Goal: Task Accomplishment & Management: Use online tool/utility

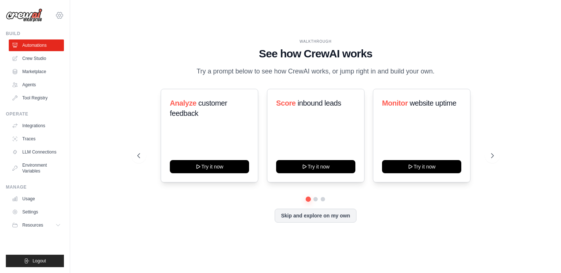
click at [56, 14] on icon at bounding box center [59, 15] width 9 height 9
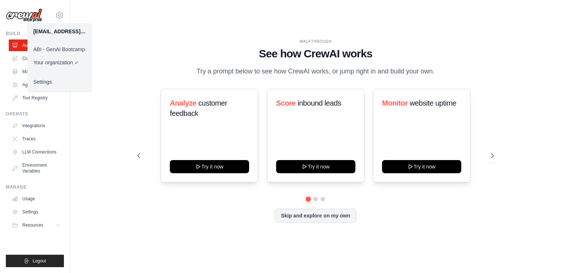
click at [67, 48] on link "ABI - GenAI Bootcamp" at bounding box center [59, 49] width 64 height 13
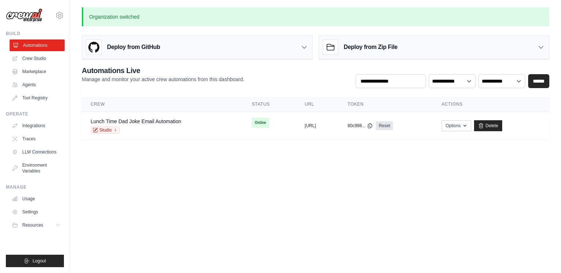
click at [45, 46] on link "Automations" at bounding box center [37, 45] width 55 height 12
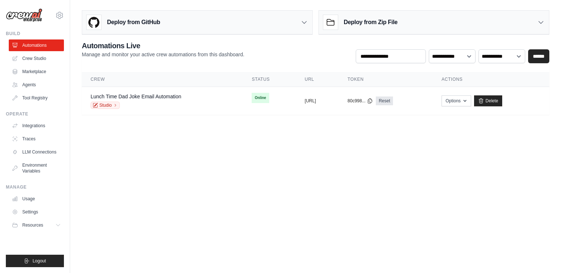
click at [39, 58] on link "Crew Studio" at bounding box center [36, 59] width 55 height 12
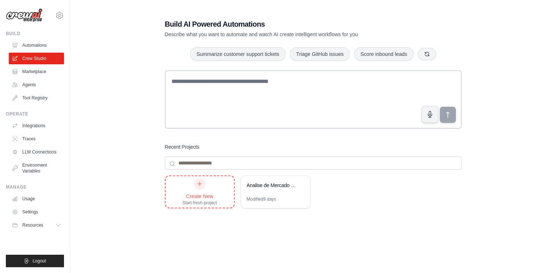
click at [214, 190] on div "Create New Start fresh project" at bounding box center [199, 192] width 35 height 28
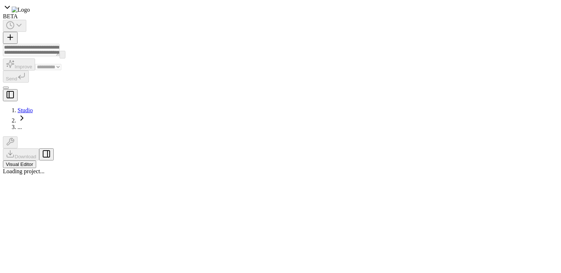
select select "****"
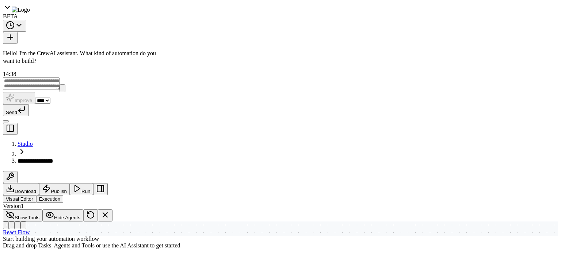
click at [90, 238] on textarea at bounding box center [82, 240] width 158 height 29
click at [124, 234] on textarea at bounding box center [82, 240] width 158 height 29
click at [155, 31] on button at bounding box center [152, 30] width 12 height 9
click at [152, 31] on icon at bounding box center [152, 31] width 6 height 6
click at [144, 141] on div "Hello! I'm the CrewAI assistant. What kind of automation do you want to build? …" at bounding box center [82, 130] width 164 height 185
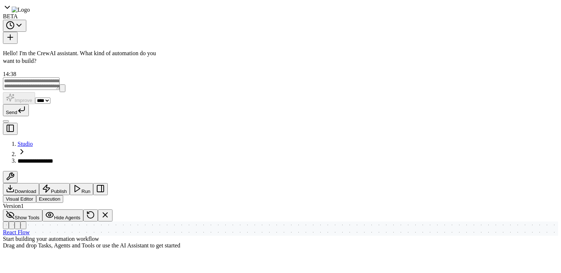
click at [384, 13] on button at bounding box center [386, 11] width 12 height 13
click at [137, 243] on button "Cancel" at bounding box center [140, 246] width 29 height 13
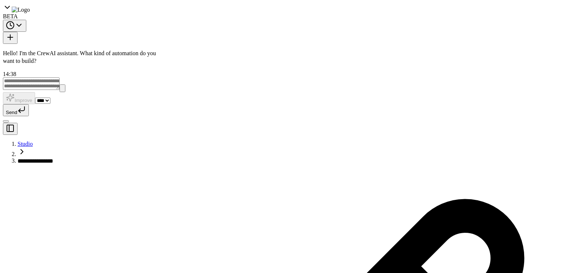
click at [212, 14] on div "**********" at bounding box center [208, 11] width 37 height 7
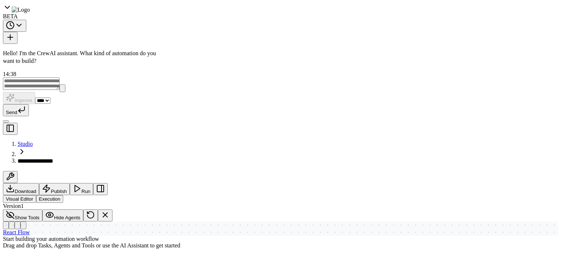
click at [233, 11] on div "**********" at bounding box center [217, 11] width 55 height 7
click at [309, 19] on header "**********" at bounding box center [310, 11] width 292 height 23
click at [105, 89] on div "Hello! I'm the CrewAI assistant. What kind of automation do you want to build? …" at bounding box center [82, 130] width 164 height 185
click at [12, 10] on div "BETA" at bounding box center [44, 11] width 77 height 16
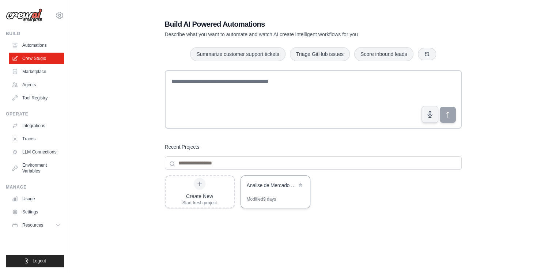
click at [282, 186] on div "Analise de Mercado Bebidas Brasil" at bounding box center [272, 185] width 50 height 7
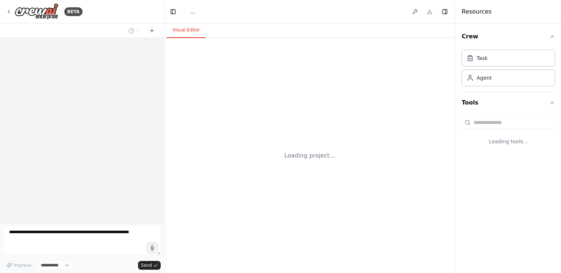
select select "****"
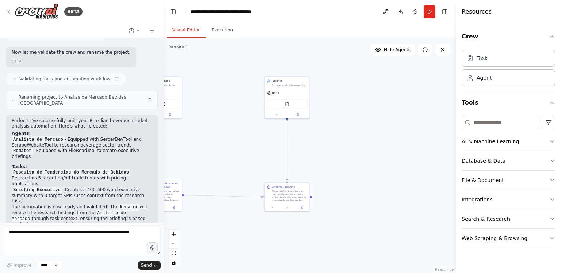
scroll to position [695, 0]
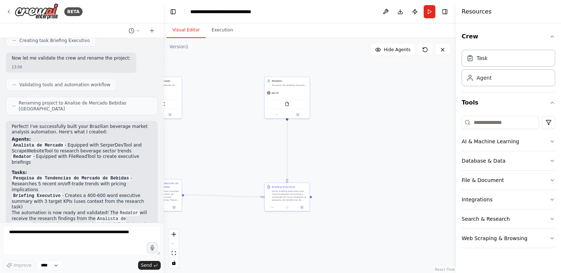
drag, startPoint x: 258, startPoint y: 132, endPoint x: 315, endPoint y: 127, distance: 56.4
drag, startPoint x: 315, startPoint y: 127, endPoint x: 231, endPoint y: 140, distance: 84.2
click at [231, 140] on div ".deletable-edge-delete-btn { width: 20px; height: 20px; border: 0px solid #ffff…" at bounding box center [310, 155] width 292 height 235
drag, startPoint x: 227, startPoint y: 141, endPoint x: 304, endPoint y: 137, distance: 77.2
click at [304, 137] on div ".deletable-edge-delete-btn { width: 20px; height: 20px; border: 0px solid #ffff…" at bounding box center [310, 155] width 292 height 235
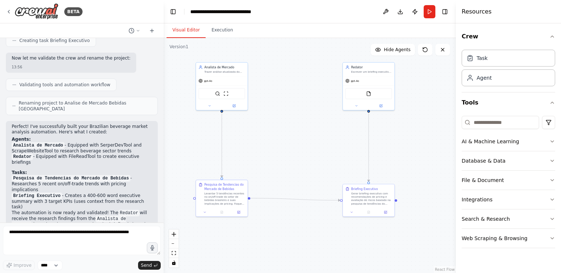
drag, startPoint x: 305, startPoint y: 155, endPoint x: 308, endPoint y: 166, distance: 10.7
click at [308, 166] on div ".deletable-edge-delete-btn { width: 20px; height: 20px; border: 0px solid #ffff…" at bounding box center [310, 155] width 292 height 235
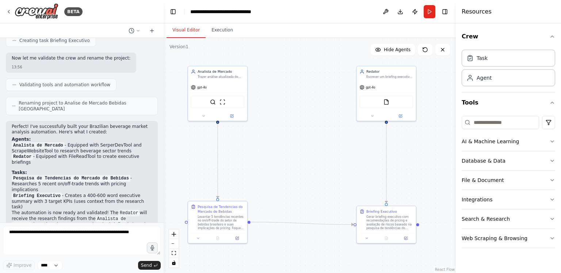
drag, startPoint x: 307, startPoint y: 168, endPoint x: 312, endPoint y: 176, distance: 9.0
click at [312, 176] on div ".deletable-edge-delete-btn { width: 20px; height: 20px; border: 0px solid #ffff…" at bounding box center [310, 155] width 292 height 235
click at [284, 117] on div ".deletable-edge-delete-btn { width: 20px; height: 20px; border: 0px solid #ffff…" at bounding box center [310, 155] width 292 height 235
click at [13, 11] on div "BETA" at bounding box center [44, 11] width 77 height 16
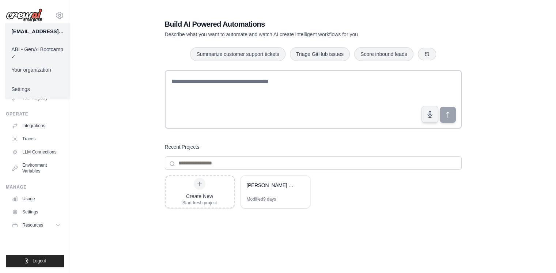
click at [142, 52] on div "Build AI Powered Automations Describe what you want to automate and watch AI cr…" at bounding box center [313, 155] width 462 height 297
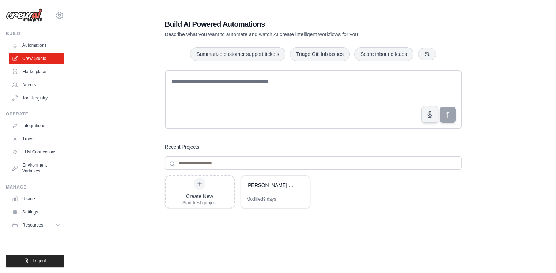
click at [68, 19] on div "[EMAIL_ADDRESS][DOMAIN_NAME] ABI - GenAI Bootcamp ✓ Your organization Settings …" at bounding box center [35, 136] width 70 height 273
click at [65, 18] on div "[EMAIL_ADDRESS][DOMAIN_NAME] ABI - GenAI Bootcamp ✓ Your organization Settings …" at bounding box center [35, 136] width 70 height 273
click at [58, 16] on icon at bounding box center [59, 15] width 2 height 2
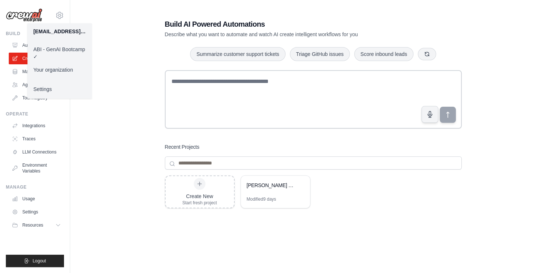
click at [53, 93] on link "Settings" at bounding box center [59, 89] width 64 height 13
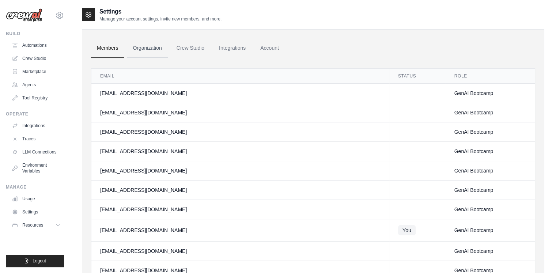
click at [142, 47] on link "Organization" at bounding box center [147, 48] width 41 height 20
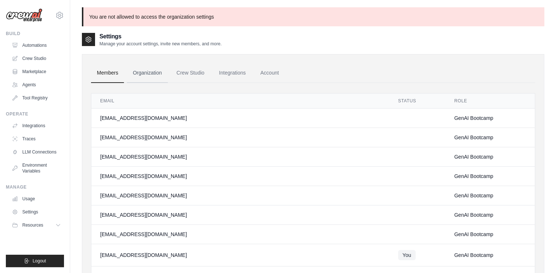
click at [153, 72] on link "Organization" at bounding box center [147, 73] width 41 height 20
click at [196, 70] on link "Crew Studio" at bounding box center [190, 73] width 39 height 20
click at [31, 57] on link "Crew Studio" at bounding box center [37, 59] width 55 height 12
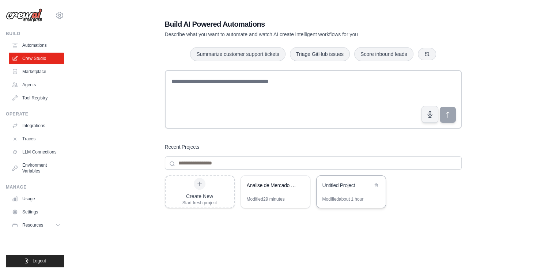
click at [350, 189] on div "Untitled Project" at bounding box center [347, 185] width 50 height 7
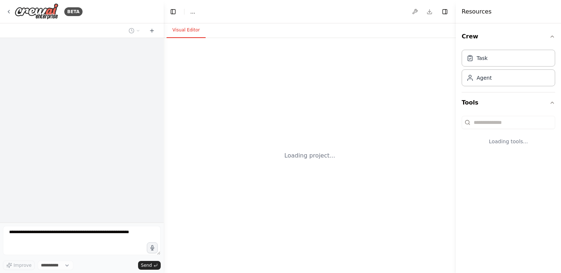
select select "****"
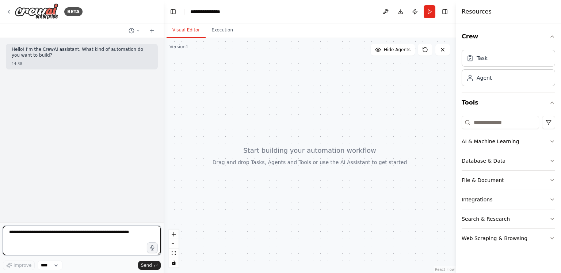
click at [110, 232] on textarea at bounding box center [82, 240] width 158 height 29
type textarea "**********"
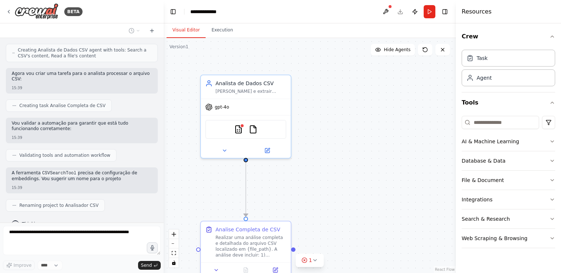
scroll to position [285, 0]
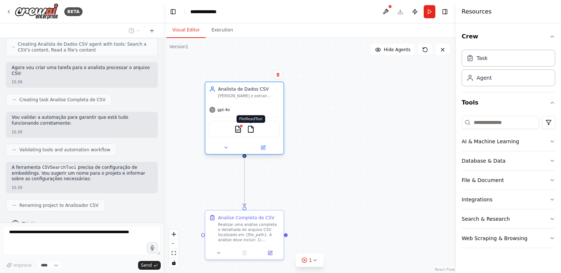
click at [252, 129] on img at bounding box center [251, 129] width 8 height 8
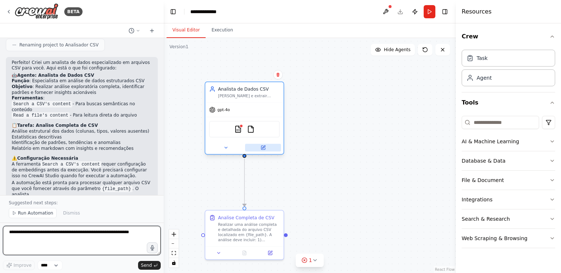
scroll to position [445, 0]
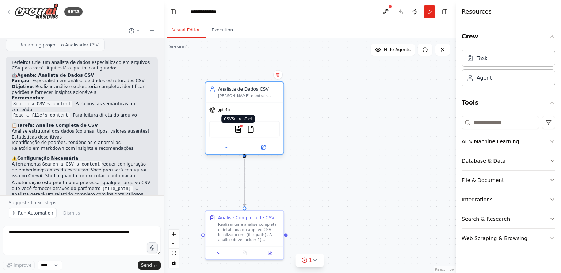
click at [238, 130] on img at bounding box center [238, 129] width 8 height 8
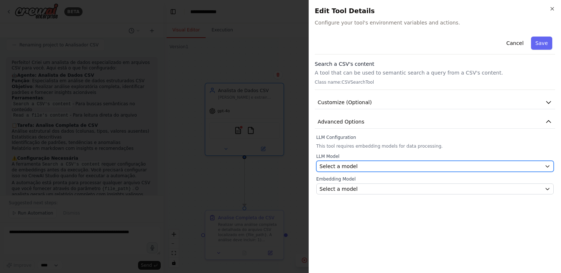
click at [384, 166] on div "Select a model" at bounding box center [431, 166] width 222 height 7
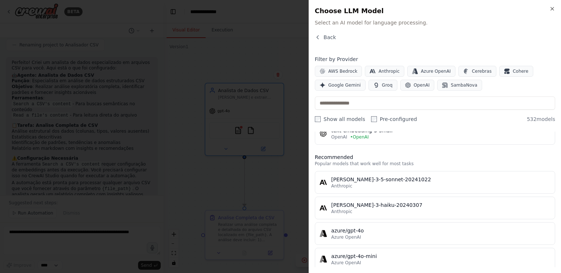
scroll to position [0, 0]
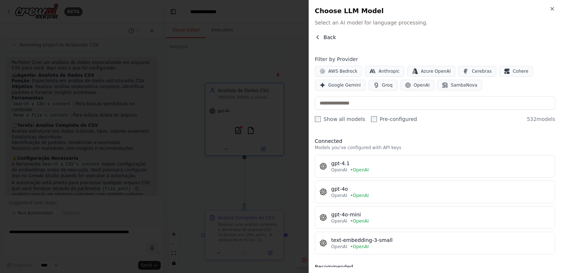
click at [324, 38] on span "Back" at bounding box center [330, 37] width 12 height 7
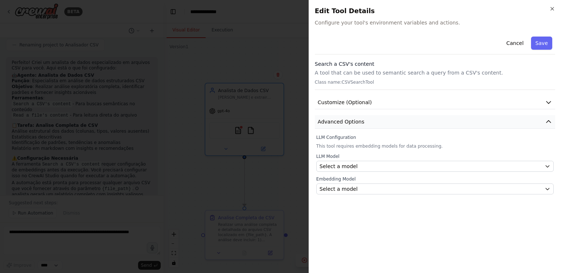
click at [373, 120] on button "Advanced Options" at bounding box center [435, 122] width 240 height 14
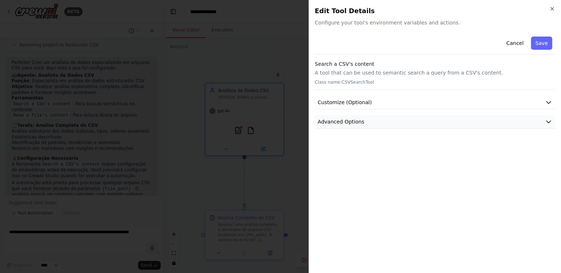
click at [373, 120] on button "Advanced Options" at bounding box center [435, 122] width 240 height 14
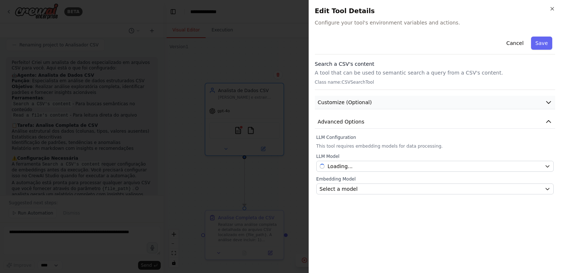
click at [374, 104] on button "Customize (Optional)" at bounding box center [435, 103] width 240 height 14
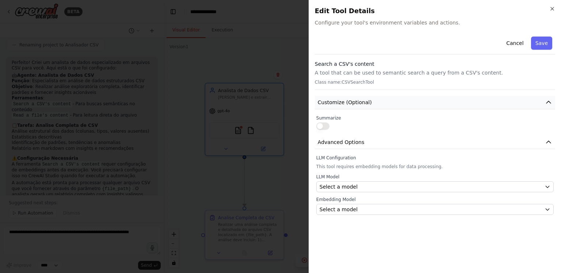
click at [374, 104] on button "Customize (Optional)" at bounding box center [435, 103] width 240 height 14
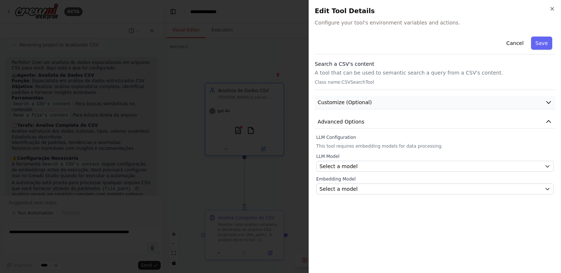
click at [374, 104] on button "Customize (Optional)" at bounding box center [435, 103] width 240 height 14
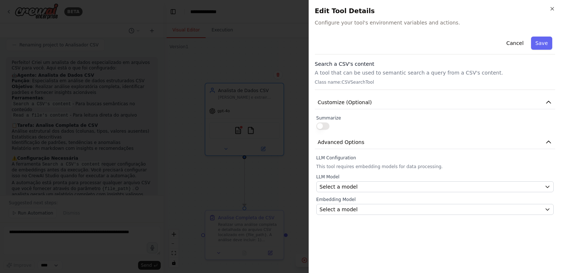
click at [392, 79] on div "Search a CSV's content A tool that can be used to semantic search a query from …" at bounding box center [435, 75] width 240 height 30
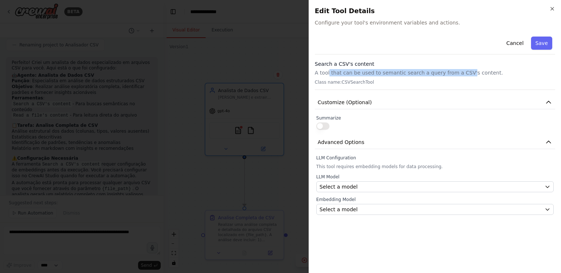
drag, startPoint x: 328, startPoint y: 71, endPoint x: 458, endPoint y: 73, distance: 129.4
click at [458, 73] on p "A tool that can be used to semantic search a query from a CSV's content." at bounding box center [435, 72] width 240 height 7
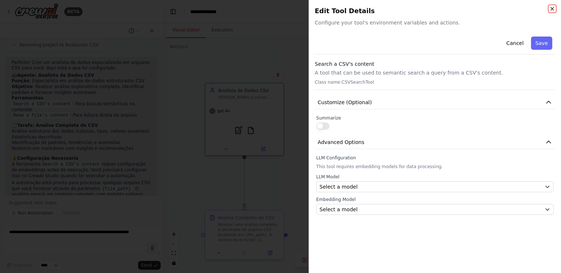
click at [552, 8] on icon "button" at bounding box center [553, 9] width 6 height 6
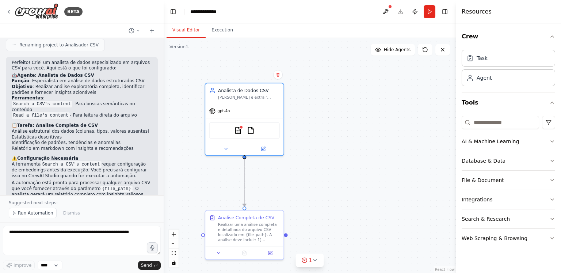
click at [270, 154] on div "Analista de Dados CSV [PERSON_NAME] e extrair insights de arquivos CSV fornecid…" at bounding box center [245, 119] width 80 height 73
click at [269, 148] on button at bounding box center [263, 148] width 36 height 8
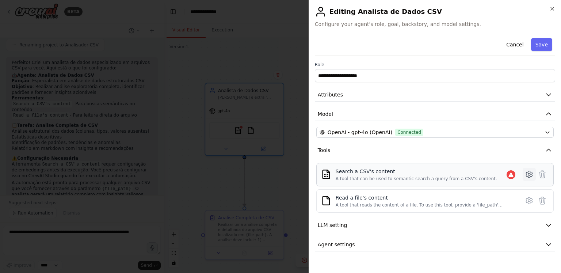
click at [529, 171] on icon at bounding box center [529, 174] width 9 height 9
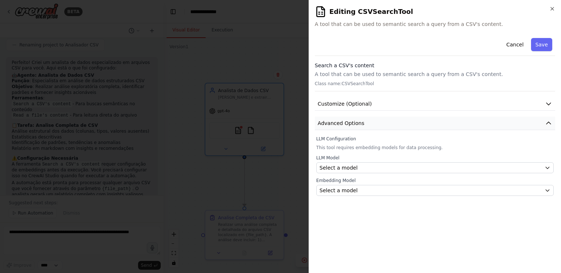
click at [377, 119] on button "Advanced Options" at bounding box center [435, 124] width 240 height 14
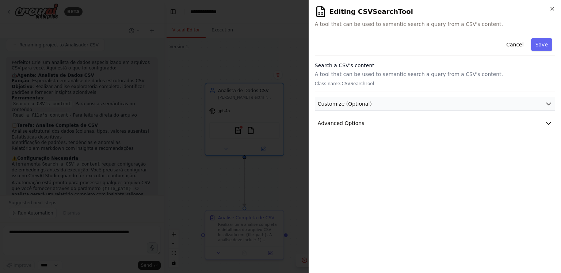
click at [387, 118] on button "Advanced Options" at bounding box center [435, 124] width 240 height 14
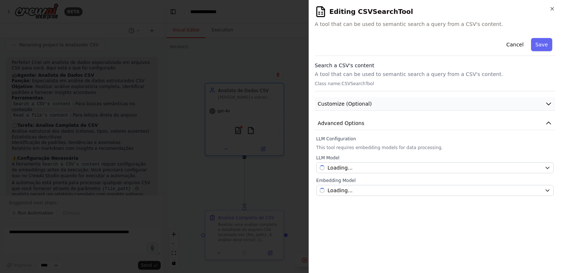
click at [410, 97] on button "Customize (Optional)" at bounding box center [435, 104] width 240 height 14
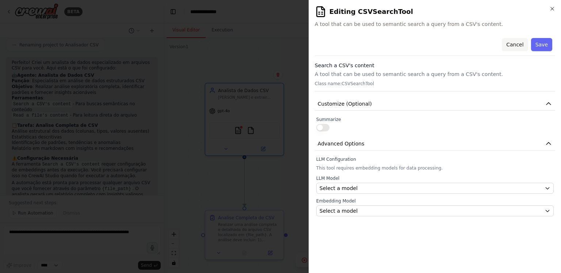
click at [516, 46] on button "Cancel" at bounding box center [515, 44] width 26 height 13
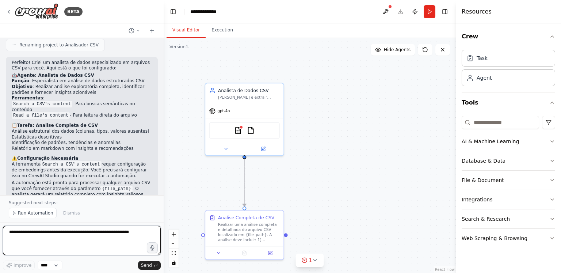
click at [42, 237] on textarea at bounding box center [82, 240] width 158 height 29
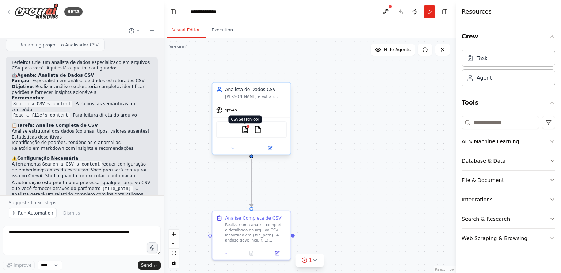
click at [246, 127] on img at bounding box center [246, 130] width 8 height 8
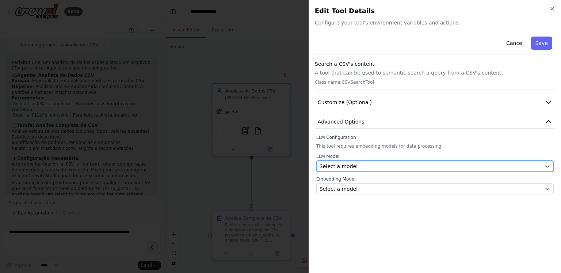
click at [370, 165] on div "Select a model" at bounding box center [431, 166] width 222 height 7
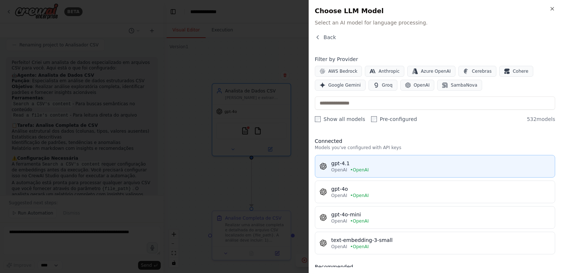
click at [399, 159] on button "gpt-4.1 OpenAI • OpenAI" at bounding box center [435, 166] width 240 height 23
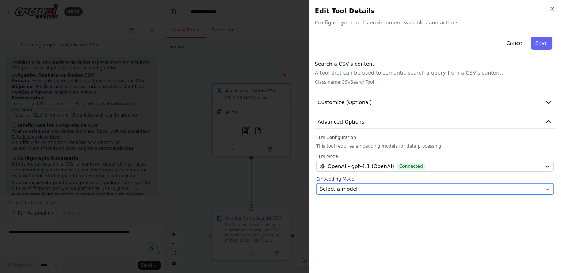
click at [384, 185] on div "Select a model" at bounding box center [431, 188] width 222 height 7
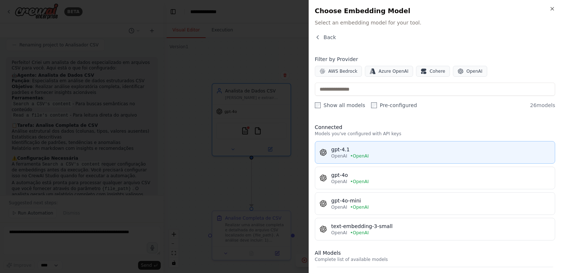
click at [390, 154] on div "OpenAI • OpenAI" at bounding box center [440, 156] width 219 height 6
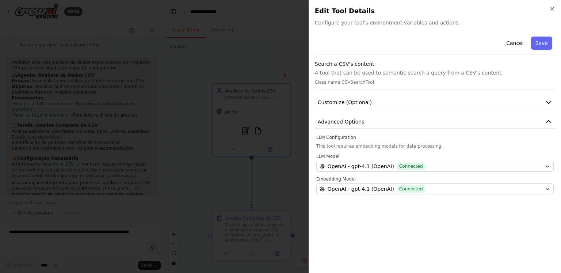
click at [441, 139] on label "LLM Configuration" at bounding box center [435, 137] width 238 height 6
click at [462, 96] on button "Customize (Optional)" at bounding box center [435, 103] width 240 height 14
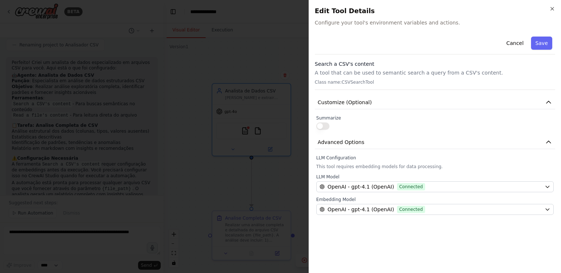
click at [319, 123] on button "button" at bounding box center [322, 125] width 13 height 7
click at [371, 101] on button "Customize (Optional)" at bounding box center [435, 103] width 240 height 14
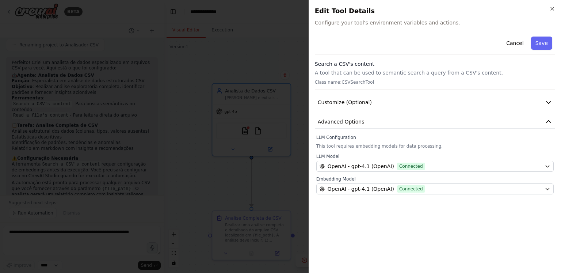
click at [414, 71] on p "A tool that can be used to semantic search a query from a CSV's content." at bounding box center [435, 72] width 240 height 7
click at [541, 41] on button "Save" at bounding box center [541, 43] width 21 height 13
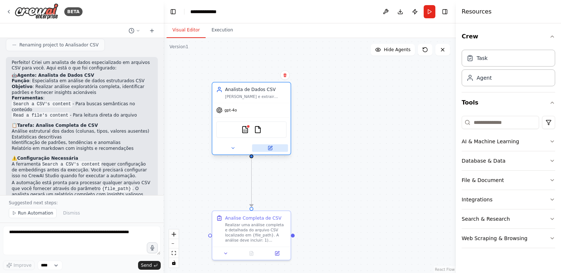
click at [278, 145] on button at bounding box center [270, 148] width 36 height 8
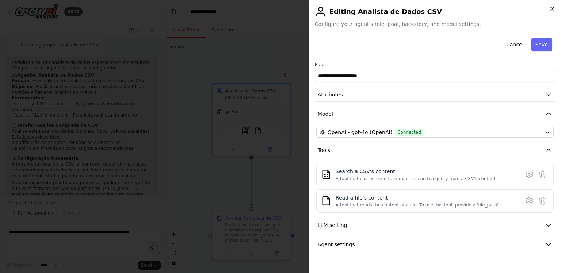
click at [554, 7] on icon "button" at bounding box center [552, 8] width 3 height 3
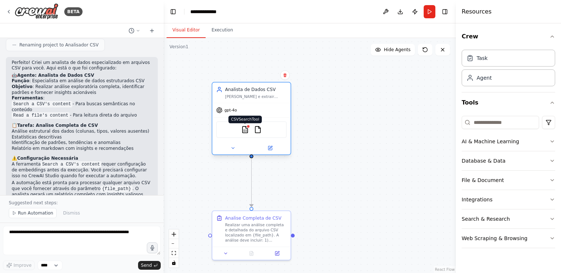
click at [245, 129] on img at bounding box center [246, 130] width 8 height 8
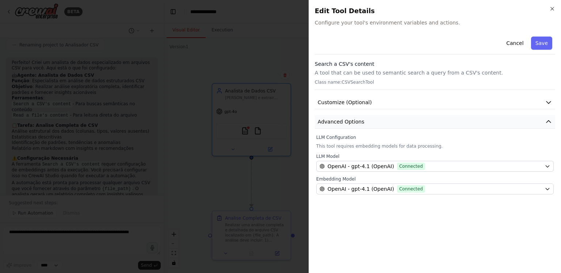
click at [392, 120] on button "Advanced Options" at bounding box center [435, 122] width 240 height 14
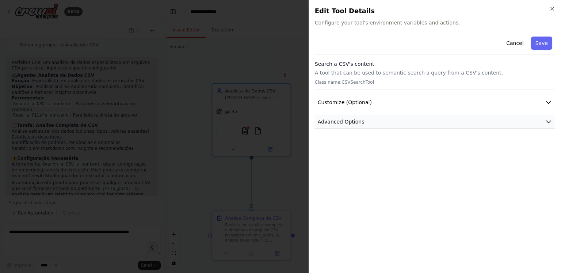
click at [392, 120] on button "Advanced Options" at bounding box center [435, 122] width 240 height 14
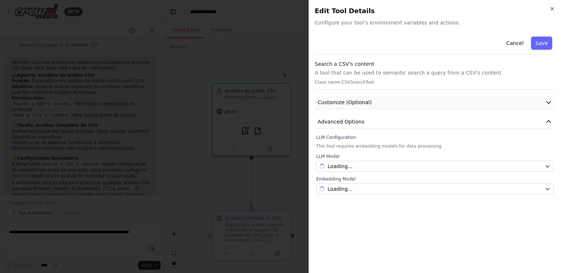
click at [389, 101] on button "Customize (Optional)" at bounding box center [435, 103] width 240 height 14
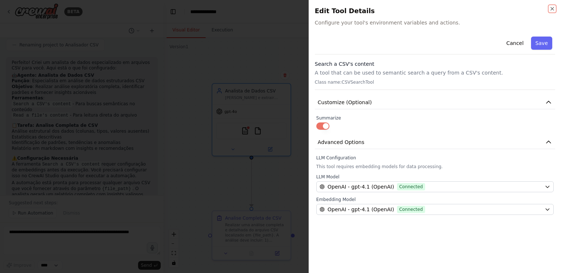
drag, startPoint x: 550, startPoint y: 9, endPoint x: 497, endPoint y: 35, distance: 59.3
click at [551, 9] on icon "button" at bounding box center [553, 9] width 6 height 6
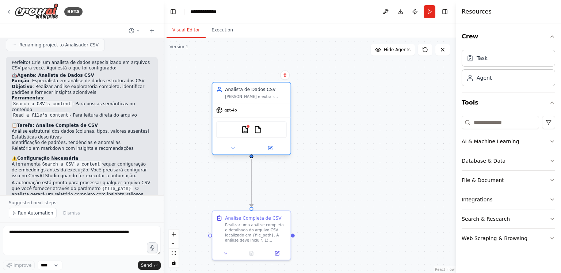
click at [262, 127] on div "CSVSearchTool FileReadTool" at bounding box center [251, 129] width 71 height 16
click at [257, 129] on img at bounding box center [258, 130] width 8 height 8
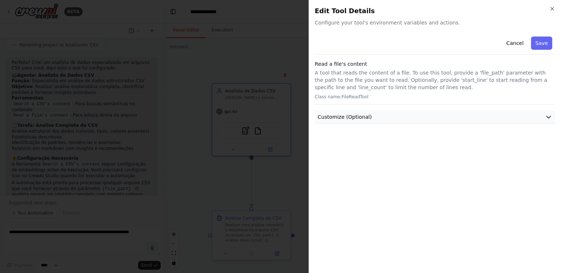
click at [384, 115] on button "Customize (Optional)" at bounding box center [435, 117] width 240 height 14
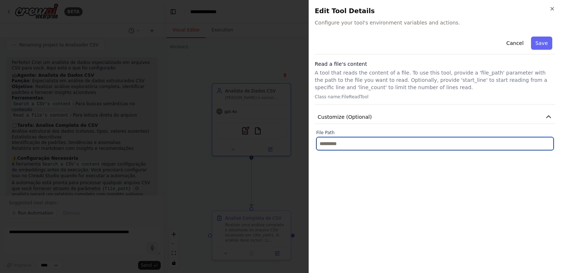
click at [350, 145] on input "text" at bounding box center [435, 143] width 238 height 13
click at [360, 140] on input "text" at bounding box center [435, 143] width 238 height 13
paste input "**********"
type input "**********"
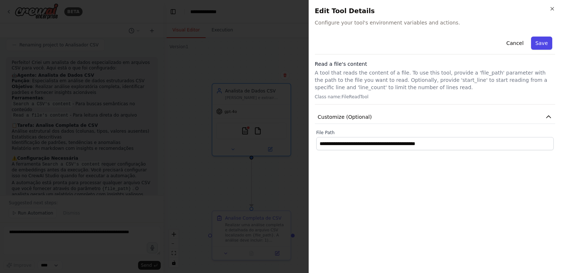
click at [544, 41] on button "Save" at bounding box center [541, 43] width 21 height 13
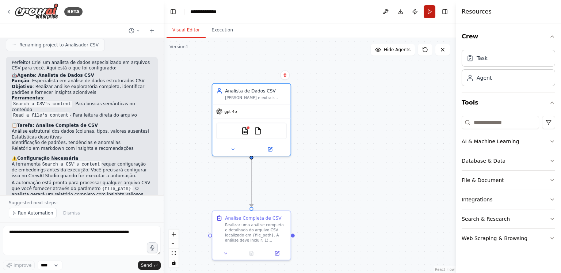
click at [432, 12] on button "Run" at bounding box center [430, 11] width 12 height 13
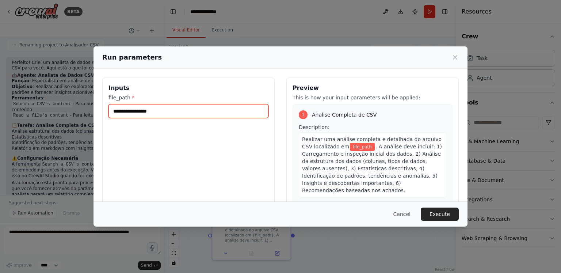
click at [168, 109] on input "file_path *" at bounding box center [189, 111] width 160 height 14
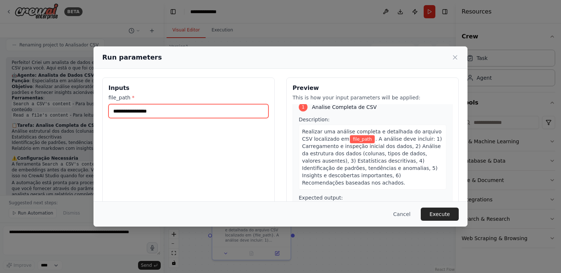
scroll to position [15, 0]
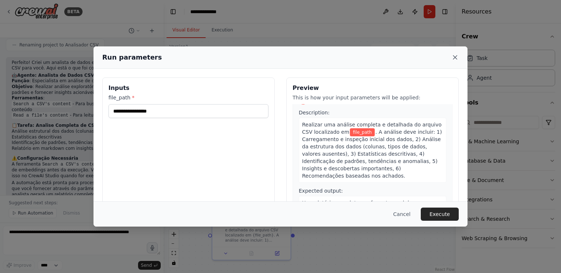
click at [453, 56] on icon at bounding box center [455, 58] width 4 height 4
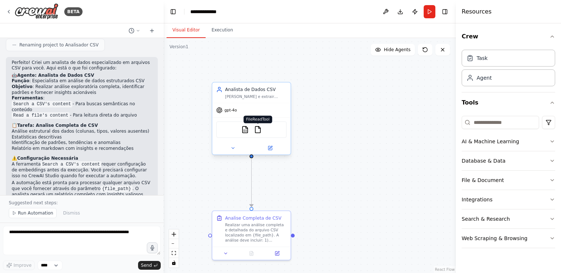
click at [256, 126] on img at bounding box center [258, 130] width 8 height 8
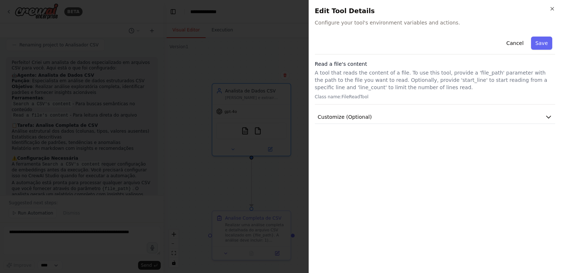
click at [370, 125] on div "Cancel Save Read a file's content A tool that reads the content of a file. To u…" at bounding box center [435, 151] width 240 height 234
click at [369, 120] on button "Customize (Optional)" at bounding box center [435, 117] width 240 height 14
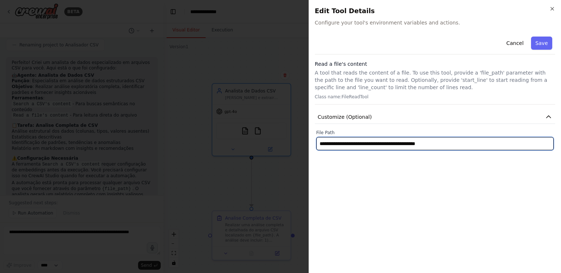
drag, startPoint x: 464, startPoint y: 146, endPoint x: 239, endPoint y: 145, distance: 225.1
click at [239, 145] on body "BETA Hello! I'm the CrewAI assistant. What kind of automation do you want to bu…" at bounding box center [280, 136] width 561 height 273
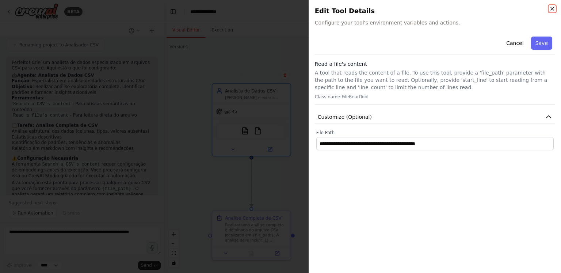
click at [551, 10] on icon "button" at bounding box center [553, 9] width 6 height 6
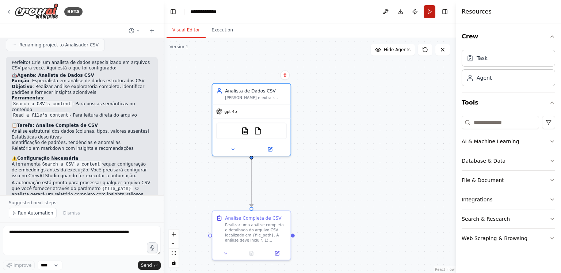
click at [431, 14] on button "Run" at bounding box center [430, 11] width 12 height 13
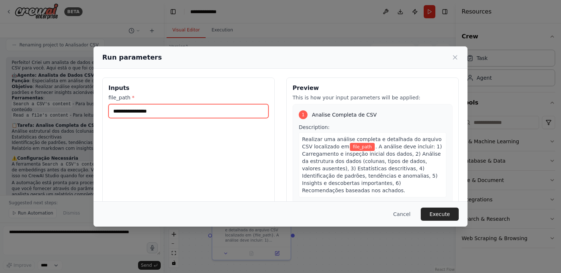
click at [171, 110] on input "file_path *" at bounding box center [189, 111] width 160 height 14
paste input "**********"
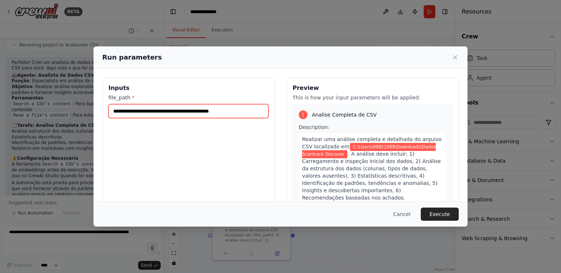
scroll to position [22, 0]
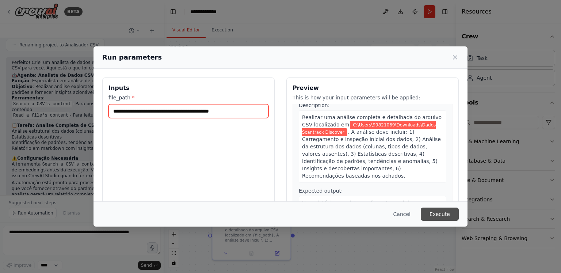
type input "**********"
click at [451, 216] on button "Execute" at bounding box center [440, 214] width 38 height 13
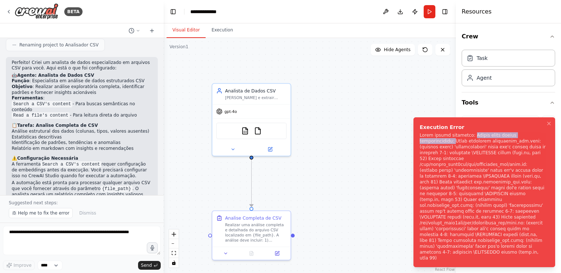
drag, startPoint x: 466, startPoint y: 153, endPoint x: 530, endPoint y: 155, distance: 64.0
click at [530, 155] on div "Notifications (F8)" at bounding box center [483, 196] width 126 height 129
drag, startPoint x: 429, startPoint y: 160, endPoint x: 535, endPoint y: 161, distance: 105.6
click at [535, 161] on div "Notifications (F8)" at bounding box center [483, 196] width 126 height 129
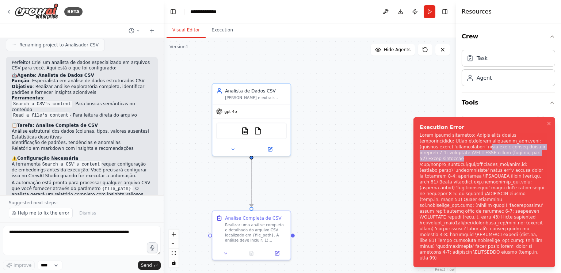
drag, startPoint x: 431, startPoint y: 166, endPoint x: 532, endPoint y: 167, distance: 100.9
click at [532, 167] on div "Notifications (F8)" at bounding box center [483, 196] width 126 height 129
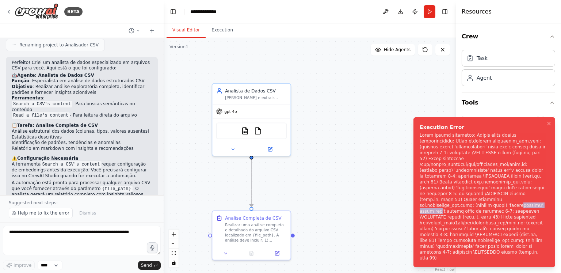
drag, startPoint x: 463, startPoint y: 209, endPoint x: 508, endPoint y: 221, distance: 45.7
click at [502, 214] on div "Notifications (F8)" at bounding box center [483, 196] width 126 height 129
click at [508, 221] on div "Notifications (F8)" at bounding box center [483, 196] width 126 height 129
click at [430, 10] on button "Run" at bounding box center [430, 11] width 12 height 13
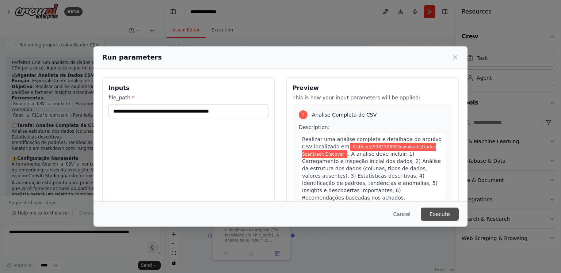
click at [446, 217] on button "Execute" at bounding box center [440, 214] width 38 height 13
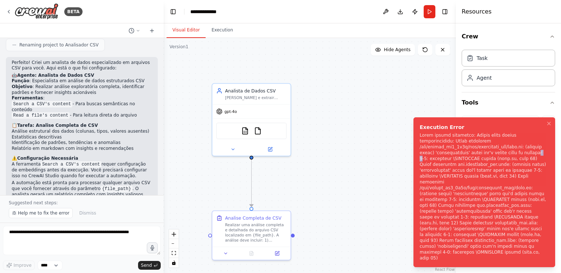
drag, startPoint x: 438, startPoint y: 179, endPoint x: 432, endPoint y: 179, distance: 5.5
click at [432, 179] on div "Notifications (F8)" at bounding box center [483, 196] width 126 height 129
click at [445, 183] on div "Notifications (F8)" at bounding box center [483, 196] width 126 height 129
drag, startPoint x: 467, startPoint y: 189, endPoint x: 496, endPoint y: 192, distance: 29.1
click at [496, 192] on div "Notifications (F8)" at bounding box center [483, 196] width 126 height 129
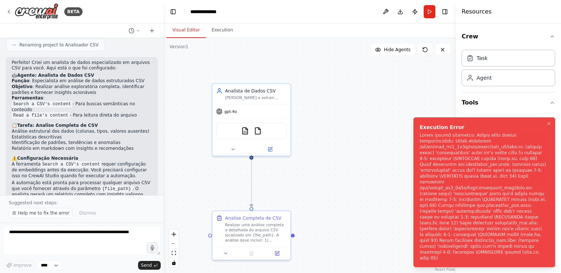
click at [507, 194] on div "Notifications (F8)" at bounding box center [483, 196] width 126 height 129
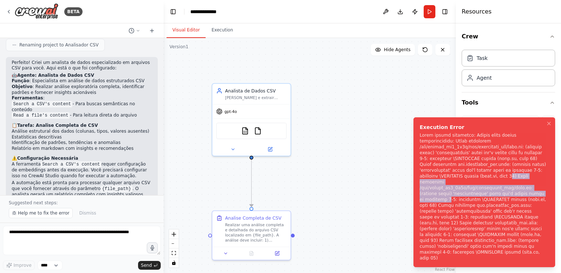
drag, startPoint x: 509, startPoint y: 194, endPoint x: 538, endPoint y: 206, distance: 30.9
click at [538, 206] on div "Notifications (F8)" at bounding box center [483, 196] width 126 height 129
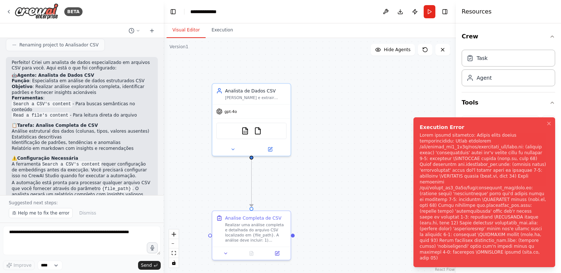
click at [531, 209] on div "Notifications (F8)" at bounding box center [483, 196] width 126 height 129
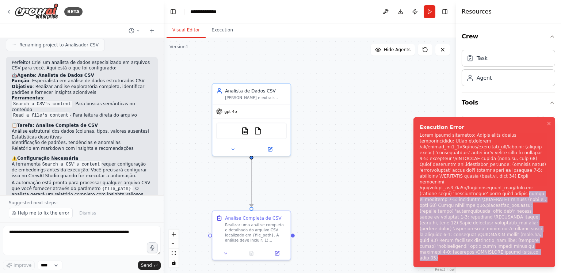
drag, startPoint x: 503, startPoint y: 207, endPoint x: 522, endPoint y: 255, distance: 52.1
click at [525, 257] on div "Notifications (F8)" at bounding box center [483, 196] width 126 height 129
click at [517, 246] on div "Notifications (F8)" at bounding box center [483, 196] width 126 height 129
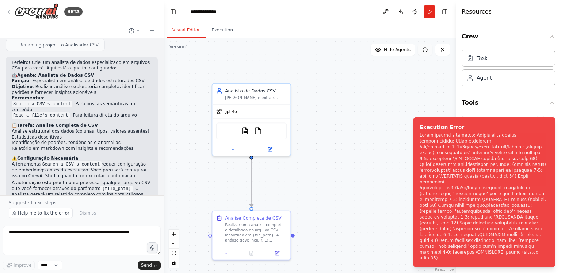
click at [425, 47] on icon at bounding box center [425, 50] width 6 height 6
click at [425, 49] on icon at bounding box center [425, 50] width 6 height 6
click at [428, 9] on button "Run" at bounding box center [430, 11] width 12 height 13
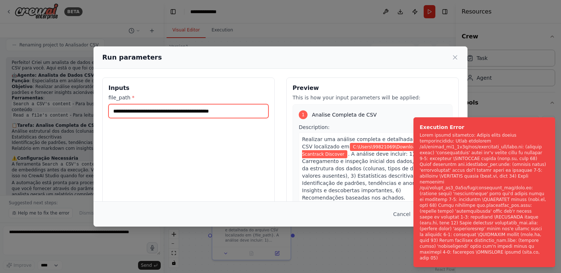
click at [229, 105] on input "**********" at bounding box center [189, 111] width 160 height 14
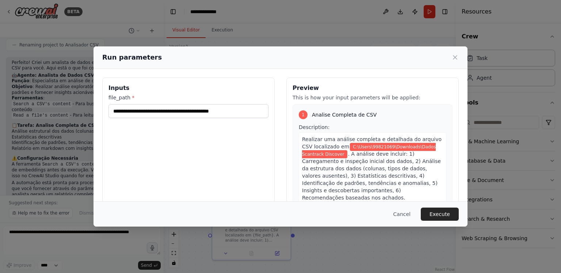
click at [210, 159] on div "**********" at bounding box center [188, 163] width 172 height 173
click at [440, 215] on button "Execute" at bounding box center [440, 214] width 38 height 13
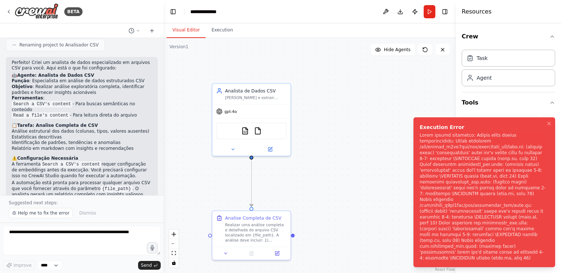
drag, startPoint x: 420, startPoint y: 158, endPoint x: 517, endPoint y: 230, distance: 121.8
click at [506, 220] on div "Notifications (F8)" at bounding box center [483, 196] width 126 height 129
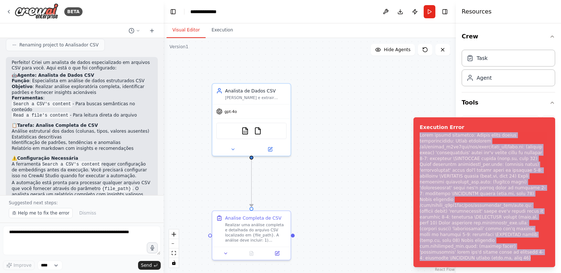
drag, startPoint x: 538, startPoint y: 258, endPoint x: 409, endPoint y: 160, distance: 162.0
click at [409, 160] on ol "Execution Error" at bounding box center [484, 192] width 153 height 162
copy div "Error during execution: Errors found during initialization: Error importing /tm…"
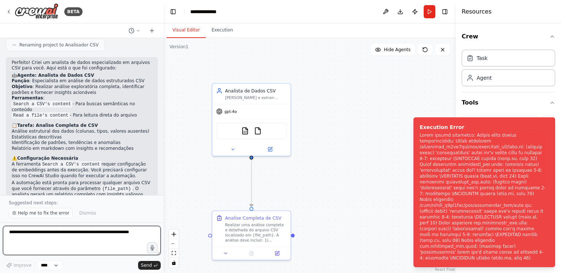
click at [81, 236] on textarea at bounding box center [82, 240] width 158 height 29
type textarea "**********"
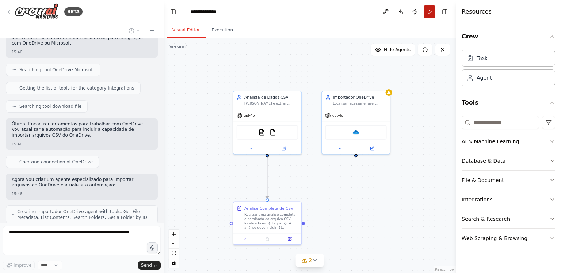
scroll to position [691, 0]
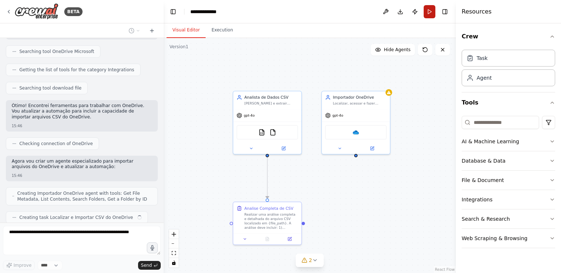
click at [427, 12] on button "Run" at bounding box center [430, 11] width 12 height 13
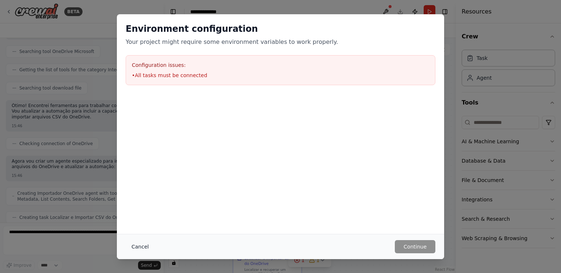
click at [139, 247] on button "Cancel" at bounding box center [140, 246] width 29 height 13
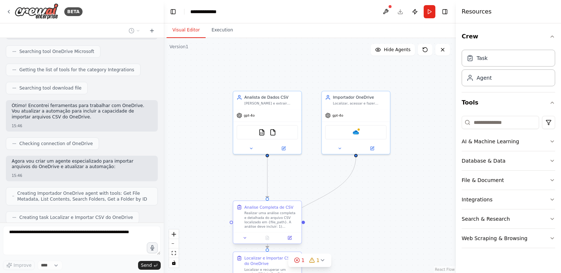
scroll to position [715, 0]
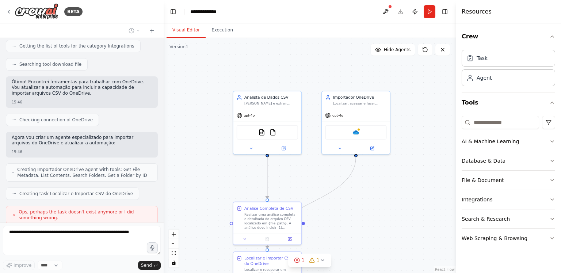
click at [381, 186] on div ".deletable-edge-delete-btn { width: 20px; height: 20px; border: 0px solid #ffff…" at bounding box center [310, 155] width 292 height 235
drag, startPoint x: 345, startPoint y: 76, endPoint x: 366, endPoint y: 179, distance: 105.9
click at [366, 179] on div ".deletable-edge-delete-btn { width: 20px; height: 20px; border: 0px solid #ffff…" at bounding box center [310, 155] width 292 height 235
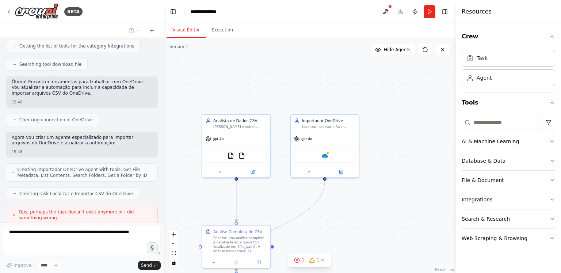
scroll to position [733, 0]
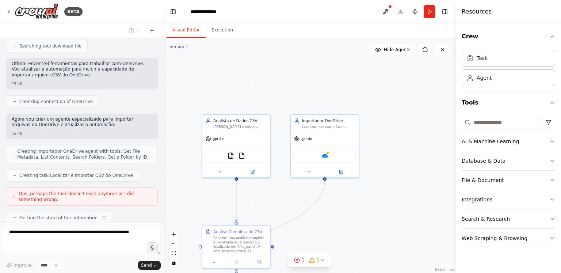
drag, startPoint x: 308, startPoint y: 92, endPoint x: 259, endPoint y: 20, distance: 86.3
click at [271, 34] on div "Visual Editor Execution Version 1 Show Tools Hide Agents .deletable-edge-delete…" at bounding box center [310, 148] width 292 height 250
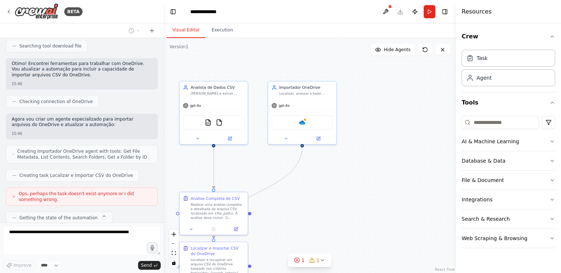
click at [378, 155] on div ".deletable-edge-delete-btn { width: 20px; height: 20px; border: 0px solid #ffff…" at bounding box center [310, 155] width 292 height 235
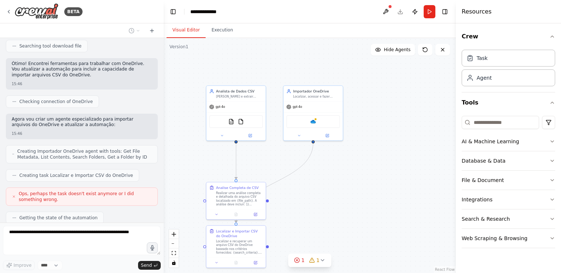
drag, startPoint x: 334, startPoint y: 175, endPoint x: 338, endPoint y: 145, distance: 29.9
drag, startPoint x: 338, startPoint y: 145, endPoint x: 300, endPoint y: 100, distance: 58.6
click at [300, 100] on div "Importador OneDrive Localizar, acessar e fazer download de arquivos CSV do OneD…" at bounding box center [313, 92] width 59 height 15
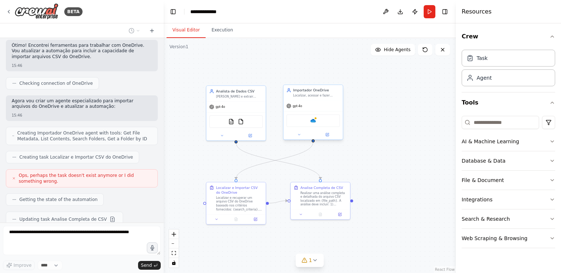
click at [305, 92] on div "Importador OneDrive Localizar, acessar e fazer download de arquivos CSV do OneD…" at bounding box center [316, 93] width 47 height 10
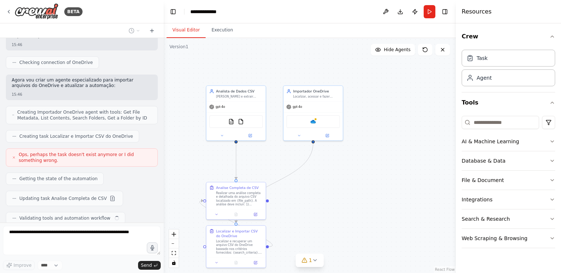
click at [338, 76] on div ".deletable-edge-delete-btn { width: 20px; height: 20px; border: 0px solid #ffff…" at bounding box center [310, 155] width 292 height 235
click at [324, 91] on div "Importador OneDrive" at bounding box center [316, 90] width 47 height 5
click at [337, 76] on icon at bounding box center [337, 77] width 3 height 4
click at [321, 75] on button "Confirm" at bounding box center [317, 77] width 26 height 9
drag, startPoint x: 291, startPoint y: 193, endPoint x: 291, endPoint y: 133, distance: 59.9
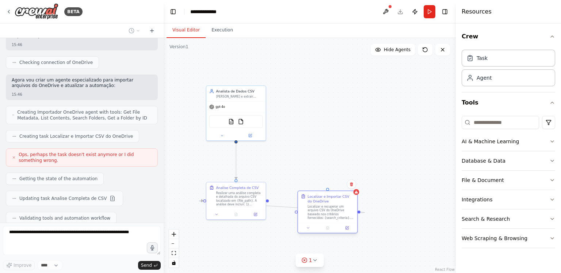
drag, startPoint x: 291, startPoint y: 133, endPoint x: 326, endPoint y: 182, distance: 59.9
click at [324, 194] on div "Localizar e Importar CSV do OneDrive" at bounding box center [331, 199] width 47 height 10
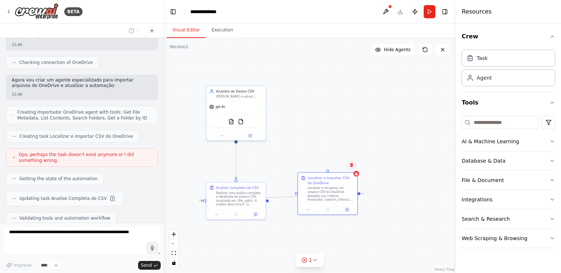
click at [352, 164] on icon at bounding box center [351, 165] width 3 height 4
click at [332, 165] on button "Confirm" at bounding box center [331, 164] width 26 height 9
click at [331, 107] on div ".deletable-edge-delete-btn { width: 20px; height: 20px; border: 0px solid #ffff…" at bounding box center [310, 155] width 292 height 235
click at [428, 48] on icon at bounding box center [425, 50] width 6 height 6
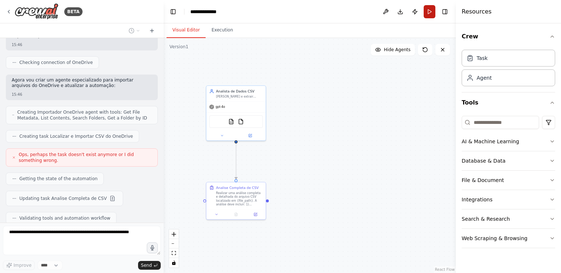
click at [434, 12] on button "Run" at bounding box center [430, 11] width 12 height 13
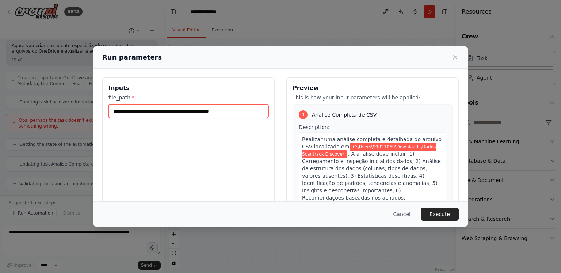
click at [121, 111] on input "**********" at bounding box center [189, 111] width 160 height 14
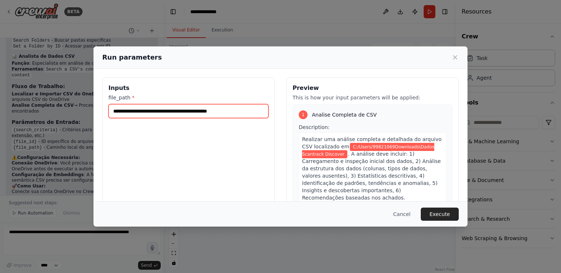
scroll to position [1058, 0]
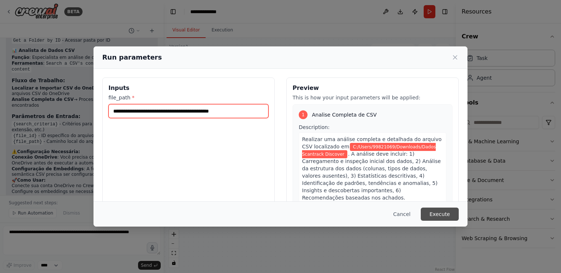
type input "**********"
click at [451, 214] on button "Execute" at bounding box center [440, 214] width 38 height 13
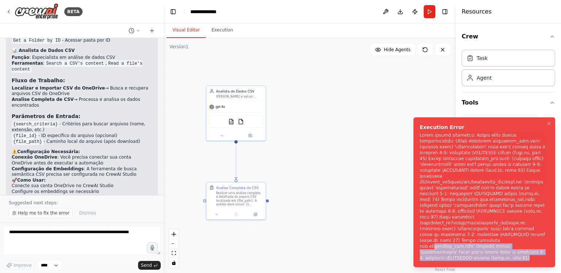
drag, startPoint x: 433, startPoint y: 247, endPoint x: 462, endPoint y: 179, distance: 74.5
click at [514, 259] on div "Notifications (F8)" at bounding box center [483, 196] width 126 height 129
click at [41, 216] on span "Help me to fix the error" at bounding box center [44, 213] width 52 height 6
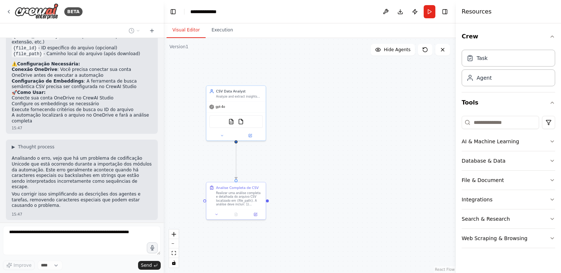
scroll to position [1151, 0]
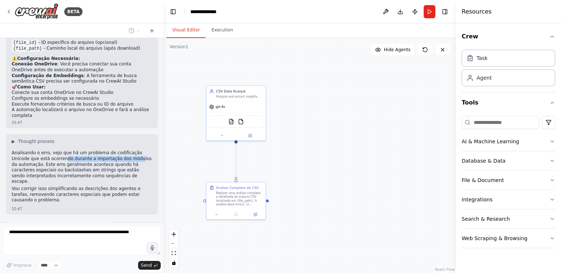
drag, startPoint x: 47, startPoint y: 130, endPoint x: 119, endPoint y: 126, distance: 72.8
click at [115, 150] on p "Analisando o erro, vejo que há um problema de codificação Unicode que está ocor…" at bounding box center [82, 167] width 140 height 34
click at [120, 150] on p "Analisando o erro, vejo que há um problema de codificação Unicode que está ocor…" at bounding box center [82, 167] width 140 height 34
drag, startPoint x: 26, startPoint y: 136, endPoint x: 67, endPoint y: 138, distance: 40.2
click at [64, 150] on p "Analisando o erro, vejo que há um problema de codificação Unicode que está ocor…" at bounding box center [82, 167] width 140 height 34
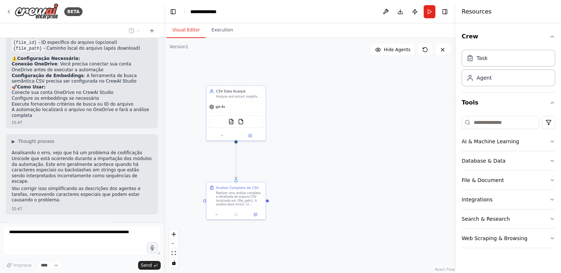
click at [75, 150] on p "Analisando o erro, vejo que há um problema de codificação Unicode que está ocor…" at bounding box center [82, 167] width 140 height 34
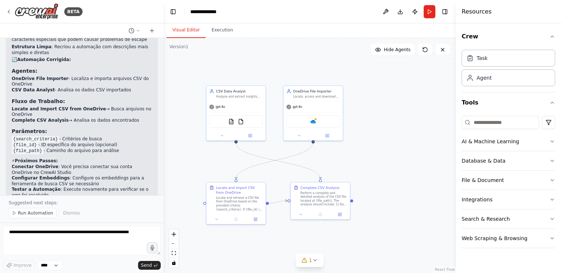
scroll to position [1603, 0]
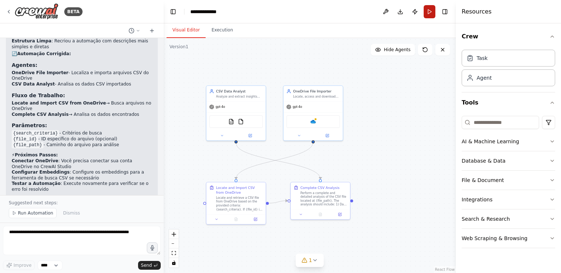
click at [426, 12] on button "Run" at bounding box center [430, 11] width 12 height 13
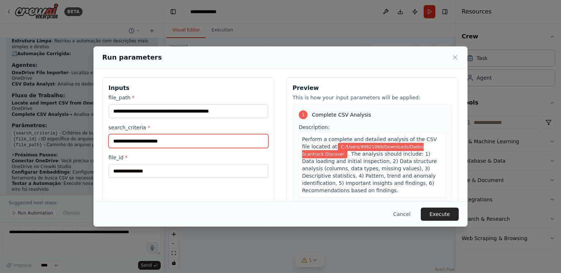
click at [129, 138] on input "search_criteria *" at bounding box center [189, 141] width 160 height 14
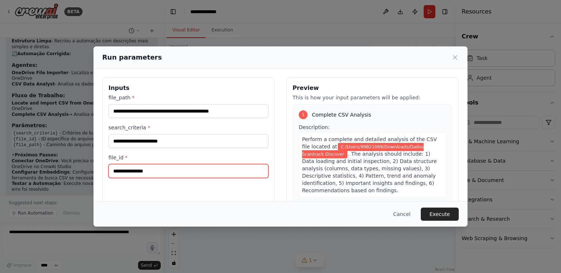
click at [152, 168] on input "file_id *" at bounding box center [189, 171] width 160 height 14
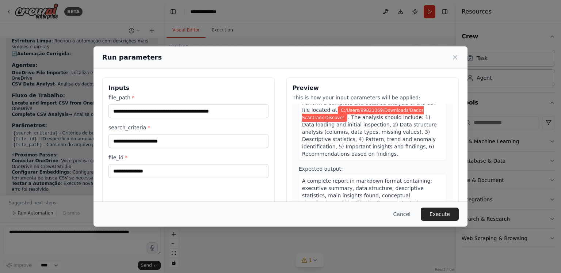
click at [327, 37] on div "**********" at bounding box center [280, 136] width 561 height 273
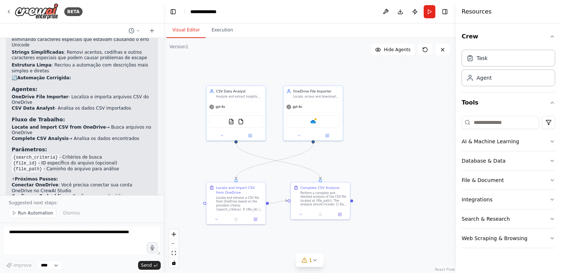
scroll to position [1567, 0]
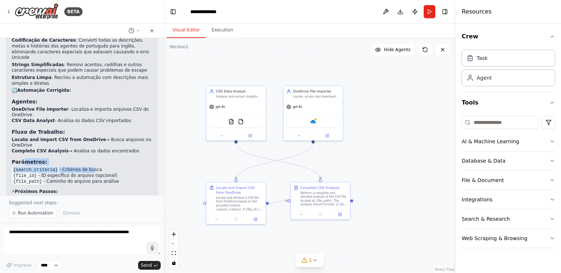
drag, startPoint x: 22, startPoint y: 118, endPoint x: 84, endPoint y: 128, distance: 63.4
click at [84, 128] on div "Perfeito! Agora corrigi o problema de codificação Unicode. As principais mudanç…" at bounding box center [82, 124] width 140 height 210
click at [85, 167] on li "{search_criteria} - Critérios de busca" at bounding box center [82, 170] width 140 height 6
drag, startPoint x: 42, startPoint y: 132, endPoint x: 115, endPoint y: 130, distance: 73.5
click at [115, 173] on li "{file_id} - ID específico do arquivo (opcional)" at bounding box center [82, 176] width 140 height 6
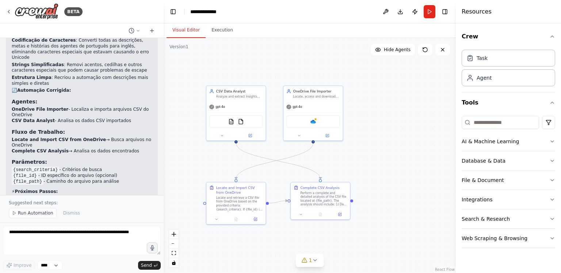
click at [120, 173] on li "{file_id} - ID específico do arquivo (opcional)" at bounding box center [82, 176] width 140 height 6
drag, startPoint x: 43, startPoint y: 138, endPoint x: 115, endPoint y: 138, distance: 72.0
click at [115, 179] on li "{file_path} - Caminho do arquivo para análise" at bounding box center [82, 182] width 140 height 6
click at [117, 179] on li "{file_path} - Caminho do arquivo para análise" at bounding box center [82, 182] width 140 height 6
drag, startPoint x: 58, startPoint y: 125, endPoint x: 103, endPoint y: 126, distance: 44.6
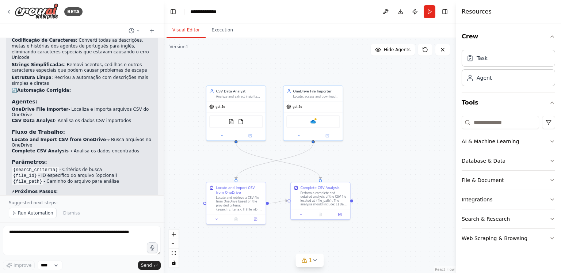
click at [103, 167] on li "{search_criteria} - Critérios de busca" at bounding box center [82, 170] width 140 height 6
click at [117, 167] on li "{search_criteria} - Critérios de busca" at bounding box center [82, 170] width 140 height 6
click at [428, 12] on button "Run" at bounding box center [430, 11] width 12 height 13
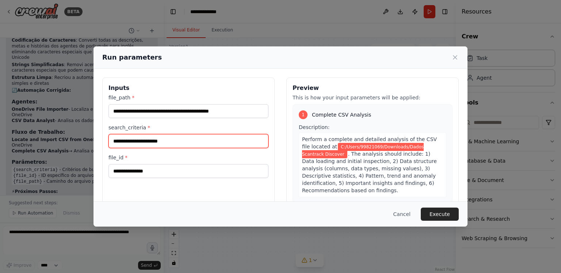
click at [174, 138] on input "search_criteria *" at bounding box center [189, 141] width 160 height 14
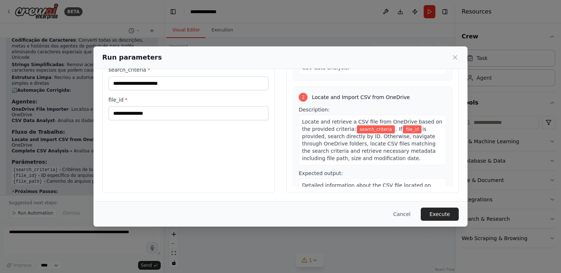
scroll to position [117, 0]
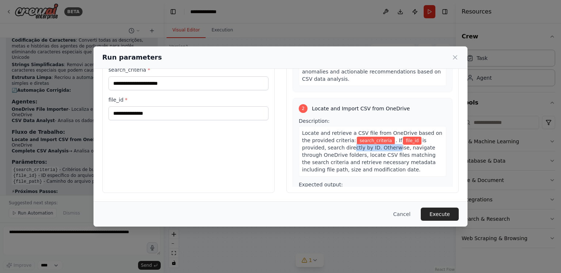
drag, startPoint x: 329, startPoint y: 132, endPoint x: 361, endPoint y: 134, distance: 31.8
click at [361, 137] on span "is provided, search directly by ID. Otherwise, navigate through OneDrive folder…" at bounding box center [369, 154] width 134 height 35
click at [377, 135] on div "Locate and retrieve a CSV file from OneDrive based on the provided criteria: se…" at bounding box center [373, 151] width 148 height 50
drag, startPoint x: 314, startPoint y: 141, endPoint x: 352, endPoint y: 141, distance: 38.7
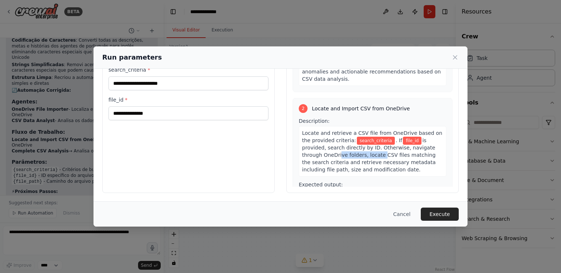
click at [352, 141] on span "is provided, search directly by ID. Otherwise, navigate through OneDrive folder…" at bounding box center [369, 154] width 134 height 35
click at [362, 142] on span "is provided, search directly by ID. Otherwise, navigate through OneDrive folder…" at bounding box center [369, 154] width 134 height 35
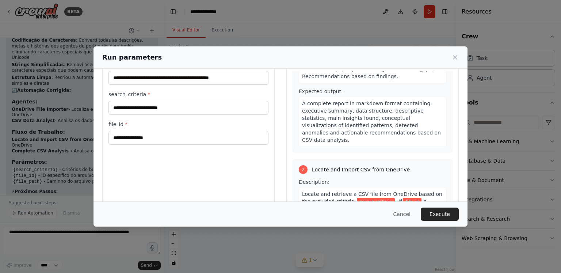
scroll to position [0, 0]
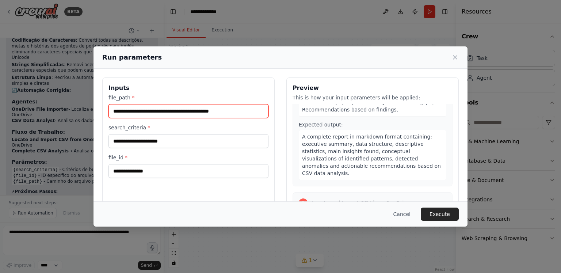
drag, startPoint x: 250, startPoint y: 110, endPoint x: 188, endPoint y: 109, distance: 62.5
click at [188, 109] on input "**********" at bounding box center [189, 111] width 160 height 14
click at [249, 109] on input "**********" at bounding box center [189, 111] width 160 height 14
drag, startPoint x: 184, startPoint y: 111, endPoint x: 298, endPoint y: 117, distance: 114.1
click at [298, 117] on div "**********" at bounding box center [280, 163] width 357 height 173
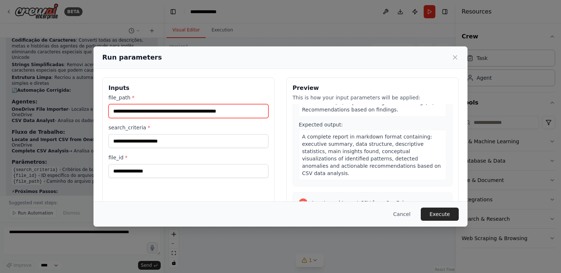
type input "**********"
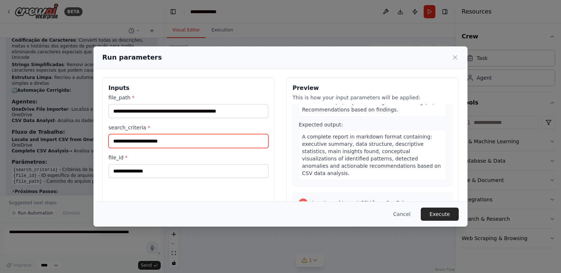
click at [159, 147] on input "search_criteria *" at bounding box center [189, 141] width 160 height 14
click at [161, 141] on input "search_criteria *" at bounding box center [189, 141] width 160 height 14
paste input "**********"
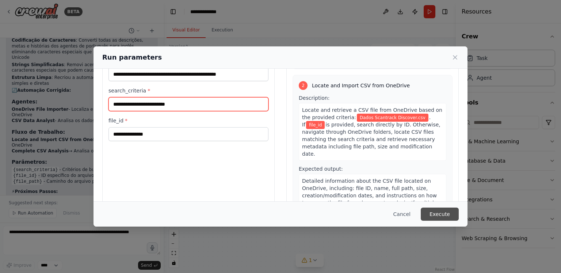
scroll to position [58, 0]
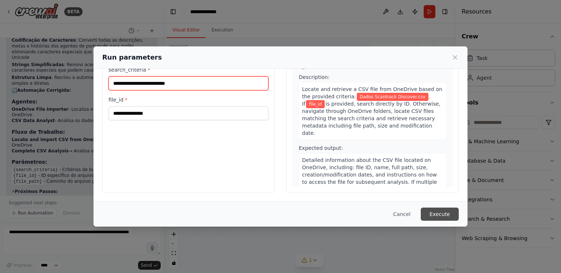
type input "**********"
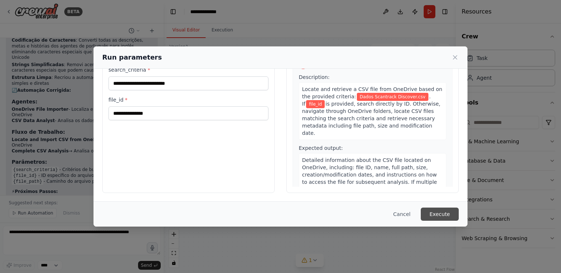
click at [441, 212] on button "Execute" at bounding box center [440, 214] width 38 height 13
click at [453, 55] on icon at bounding box center [455, 57] width 7 height 7
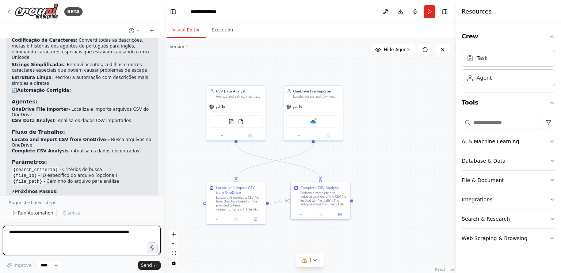
click at [120, 230] on textarea at bounding box center [82, 240] width 158 height 29
type textarea "**********"
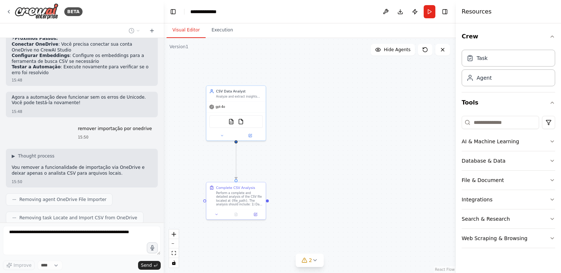
scroll to position [1738, 0]
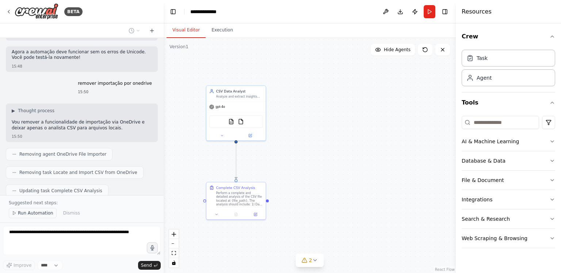
click at [31, 215] on span "Run Automation" at bounding box center [35, 213] width 35 height 6
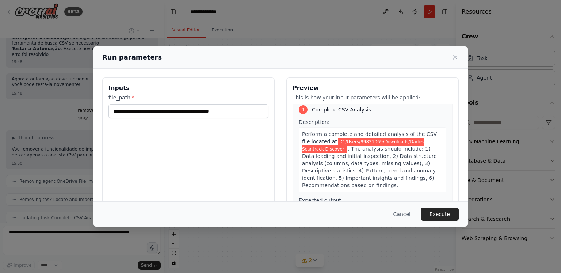
scroll to position [7, 0]
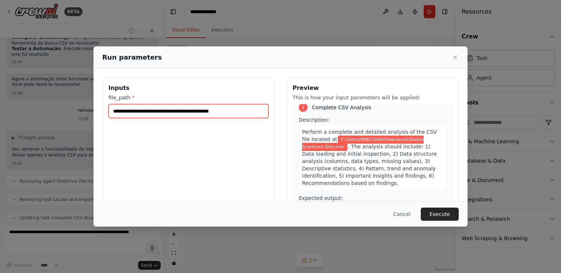
click at [252, 110] on input "**********" at bounding box center [189, 111] width 160 height 14
type input "**********"
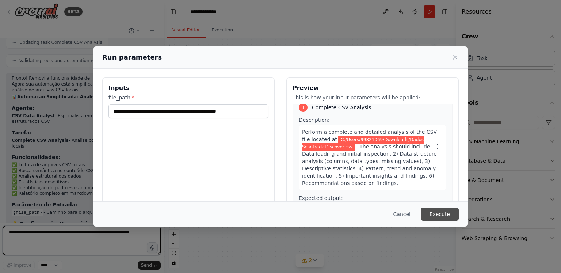
scroll to position [1919, 0]
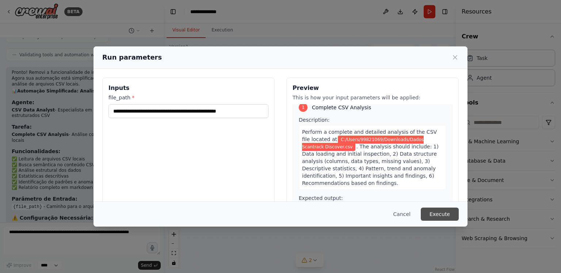
click at [453, 214] on button "Execute" at bounding box center [440, 214] width 38 height 13
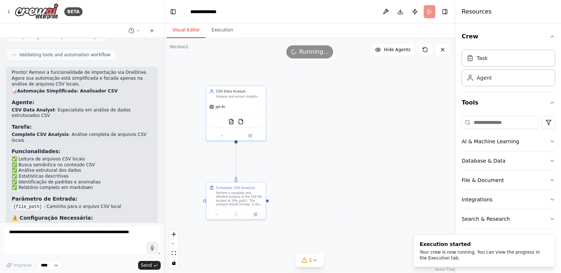
drag, startPoint x: 99, startPoint y: 197, endPoint x: 128, endPoint y: 196, distance: 29.6
click at [128, 239] on p "A automação está agora mais simples e focada, sem as complexidades da integraçã…" at bounding box center [82, 250] width 140 height 23
click at [81, 239] on p "A automação está agora mais simples e focada, sem as complexidades da integraçã…" at bounding box center [82, 250] width 140 height 23
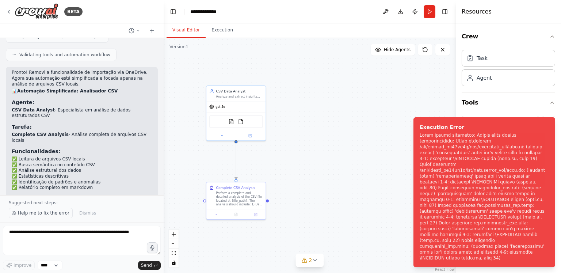
click at [42, 212] on span "Help me to fix the error" at bounding box center [44, 213] width 52 height 6
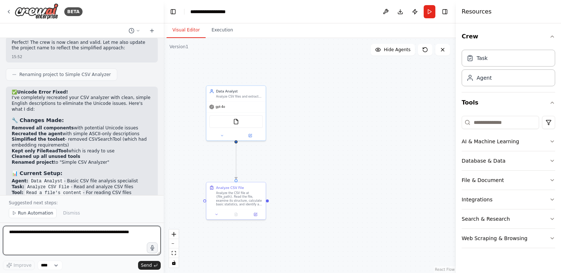
scroll to position [2773, 0]
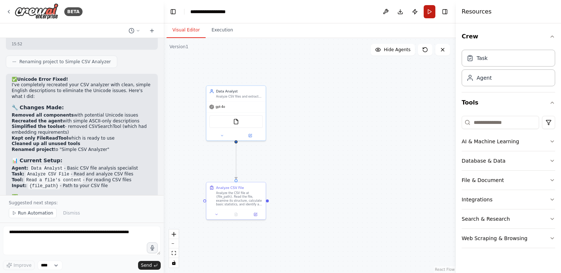
click at [430, 11] on button "Run" at bounding box center [430, 11] width 12 height 13
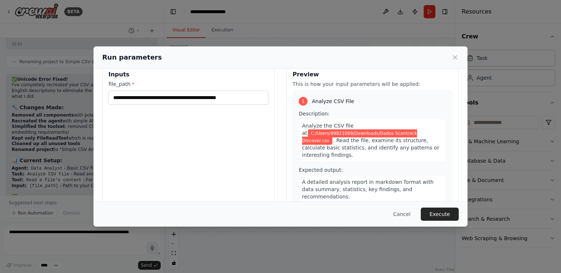
scroll to position [22, 0]
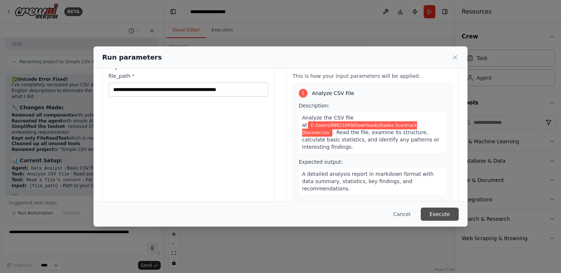
click at [447, 212] on button "Execute" at bounding box center [440, 214] width 38 height 13
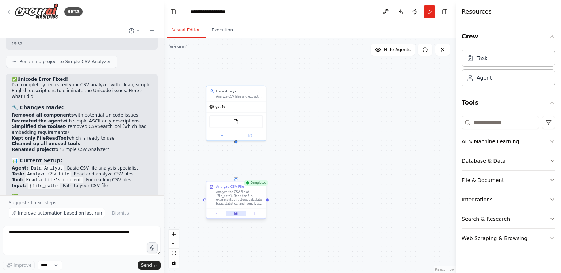
click at [239, 215] on button at bounding box center [236, 213] width 20 height 6
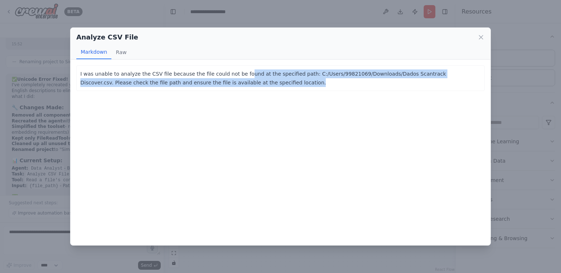
drag, startPoint x: 235, startPoint y: 75, endPoint x: 273, endPoint y: 80, distance: 38.7
click at [272, 80] on p "I was unable to analyze the CSV file because the file could not be found at the…" at bounding box center [280, 78] width 401 height 18
click at [298, 80] on p "I was unable to analyze the CSV file because the file could not be found at the…" at bounding box center [280, 78] width 401 height 18
drag, startPoint x: 289, startPoint y: 76, endPoint x: 375, endPoint y: 79, distance: 85.6
click at [370, 80] on p "I was unable to analyze the CSV file because the file could not be found at the…" at bounding box center [280, 78] width 401 height 18
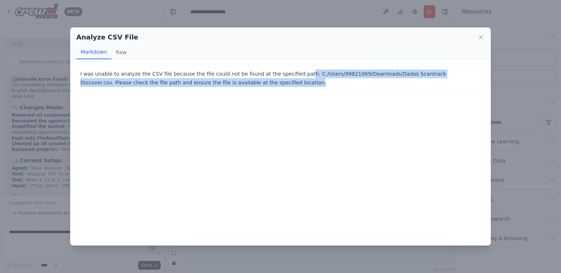
click at [393, 81] on p "I was unable to analyze the CSV file because the file could not be found at the…" at bounding box center [280, 78] width 401 height 18
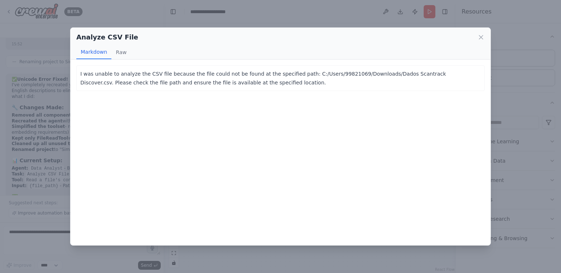
click at [417, 111] on div "I was unable to analyze the CSV file because the file could not be found at the…" at bounding box center [281, 153] width 420 height 186
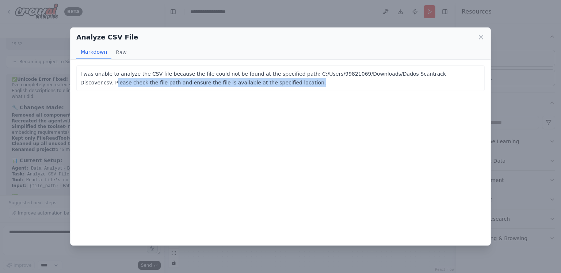
drag, startPoint x: 437, startPoint y: 74, endPoint x: 466, endPoint y: 84, distance: 31.0
click at [466, 84] on p "I was unable to analyze the CSV file because the file could not be found at the…" at bounding box center [280, 78] width 401 height 18
click at [353, 85] on p "I was unable to analyze the CSV file because the file could not be found at the…" at bounding box center [280, 78] width 401 height 18
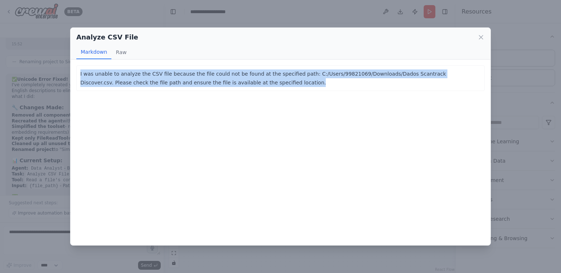
drag, startPoint x: 233, startPoint y: 84, endPoint x: 67, endPoint y: 69, distance: 166.6
click at [67, 69] on div "Analyze CSV File Markdown Raw I was unable to analyze the CSV file because the …" at bounding box center [280, 136] width 561 height 273
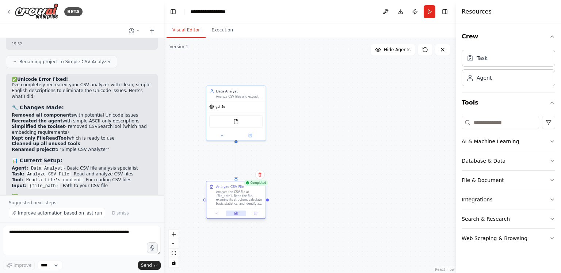
click at [235, 212] on icon at bounding box center [236, 213] width 3 height 3
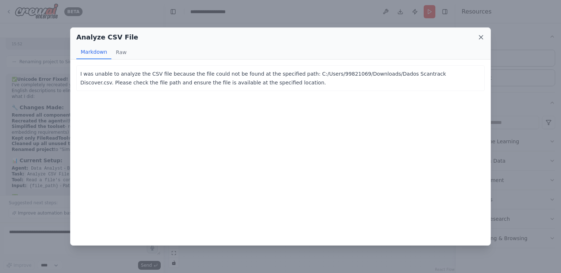
click at [481, 38] on icon at bounding box center [481, 37] width 7 height 7
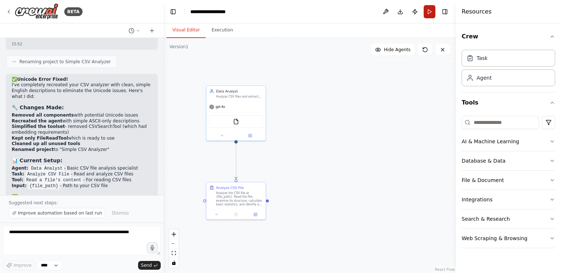
click at [430, 8] on button "Run" at bounding box center [430, 11] width 12 height 13
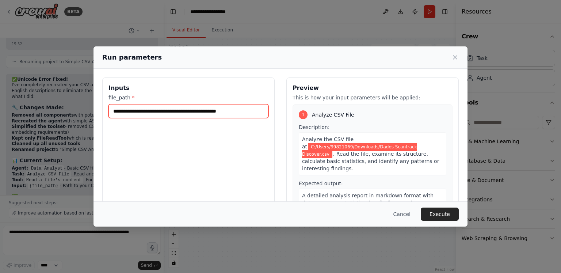
click at [161, 108] on input "**********" at bounding box center [189, 111] width 160 height 14
click at [253, 111] on input "**********" at bounding box center [189, 111] width 160 height 14
click at [254, 111] on input "**********" at bounding box center [189, 111] width 160 height 14
drag, startPoint x: 255, startPoint y: 111, endPoint x: 84, endPoint y: 113, distance: 171.0
click at [84, 113] on div "**********" at bounding box center [280, 136] width 561 height 273
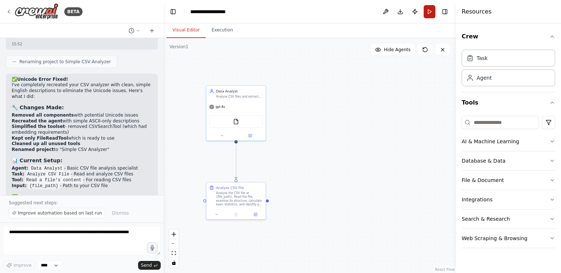
click at [428, 15] on button "Run" at bounding box center [430, 11] width 12 height 13
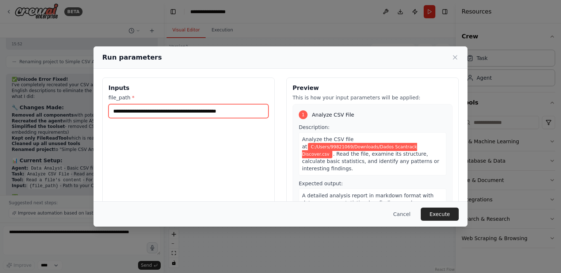
drag, startPoint x: 254, startPoint y: 111, endPoint x: 51, endPoint y: 107, distance: 203.2
click at [51, 107] on div "**********" at bounding box center [280, 136] width 561 height 273
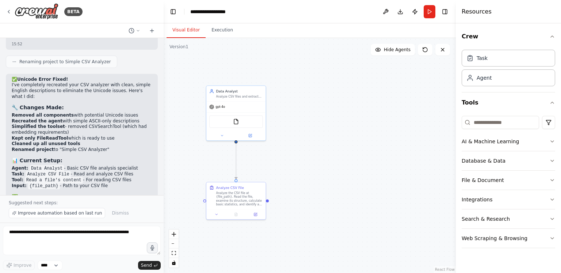
click at [360, 151] on div ".deletable-edge-delete-btn { width: 20px; height: 20px; border: 0px solid #ffff…" at bounding box center [310, 155] width 292 height 235
click at [427, 48] on icon at bounding box center [425, 50] width 6 height 6
click at [428, 8] on button "Run" at bounding box center [430, 11] width 12 height 13
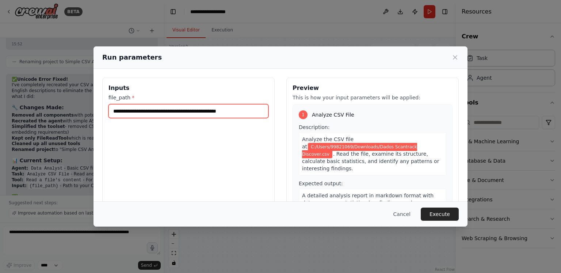
click at [223, 113] on input "**********" at bounding box center [189, 111] width 160 height 14
drag, startPoint x: 258, startPoint y: 110, endPoint x: 48, endPoint y: 106, distance: 210.2
click at [48, 106] on div "**********" at bounding box center [280, 136] width 561 height 273
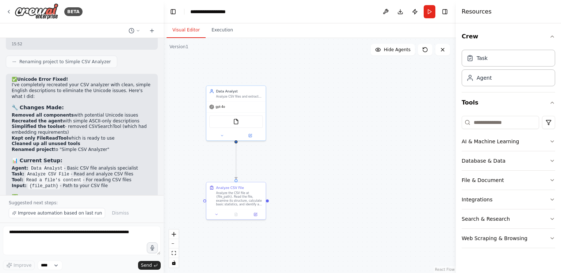
click at [367, 180] on div ".deletable-edge-delete-btn { width: 20px; height: 20px; border: 0px solid #ffff…" at bounding box center [310, 155] width 292 height 235
click at [428, 10] on button "Run" at bounding box center [430, 11] width 12 height 13
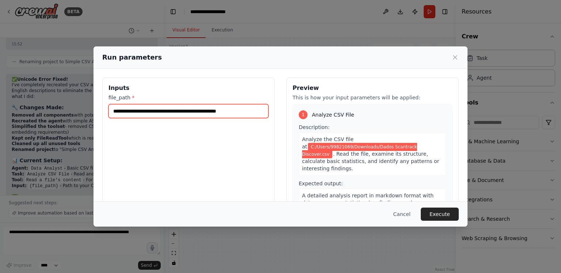
drag, startPoint x: 113, startPoint y: 110, endPoint x: 289, endPoint y: 109, distance: 176.5
click at [289, 109] on div "**********" at bounding box center [280, 153] width 357 height 152
paste input "text"
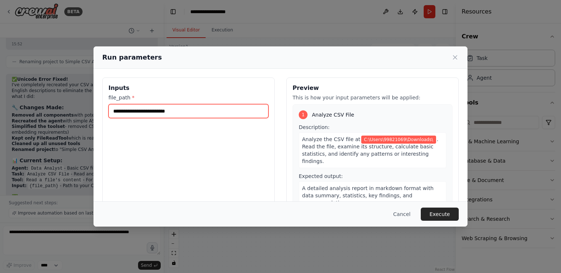
click at [221, 110] on input "**********" at bounding box center [189, 111] width 160 height 14
paste input "**********"
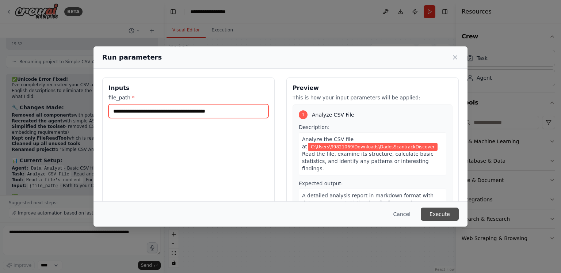
type input "**********"
click at [438, 213] on button "Execute" at bounding box center [440, 214] width 38 height 13
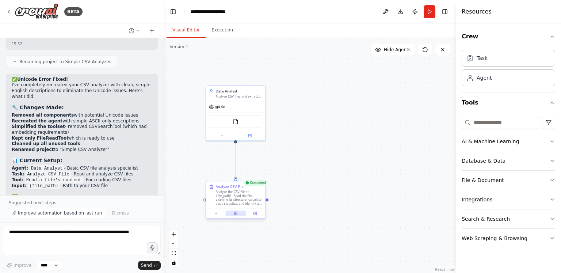
click at [236, 215] on icon at bounding box center [236, 213] width 3 height 3
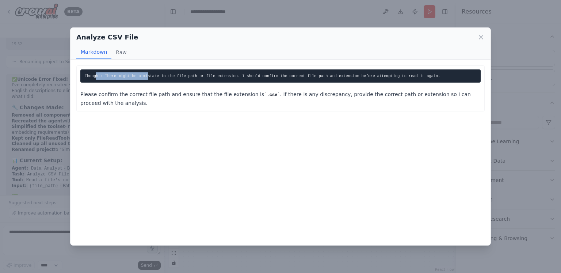
drag, startPoint x: 97, startPoint y: 74, endPoint x: 143, endPoint y: 73, distance: 45.3
click at [142, 74] on code "Thought: There might be a mistake in the file path or file extension. I should …" at bounding box center [263, 76] width 356 height 4
click at [153, 74] on code "Thought: There might be a mistake in the file path or file extension. I should …" at bounding box center [263, 76] width 356 height 4
drag, startPoint x: 153, startPoint y: 73, endPoint x: 205, endPoint y: 76, distance: 51.2
click at [205, 76] on code "Thought: There might be a mistake in the file path or file extension. I should …" at bounding box center [263, 76] width 356 height 4
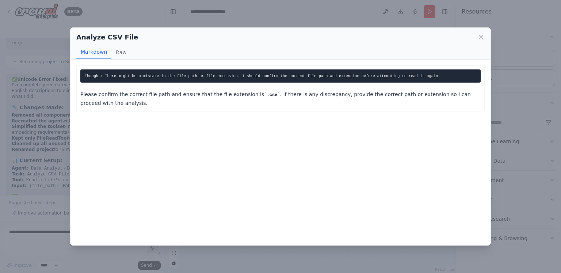
click at [220, 76] on code "Thought: There might be a mistake in the file path or file extension. I should …" at bounding box center [263, 76] width 356 height 4
drag, startPoint x: 180, startPoint y: 74, endPoint x: 239, endPoint y: 75, distance: 59.2
click at [238, 75] on code "Thought: There might be a mistake in the file path or file extension. I should …" at bounding box center [263, 76] width 356 height 4
click at [239, 75] on code "Thought: There might be a mistake in the file path or file extension. I should …" at bounding box center [263, 76] width 356 height 4
drag, startPoint x: 225, startPoint y: 75, endPoint x: 280, endPoint y: 74, distance: 54.1
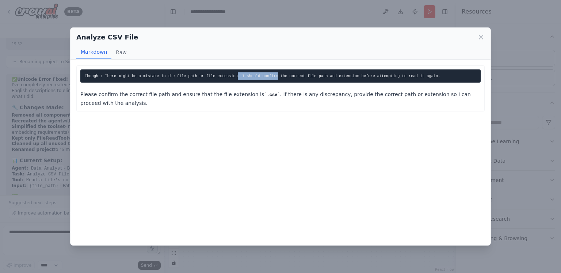
click at [280, 74] on code "Thought: There might be a mistake in the file path or file extension. I should …" at bounding box center [263, 76] width 356 height 4
click at [234, 96] on p "Please confirm the correct file path and ensure that the file extension is .csv…" at bounding box center [280, 99] width 401 height 18
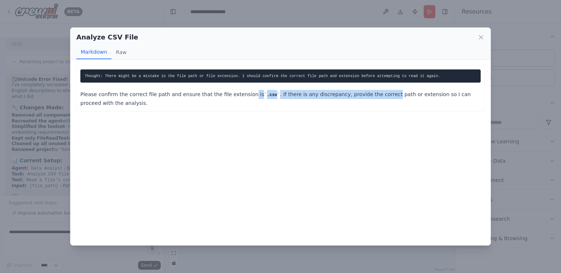
drag, startPoint x: 234, startPoint y: 96, endPoint x: 366, endPoint y: 94, distance: 132.3
click at [365, 94] on p "Please confirm the correct file path and ensure that the file extension is .csv…" at bounding box center [280, 99] width 401 height 18
click at [368, 94] on p "Please confirm the correct file path and ensure that the file extension is .csv…" at bounding box center [280, 99] width 401 height 18
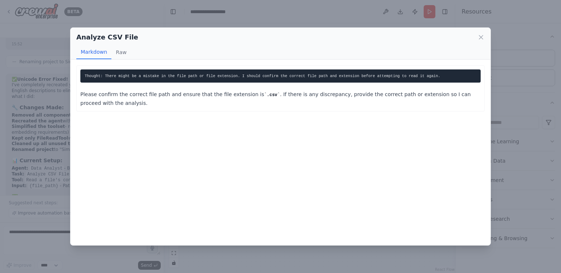
click at [381, 95] on p "Please confirm the correct file path and ensure that the file extension is .csv…" at bounding box center [280, 99] width 401 height 18
click at [481, 36] on icon at bounding box center [481, 37] width 4 height 4
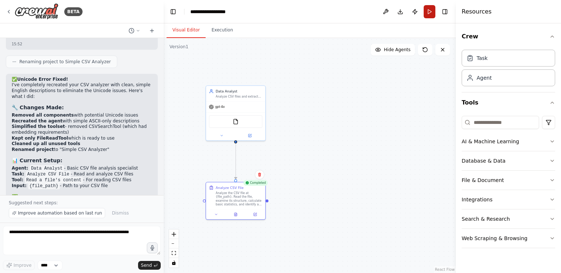
click at [426, 13] on button "Run" at bounding box center [430, 11] width 12 height 13
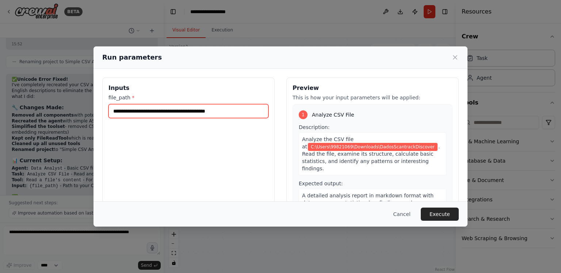
click at [242, 110] on input "**********" at bounding box center [189, 111] width 160 height 14
click at [257, 110] on input "**********" at bounding box center [189, 111] width 160 height 14
type input "**********"
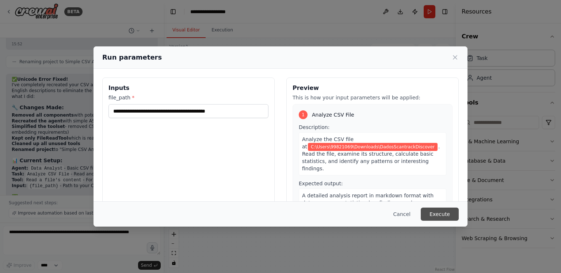
click at [447, 214] on button "Execute" at bounding box center [440, 214] width 38 height 13
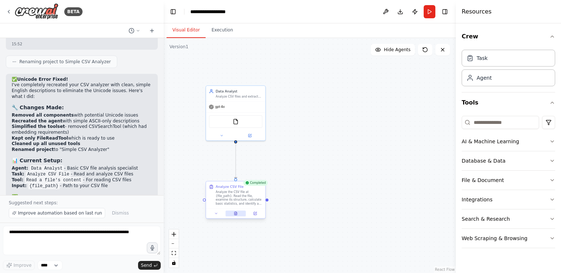
click at [238, 214] on button at bounding box center [235, 213] width 20 height 6
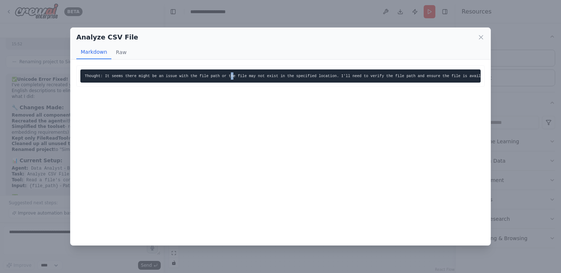
drag, startPoint x: 220, startPoint y: 72, endPoint x: 227, endPoint y: 73, distance: 7.0
click at [227, 73] on pre "Thought: It seems there might be an issue with the file path or the file may no…" at bounding box center [280, 75] width 401 height 13
drag, startPoint x: 92, startPoint y: 78, endPoint x: 118, endPoint y: 75, distance: 25.4
click at [117, 75] on pre "Thought: It seems there might be an issue with the file path or the file may no…" at bounding box center [280, 75] width 401 height 13
click at [126, 75] on code "Thought: It seems there might be an issue with the file path or the file may no…" at bounding box center [288, 76] width 407 height 4
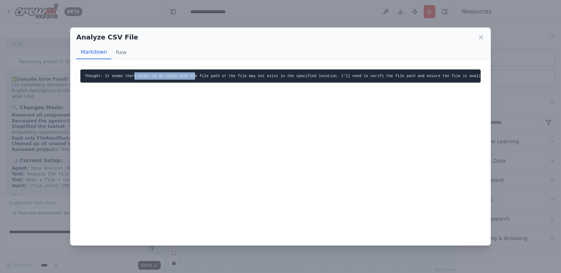
drag, startPoint x: 134, startPoint y: 75, endPoint x: 186, endPoint y: 75, distance: 51.2
click at [186, 75] on code "Thought: It seems there might be an issue with the file path or the file may no…" at bounding box center [288, 76] width 407 height 4
click at [184, 77] on code "Thought: It seems there might be an issue with the file path or the file may no…" at bounding box center [288, 76] width 407 height 4
drag, startPoint x: 195, startPoint y: 73, endPoint x: 219, endPoint y: 73, distance: 23.4
click at [210, 72] on pre "Thought: It seems there might be an issue with the file path or the file may no…" at bounding box center [280, 75] width 401 height 13
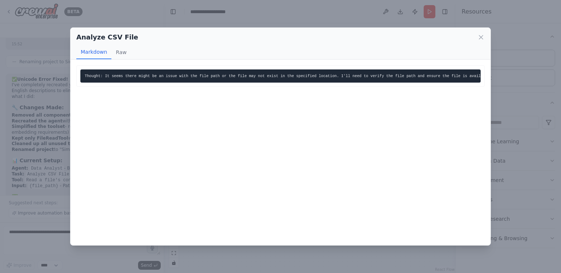
click at [222, 74] on code "Thought: It seems there might be an issue with the file path or the file may no…" at bounding box center [288, 76] width 407 height 4
drag, startPoint x: 225, startPoint y: 76, endPoint x: 254, endPoint y: 77, distance: 28.5
click at [252, 77] on code "Thought: It seems there might be an issue with the file path or the file may no…" at bounding box center [288, 76] width 407 height 4
click at [265, 77] on code "Thought: It seems there might be an issue with the file path or the file may no…" at bounding box center [288, 76] width 407 height 4
drag, startPoint x: 270, startPoint y: 74, endPoint x: 310, endPoint y: 73, distance: 40.6
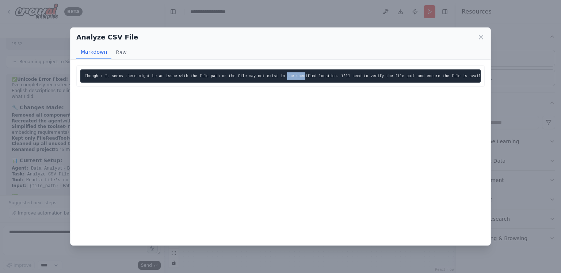
click at [310, 74] on code "Thought: It seems there might be an issue with the file path or the file may no…" at bounding box center [288, 76] width 407 height 4
click at [323, 74] on code "Thought: It seems there might be an issue with the file path or the file may no…" at bounding box center [288, 76] width 407 height 4
drag, startPoint x: 327, startPoint y: 77, endPoint x: 382, endPoint y: 78, distance: 55.6
click at [382, 78] on pre "Thought: It seems there might be an issue with the file path or the file may no…" at bounding box center [280, 75] width 401 height 13
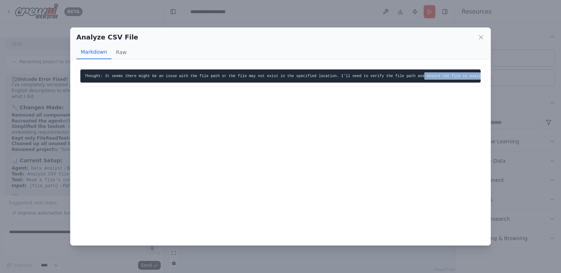
drag, startPoint x: 459, startPoint y: 73, endPoint x: 395, endPoint y: 75, distance: 64.4
click at [395, 75] on pre "Thought: It seems there might be an issue with the file path or the file may no…" at bounding box center [280, 75] width 401 height 13
click at [395, 75] on code "Thought: It seems there might be an issue with the file path or the file may no…" at bounding box center [288, 76] width 407 height 4
click at [480, 36] on icon at bounding box center [481, 37] width 4 height 4
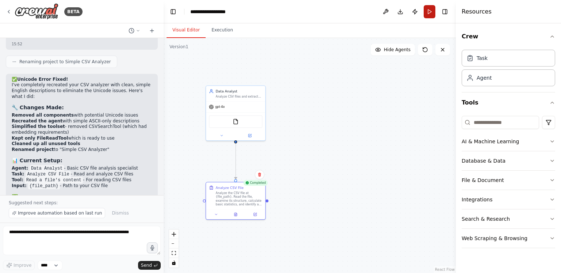
click at [431, 13] on button "Run" at bounding box center [430, 11] width 12 height 13
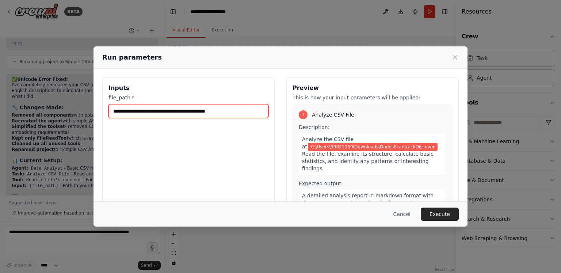
click at [257, 113] on input "**********" at bounding box center [189, 111] width 160 height 14
type input "**********"
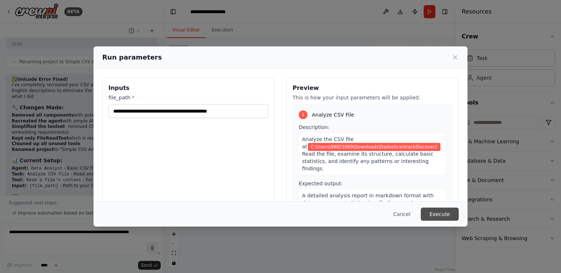
click at [443, 212] on button "Execute" at bounding box center [440, 214] width 38 height 13
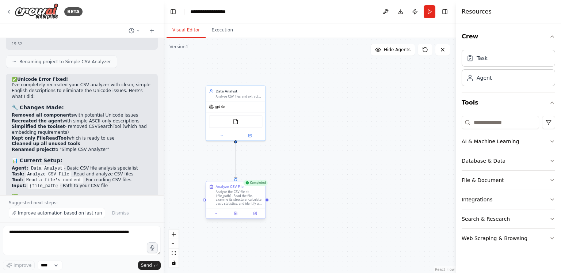
click at [234, 216] on div at bounding box center [235, 213] width 59 height 10
click at [234, 213] on icon at bounding box center [236, 214] width 4 height 4
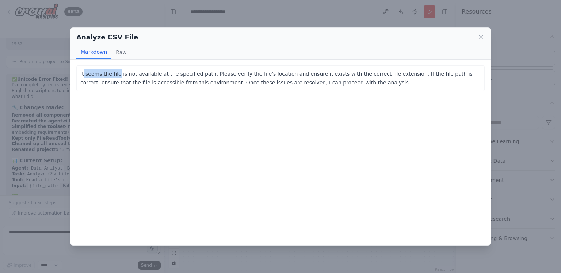
drag, startPoint x: 84, startPoint y: 75, endPoint x: 118, endPoint y: 72, distance: 34.8
click at [118, 72] on p "It seems the file is not available at the specified path. Please verify the fil…" at bounding box center [280, 78] width 401 height 18
drag, startPoint x: 146, startPoint y: 73, endPoint x: 182, endPoint y: 72, distance: 35.5
click at [181, 72] on p "It seems the file is not available at the specified path. Please verify the fil…" at bounding box center [280, 78] width 401 height 18
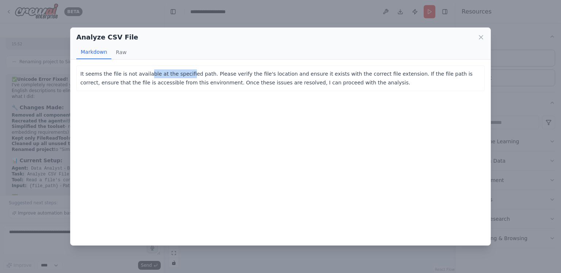
click at [182, 72] on p "It seems the file is not available at the specified path. Please verify the fil…" at bounding box center [280, 78] width 401 height 18
click at [211, 72] on p "It seems the file is not available at the specified path. Please verify the fil…" at bounding box center [280, 78] width 401 height 18
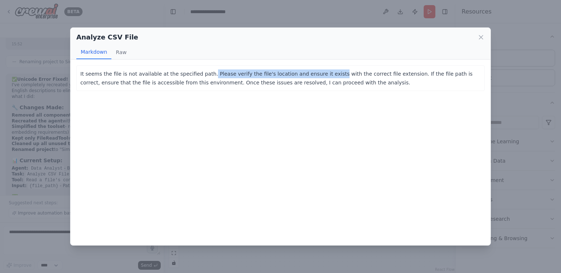
drag, startPoint x: 199, startPoint y: 72, endPoint x: 315, endPoint y: 73, distance: 116.2
click at [315, 73] on p "It seems the file is not available at the specified path. Please verify the fil…" at bounding box center [280, 78] width 401 height 18
click at [330, 73] on p "It seems the file is not available at the specified path. Please verify the fil…" at bounding box center [280, 78] width 401 height 18
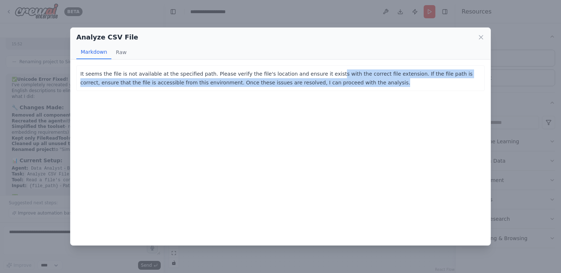
drag, startPoint x: 311, startPoint y: 75, endPoint x: 462, endPoint y: 80, distance: 150.3
click at [462, 80] on p "It seems the file is not available at the specified path. Please verify the fil…" at bounding box center [280, 78] width 401 height 18
click at [461, 81] on p "It seems the file is not available at the specified path. Please verify the fil…" at bounding box center [280, 78] width 401 height 18
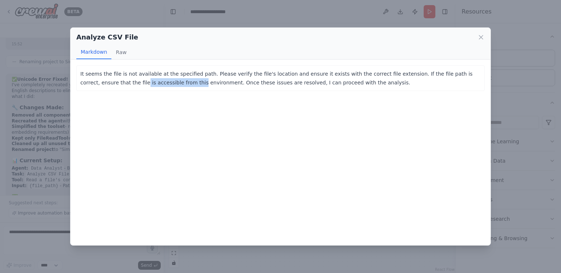
drag, startPoint x: 87, startPoint y: 86, endPoint x: 140, endPoint y: 85, distance: 52.3
click at [140, 85] on p "It seems the file is not available at the specified path. Please verify the fil…" at bounding box center [280, 78] width 401 height 18
click at [143, 85] on p "It seems the file is not available at the specified path. Please verify the fil…" at bounding box center [280, 78] width 401 height 18
drag, startPoint x: 193, startPoint y: 86, endPoint x: 310, endPoint y: 82, distance: 117.0
click at [198, 84] on div "It seems the file is not available at the specified path. Please verify the fil…" at bounding box center [280, 78] width 409 height 26
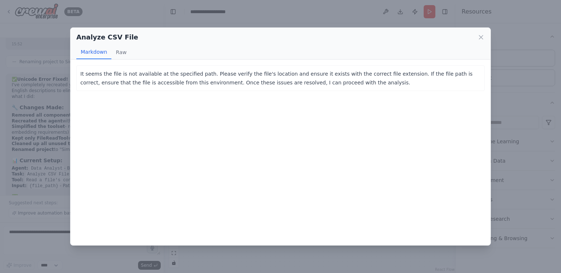
click at [231, 71] on p "It seems the file is not available at the specified path. Please verify the fil…" at bounding box center [280, 78] width 401 height 18
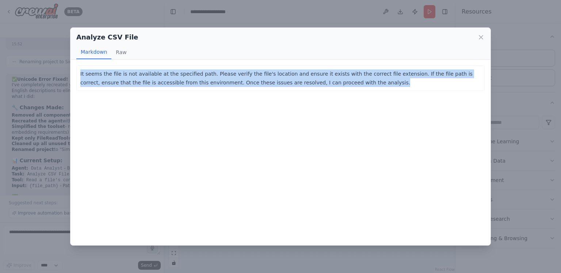
drag, startPoint x: 328, startPoint y: 82, endPoint x: 74, endPoint y: 69, distance: 254.7
click at [74, 69] on div "It seems the file is not available at the specified path. Please verify the fil…" at bounding box center [281, 153] width 420 height 186
click at [200, 74] on p "It seems the file is not available at the specified path. Please verify the fil…" at bounding box center [280, 78] width 401 height 18
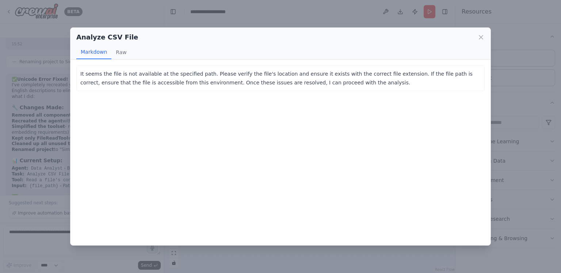
click at [183, 83] on p "It seems the file is not available at the specified path. Please verify the fil…" at bounding box center [280, 78] width 401 height 18
click at [227, 79] on p "It seems the file is not available at the specified path. Please verify the fil…" at bounding box center [280, 78] width 401 height 18
click at [88, 81] on p "It seems the file is not available at the specified path. Please verify the fil…" at bounding box center [280, 78] width 401 height 18
drag, startPoint x: 96, startPoint y: 80, endPoint x: 217, endPoint y: 82, distance: 121.0
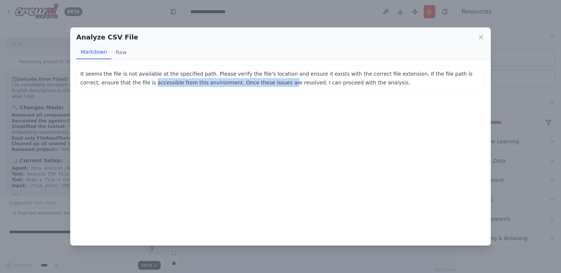
click at [216, 82] on p "It seems the file is not available at the specified path. Please verify the fil…" at bounding box center [280, 78] width 401 height 18
click at [230, 81] on p "It seems the file is not available at the specified path. Please verify the fil…" at bounding box center [280, 78] width 401 height 18
click at [273, 74] on p "It seems the file is not available at the specified path. Please verify the fil…" at bounding box center [280, 78] width 401 height 18
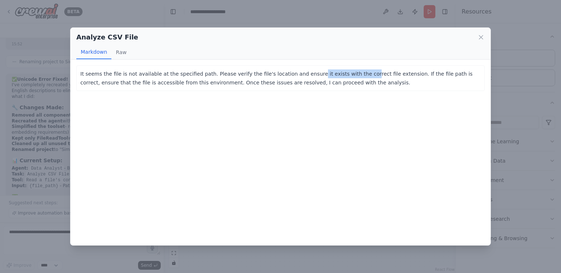
drag, startPoint x: 294, startPoint y: 72, endPoint x: 341, endPoint y: 73, distance: 46.8
click at [341, 73] on p "It seems the file is not available at the specified path. Please verify the fil…" at bounding box center [280, 78] width 401 height 18
drag, startPoint x: 354, startPoint y: 73, endPoint x: 398, endPoint y: 71, distance: 44.3
click at [357, 73] on p "It seems the file is not available at the specified path. Please verify the fil…" at bounding box center [280, 78] width 401 height 18
click at [482, 36] on icon at bounding box center [481, 37] width 4 height 4
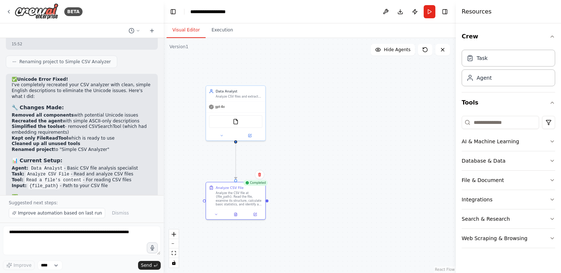
click at [326, 142] on div ".deletable-edge-delete-btn { width: 20px; height: 20px; border: 0px solid #ffff…" at bounding box center [310, 155] width 292 height 235
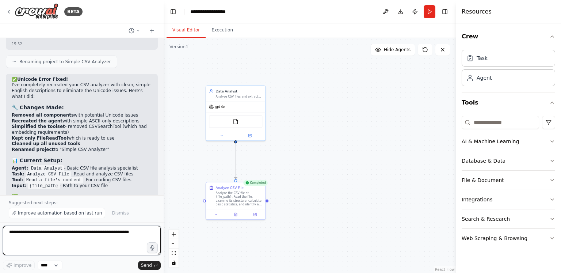
click at [46, 236] on textarea at bounding box center [82, 240] width 158 height 29
type textarea "**********"
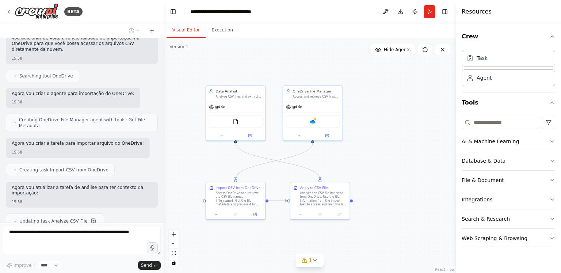
scroll to position [3080, 0]
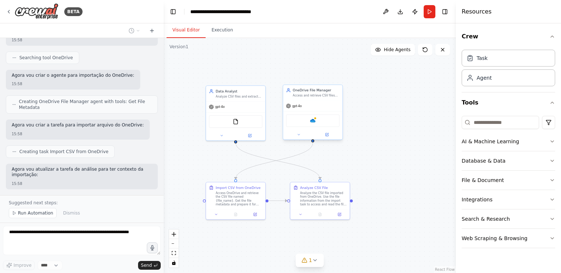
click at [313, 115] on div "OneDrive" at bounding box center [312, 120] width 53 height 12
click at [314, 122] on img at bounding box center [313, 121] width 6 height 6
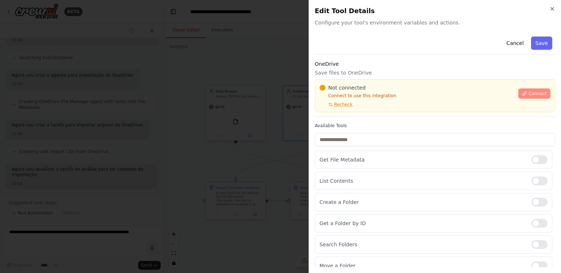
click at [529, 94] on span "Connect" at bounding box center [538, 94] width 18 height 6
click at [526, 90] on button "Connect" at bounding box center [535, 93] width 32 height 10
click at [529, 92] on span "Connect" at bounding box center [538, 94] width 18 height 6
click at [380, 78] on div "OneDrive Save files to OneDrive Not connected Connect to use this integration R…" at bounding box center [435, 88] width 240 height 57
click at [363, 75] on p "Save files to OneDrive" at bounding box center [435, 72] width 240 height 7
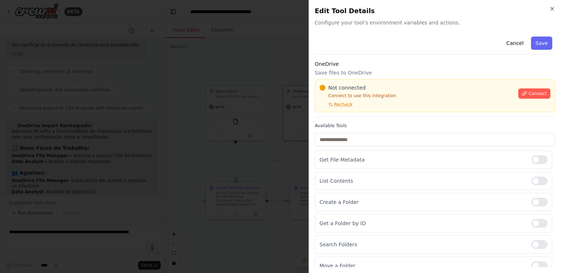
click at [223, 108] on div at bounding box center [280, 136] width 561 height 273
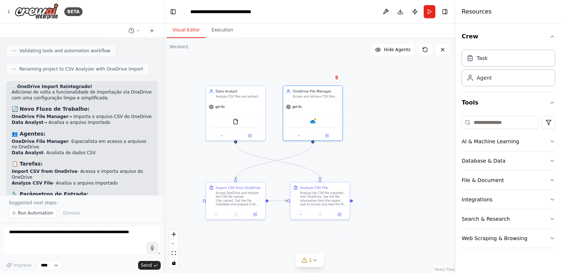
scroll to position [3301, 0]
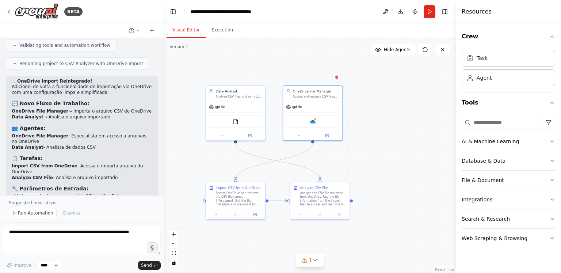
click at [348, 145] on div ".deletable-edge-delete-btn { width: 20px; height: 20px; border: 0px solid #ffff…" at bounding box center [310, 155] width 292 height 235
click at [319, 107] on div "gpt-4o" at bounding box center [312, 105] width 59 height 11
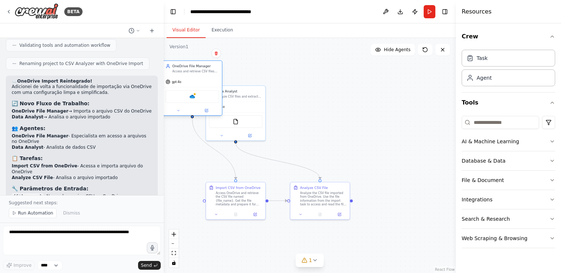
drag, startPoint x: 317, startPoint y: 99, endPoint x: 201, endPoint y: 75, distance: 118.8
click at [201, 75] on div "OneDrive File Manager Access and retrieve CSV files from OneDrive cloud storage…" at bounding box center [192, 88] width 60 height 56
drag, startPoint x: 254, startPoint y: 104, endPoint x: 341, endPoint y: 98, distance: 87.2
click at [341, 98] on div "gpt-4o" at bounding box center [322, 101] width 59 height 11
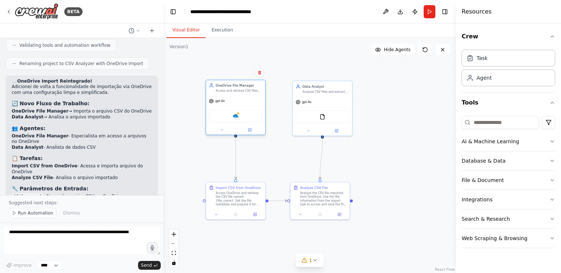
drag, startPoint x: 198, startPoint y: 76, endPoint x: 241, endPoint y: 99, distance: 49.2
click at [241, 99] on div "gpt-4o OneDrive" at bounding box center [235, 115] width 59 height 39
click at [362, 152] on div ".deletable-edge-delete-btn { width: 20px; height: 20px; border: 0px solid #ffff…" at bounding box center [310, 155] width 292 height 235
drag, startPoint x: 369, startPoint y: 147, endPoint x: 319, endPoint y: 135, distance: 51.8
drag, startPoint x: 319, startPoint y: 135, endPoint x: 284, endPoint y: 72, distance: 72.1
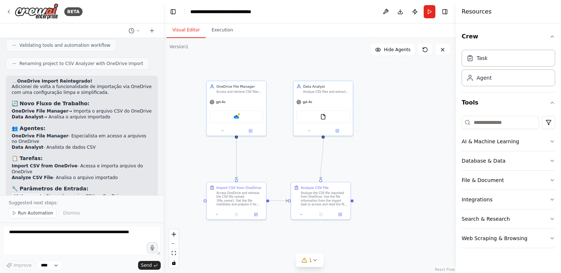
click at [284, 72] on div ".deletable-edge-delete-btn { width: 20px; height: 20px; border: 0px solid #ffff…" at bounding box center [310, 155] width 292 height 235
click at [336, 107] on div "FileReadTool" at bounding box center [323, 115] width 59 height 19
click at [329, 115] on div "FileReadTool" at bounding box center [323, 116] width 53 height 12
click at [342, 127] on button at bounding box center [337, 130] width 27 height 6
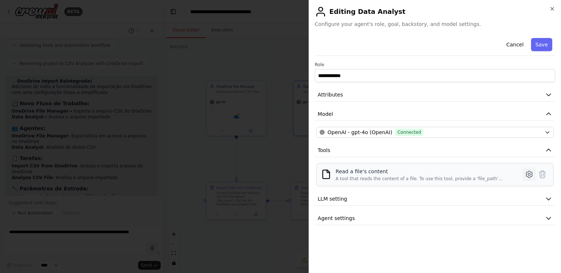
click at [525, 172] on icon at bounding box center [529, 174] width 9 height 9
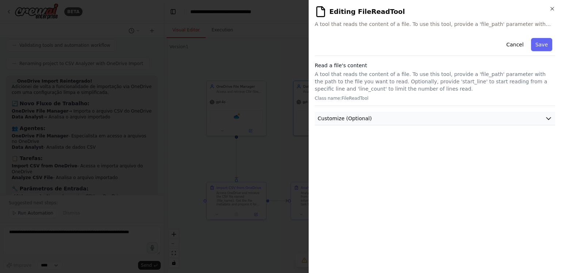
click at [382, 115] on button "Customize (Optional)" at bounding box center [435, 119] width 240 height 14
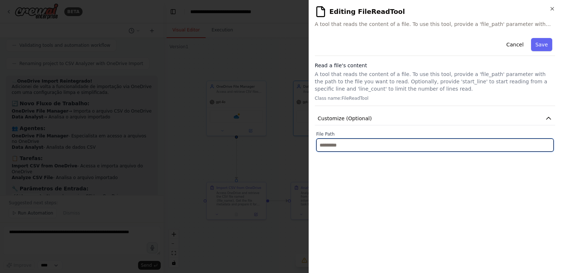
click at [342, 140] on input "text" at bounding box center [435, 144] width 238 height 13
paste input "**********"
type input "**********"
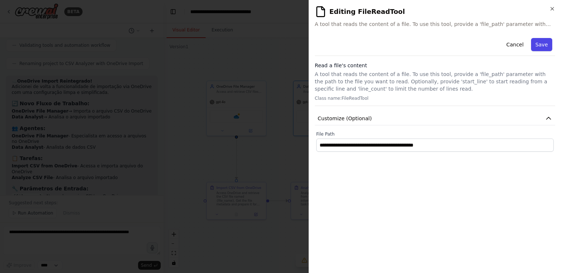
click at [545, 46] on button "Save" at bounding box center [541, 44] width 21 height 13
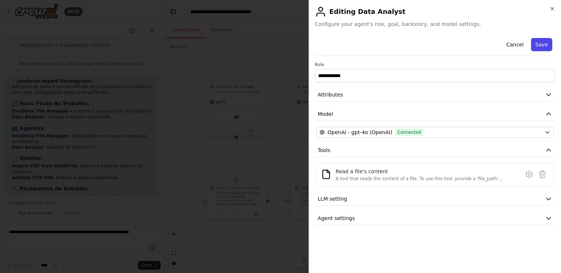
click at [550, 44] on button "Save" at bounding box center [541, 44] width 21 height 13
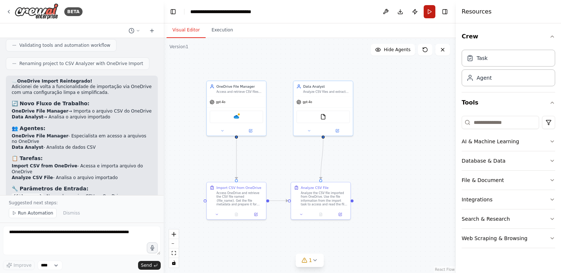
click at [429, 12] on button "Run" at bounding box center [430, 11] width 12 height 13
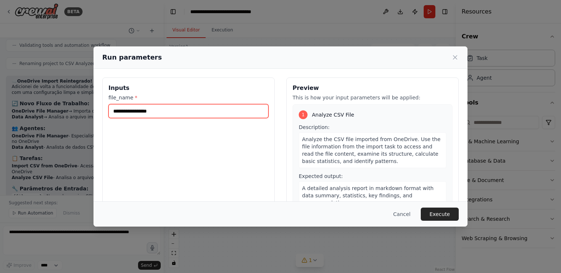
click at [171, 106] on input "file_name *" at bounding box center [189, 111] width 160 height 14
paste input "**********"
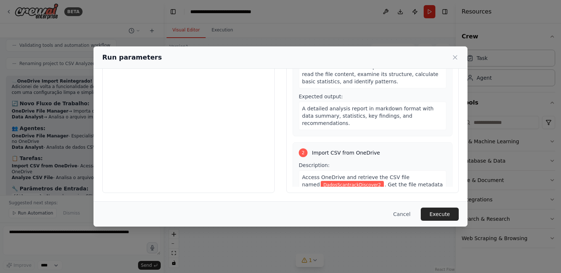
scroll to position [0, 0]
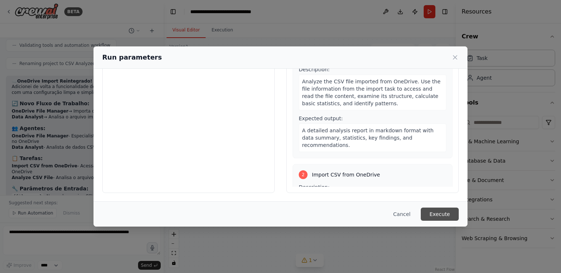
type input "**********"
click at [442, 213] on button "Execute" at bounding box center [440, 214] width 38 height 13
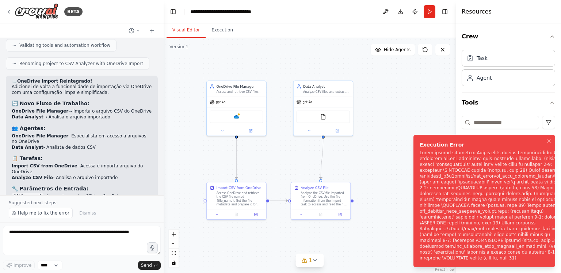
drag, startPoint x: 437, startPoint y: 156, endPoint x: 463, endPoint y: 160, distance: 26.7
click at [463, 160] on li "Execution Error" at bounding box center [485, 201] width 142 height 132
drag, startPoint x: 453, startPoint y: 158, endPoint x: 508, endPoint y: 159, distance: 54.4
click at [505, 160] on div "Notifications (F8)" at bounding box center [496, 205] width 152 height 111
click at [509, 159] on div "Notifications (F8)" at bounding box center [496, 205] width 152 height 111
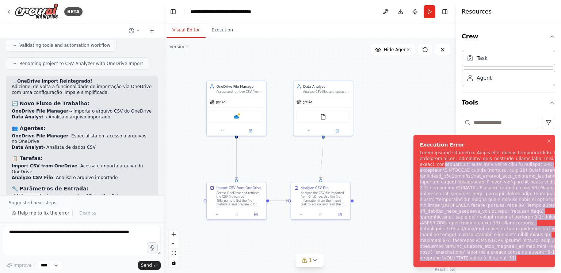
drag, startPoint x: 473, startPoint y: 167, endPoint x: 536, endPoint y: 262, distance: 114.1
click at [536, 261] on div "Notifications (F8)" at bounding box center [496, 205] width 152 height 111
click at [517, 259] on div "Notifications (F8)" at bounding box center [496, 205] width 152 height 111
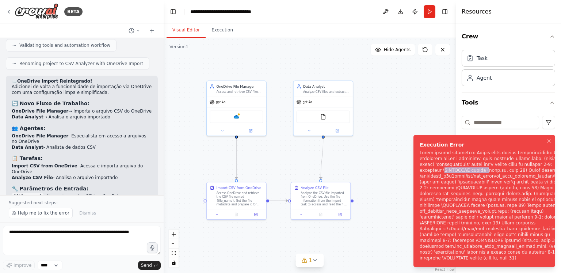
drag, startPoint x: 422, startPoint y: 170, endPoint x: 463, endPoint y: 171, distance: 41.0
click at [463, 171] on div "Notifications (F8)" at bounding box center [496, 205] width 152 height 111
click at [278, 94] on div ".deletable-edge-delete-btn { width: 20px; height: 20px; border: 0px solid #ffff…" at bounding box center [310, 155] width 292 height 235
click at [47, 213] on span "Help me to fix the error" at bounding box center [44, 213] width 52 height 6
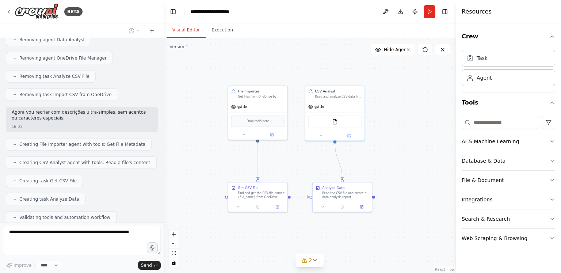
scroll to position [3692, 0]
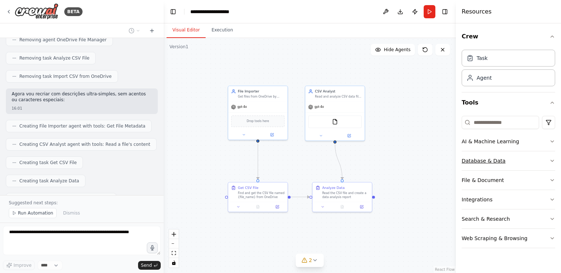
click at [523, 153] on button "Database & Data" at bounding box center [509, 160] width 94 height 19
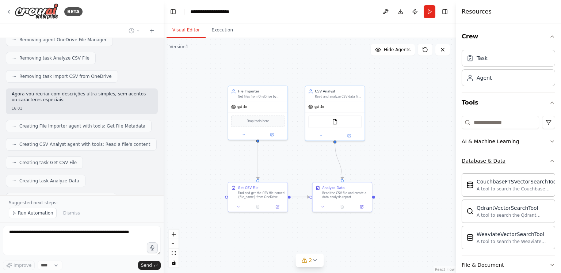
click at [523, 153] on button "Database & Data" at bounding box center [509, 160] width 94 height 19
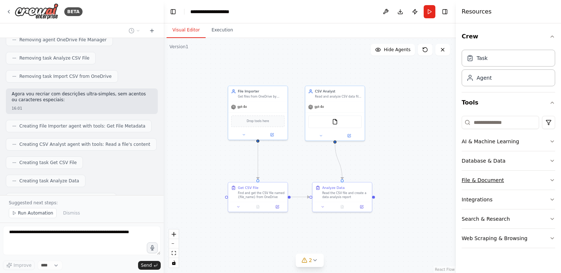
click at [500, 177] on div "File & Document" at bounding box center [483, 179] width 42 height 7
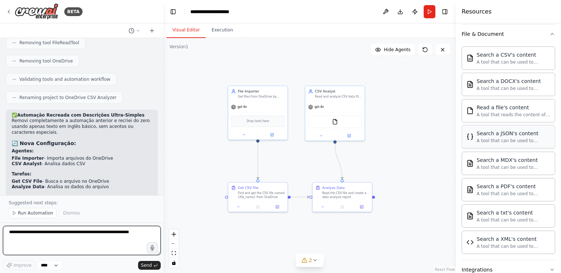
scroll to position [110, 0]
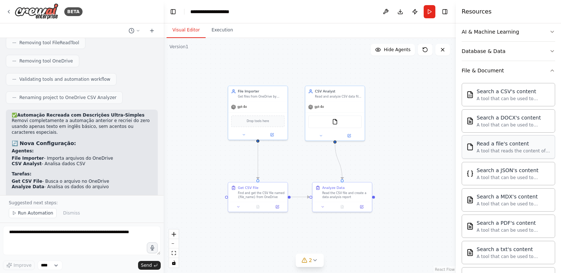
click at [510, 148] on div "A tool that reads the content of a file. To use this tool, provide a 'file_path…" at bounding box center [514, 151] width 74 height 6
click at [341, 121] on img at bounding box center [340, 121] width 6 height 6
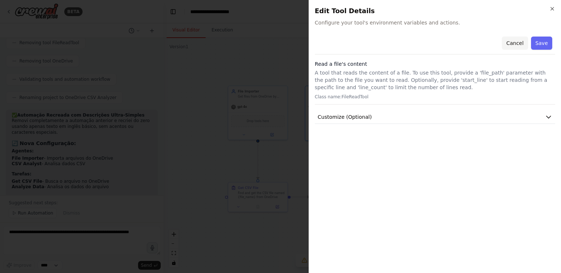
click at [519, 43] on button "Cancel" at bounding box center [515, 43] width 26 height 13
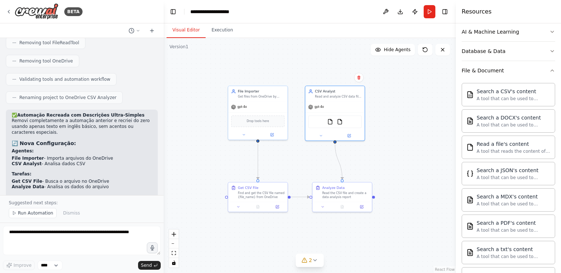
drag, startPoint x: 18, startPoint y: 142, endPoint x: 90, endPoint y: 162, distance: 75.1
click at [90, 247] on ul "Todas as descrições em inglês básico Sem acentos ou caracteres especiais Nomes …" at bounding box center [82, 258] width 140 height 23
click at [90, 264] on li "Descrições de tarefas minimalistas" at bounding box center [82, 267] width 140 height 6
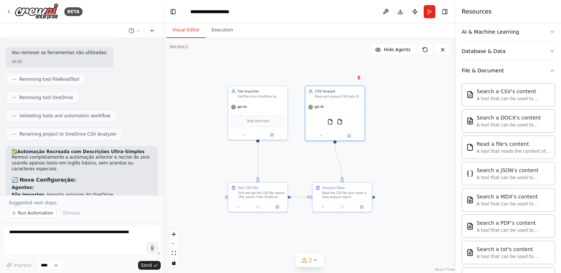
drag, startPoint x: 7, startPoint y: 160, endPoint x: 118, endPoint y: 164, distance: 111.2
click at [118, 164] on div "✅ Automação Recreada com Descrições Ultra-Simples Removi completamente a automa…" at bounding box center [82, 239] width 152 height 187
click at [122, 259] on li "✅ Crew válido" at bounding box center [82, 262] width 140 height 6
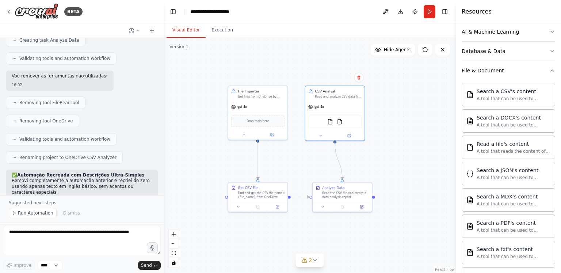
scroll to position [3819, 0]
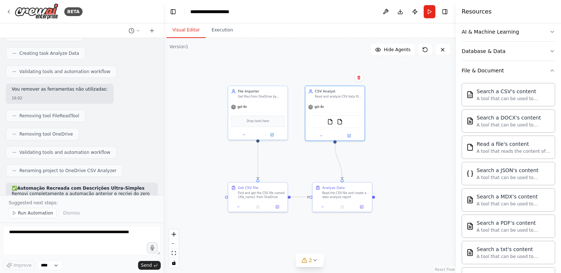
drag, startPoint x: 118, startPoint y: 172, endPoint x: 3, endPoint y: 114, distance: 128.6
click at [3, 114] on div "Hello! I'm the CrewAI assistant. What kind of automation do you want to build? …" at bounding box center [82, 116] width 164 height 157
click at [79, 229] on li "File Importer - Importa arquivos do OneDrive" at bounding box center [82, 232] width 140 height 6
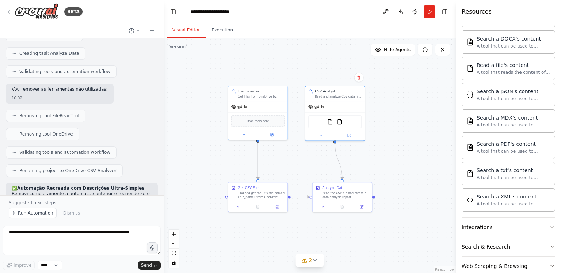
scroll to position [201, 0]
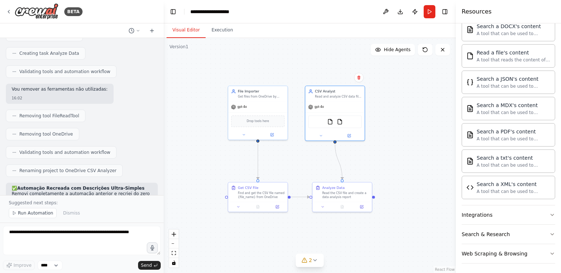
click at [405, 128] on div ".deletable-edge-delete-btn { width: 20px; height: 20px; border: 0px solid #ffff…" at bounding box center [310, 155] width 292 height 235
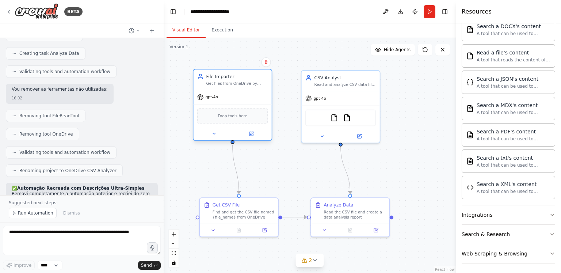
drag, startPoint x: 265, startPoint y: 87, endPoint x: 257, endPoint y: 88, distance: 7.4
click at [257, 88] on div "File Importer Get files from OneDrive by name and provide file info for analysis" at bounding box center [233, 79] width 78 height 20
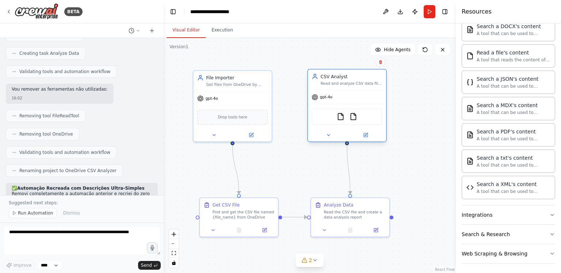
drag, startPoint x: 346, startPoint y: 88, endPoint x: 357, endPoint y: 86, distance: 10.3
click at [357, 86] on div "CSV Analyst Read and analyze CSV data files and create reports" at bounding box center [347, 79] width 78 height 20
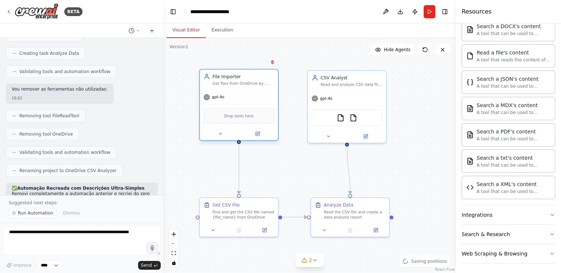
drag, startPoint x: 227, startPoint y: 96, endPoint x: 232, endPoint y: 97, distance: 5.9
click at [232, 97] on div "gpt-4o" at bounding box center [239, 97] width 78 height 14
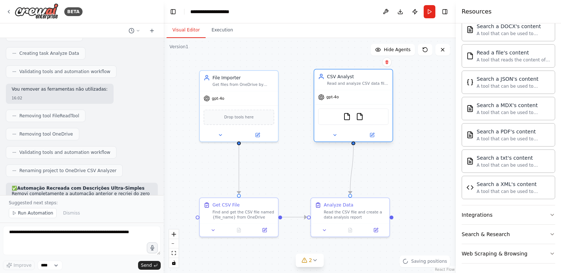
drag, startPoint x: 346, startPoint y: 95, endPoint x: 351, endPoint y: 93, distance: 5.4
click at [351, 93] on div "gpt-4o" at bounding box center [353, 97] width 78 height 14
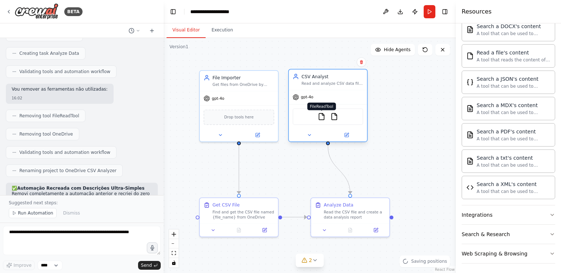
drag, startPoint x: 345, startPoint y: 117, endPoint x: 329, endPoint y: 119, distance: 17.0
click at [326, 119] on img at bounding box center [322, 117] width 8 height 8
click at [329, 116] on img at bounding box center [328, 117] width 8 height 8
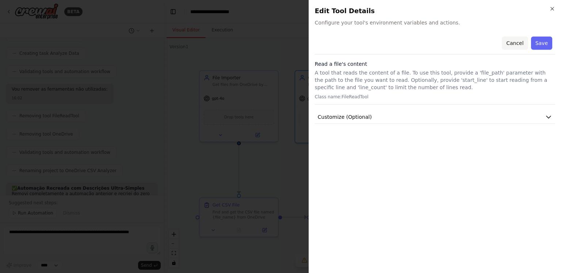
click at [517, 45] on button "Cancel" at bounding box center [515, 43] width 26 height 13
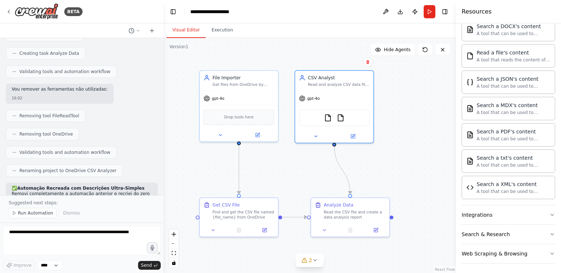
drag, startPoint x: 330, startPoint y: 118, endPoint x: 406, endPoint y: 93, distance: 80.6
click at [407, 93] on div ".deletable-edge-delete-btn { width: 20px; height: 20px; border: 0px solid #ffff…" at bounding box center [310, 155] width 292 height 235
click at [316, 137] on icon at bounding box center [316, 135] width 5 height 5
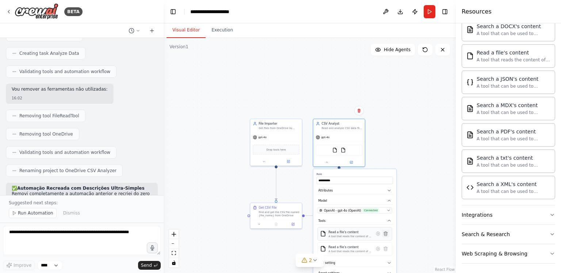
click at [389, 231] on button at bounding box center [386, 234] width 8 height 8
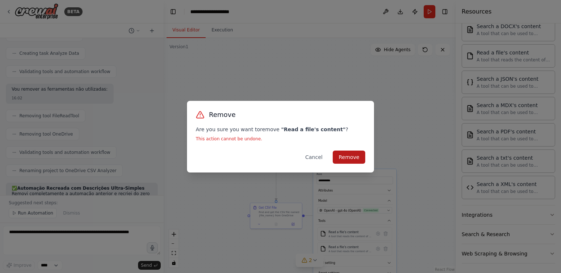
click at [352, 155] on button "Remove" at bounding box center [349, 157] width 33 height 13
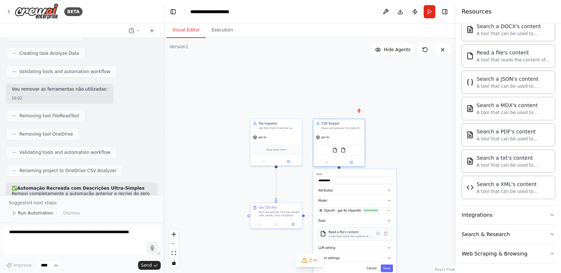
click at [391, 232] on div ".deletable-edge-delete-btn { width: 20px; height: 20px; border: 0px solid #ffff…" at bounding box center [310, 155] width 292 height 235
click at [385, 232] on icon at bounding box center [385, 234] width 3 height 4
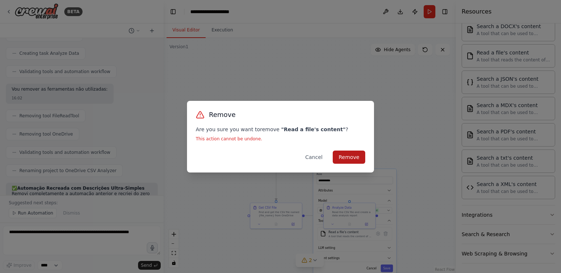
click at [353, 160] on button "Remove" at bounding box center [349, 157] width 33 height 13
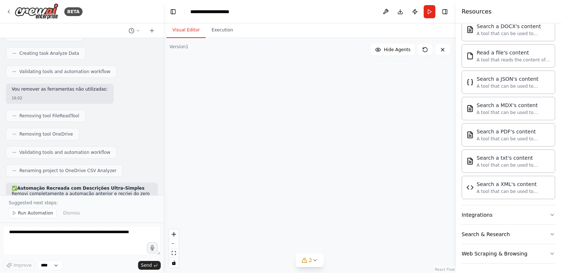
click at [414, 118] on div "**********" at bounding box center [310, 155] width 292 height 235
click at [387, 258] on button "Save" at bounding box center [387, 258] width 12 height 8
click at [410, 146] on div ".deletable-edge-delete-btn { width: 20px; height: 20px; border: 0px solid #ffff…" at bounding box center [310, 155] width 292 height 235
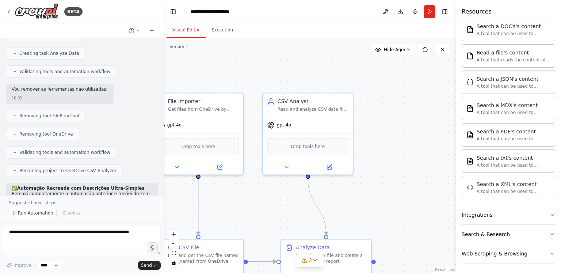
drag, startPoint x: 164, startPoint y: 73, endPoint x: 148, endPoint y: 76, distance: 16.3
click at [148, 76] on div "BETA Hello! I'm the CrewAI assistant. What kind of automation do you want to bu…" at bounding box center [280, 136] width 561 height 273
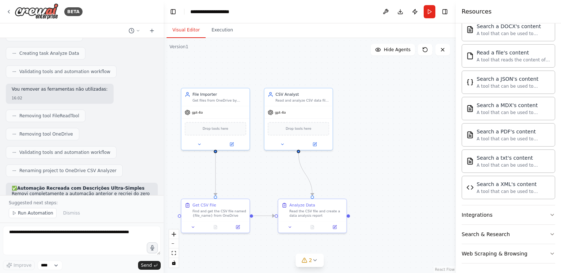
drag, startPoint x: 245, startPoint y: 65, endPoint x: 254, endPoint y: 66, distance: 9.5
drag, startPoint x: 254, startPoint y: 66, endPoint x: 187, endPoint y: 62, distance: 67.7
click at [187, 61] on div ".deletable-edge-delete-btn { width: 20px; height: 20px; border: 0px solid #ffff…" at bounding box center [310, 155] width 292 height 235
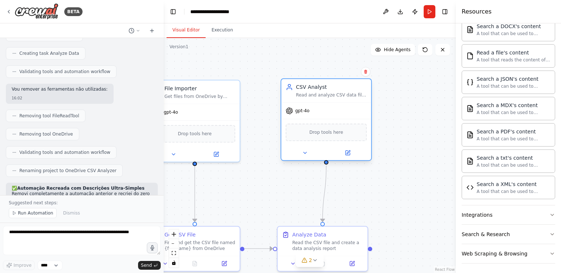
drag, startPoint x: 304, startPoint y: 105, endPoint x: 324, endPoint y: 105, distance: 20.1
click at [324, 105] on div "gpt-4o" at bounding box center [326, 111] width 90 height 16
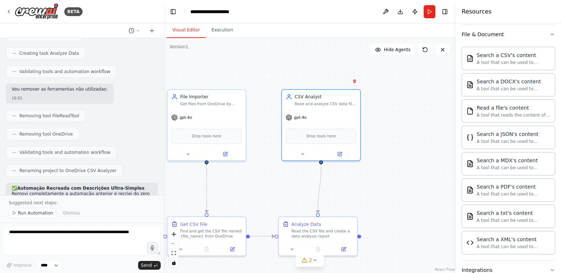
scroll to position [128, 0]
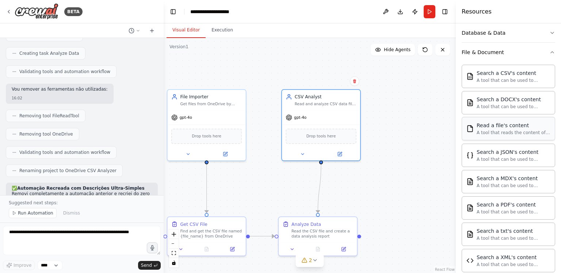
click at [497, 132] on div "A tool that reads the content of a file. To use this tool, provide a 'file_path…" at bounding box center [514, 133] width 74 height 6
click at [504, 72] on div "Search a CSV's content" at bounding box center [514, 72] width 74 height 7
click at [206, 137] on img at bounding box center [207, 136] width 8 height 8
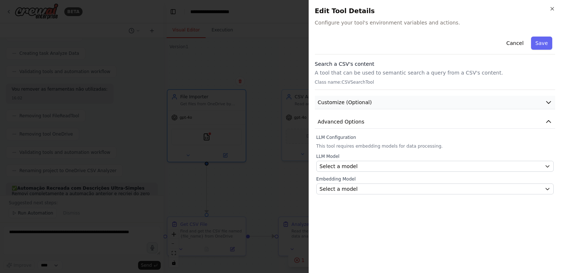
click at [384, 100] on button "Customize (Optional)" at bounding box center [435, 103] width 240 height 14
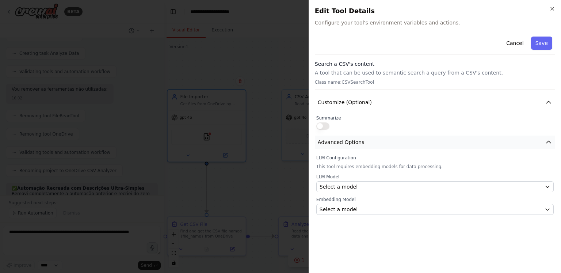
click at [376, 144] on button "Advanced Options" at bounding box center [435, 143] width 240 height 14
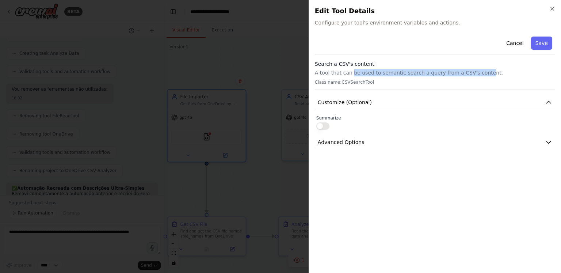
drag, startPoint x: 350, startPoint y: 75, endPoint x: 474, endPoint y: 75, distance: 124.2
click at [474, 75] on p "A tool that can be used to semantic search a query from a CSV's content." at bounding box center [435, 72] width 240 height 7
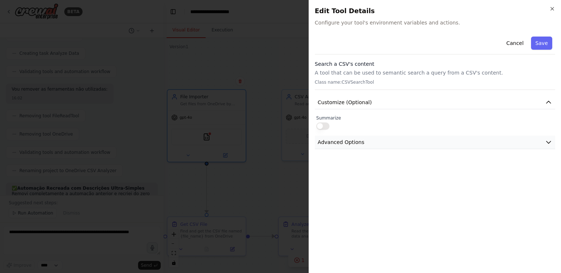
click at [388, 148] on button "Advanced Options" at bounding box center [435, 143] width 240 height 14
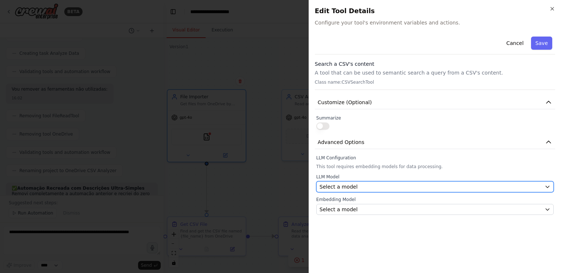
click at [374, 183] on div "Select a model" at bounding box center [431, 186] width 222 height 7
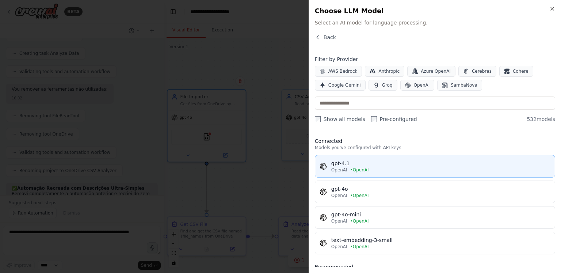
click at [358, 165] on div "gpt-4.1" at bounding box center [440, 163] width 219 height 7
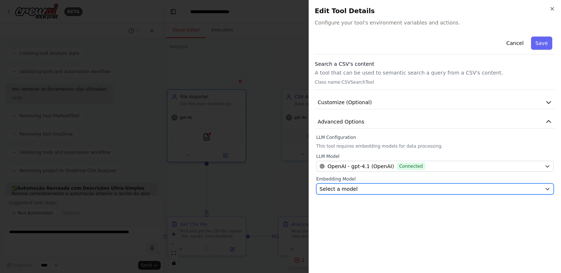
click at [358, 188] on div "Select a model" at bounding box center [431, 188] width 222 height 7
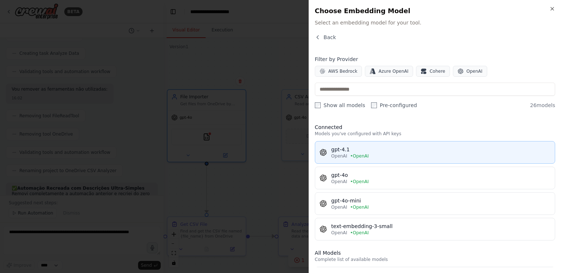
click at [357, 153] on span "• OpenAI" at bounding box center [359, 156] width 19 height 6
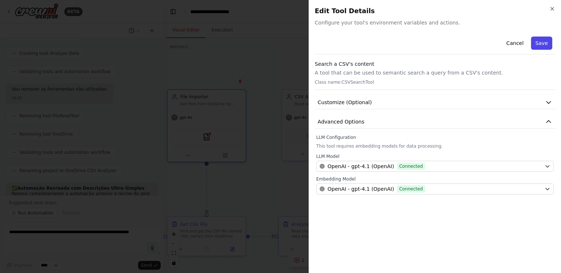
click at [540, 42] on button "Save" at bounding box center [541, 43] width 21 height 13
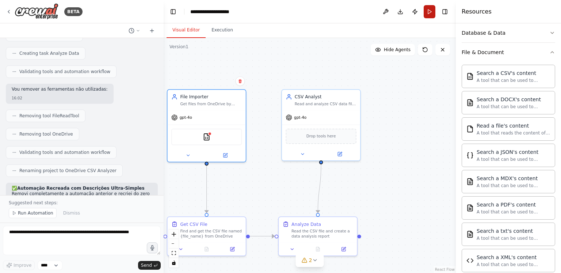
click at [430, 9] on button "Run" at bounding box center [430, 11] width 12 height 13
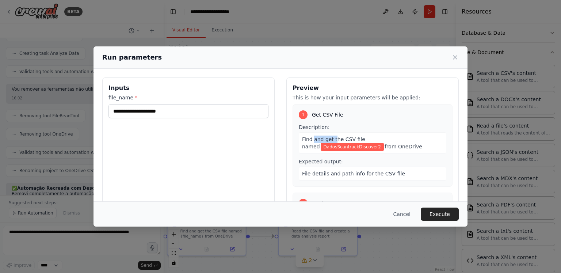
drag, startPoint x: 324, startPoint y: 140, endPoint x: 346, endPoint y: 143, distance: 22.8
click at [345, 143] on div "Find and get the CSV file named DadosScantrackDiscover2 from OneDrive" at bounding box center [373, 142] width 148 height 21
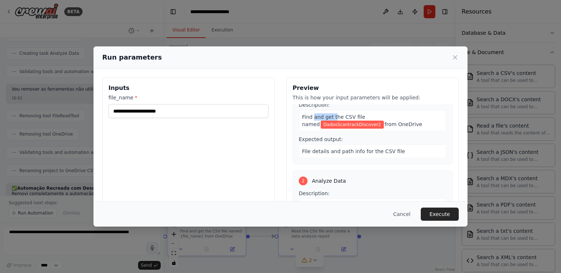
click at [345, 128] on div "Find and get the CSV file named DadosScantrackDiscover2 from OneDrive" at bounding box center [373, 120] width 148 height 21
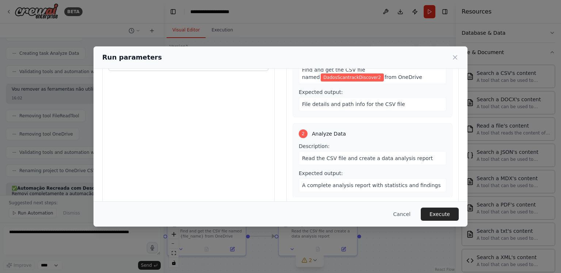
scroll to position [58, 0]
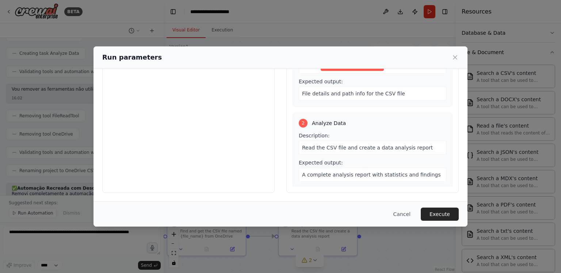
click at [348, 95] on span "File details and path info for the CSV file" at bounding box center [353, 94] width 103 height 6
click at [349, 95] on span "File details and path info for the CSV file" at bounding box center [353, 94] width 103 height 6
click at [449, 206] on div "Cancel Execute" at bounding box center [281, 213] width 374 height 25
click at [442, 213] on button "Execute" at bounding box center [440, 214] width 38 height 13
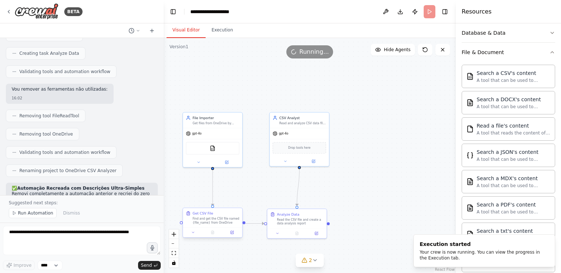
click at [219, 218] on div "Find and get the CSV file named {file_name} from OneDrive" at bounding box center [216, 221] width 47 height 8
click at [410, 152] on div ".deletable-edge-delete-btn { width: 20px; height: 20px; border: 0px solid #ffff…" at bounding box center [310, 155] width 292 height 235
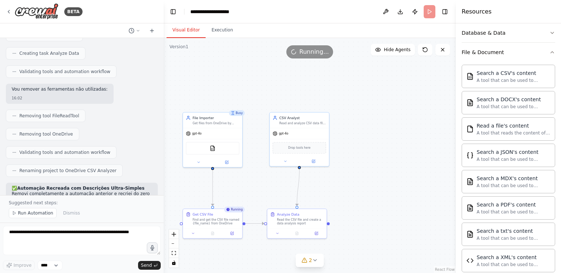
scroll to position [3892, 0]
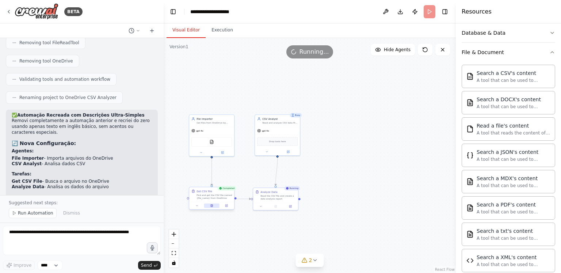
click at [213, 206] on icon at bounding box center [212, 205] width 2 height 3
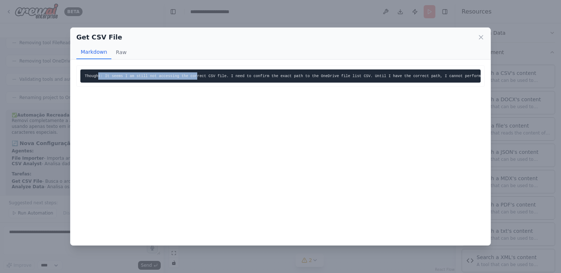
drag, startPoint x: 99, startPoint y: 76, endPoint x: 192, endPoint y: 79, distance: 93.6
click at [190, 79] on pre "Thought: It seems I am still not accessing the correct CSV file. I need to conf…" at bounding box center [280, 75] width 401 height 13
drag, startPoint x: 212, startPoint y: 73, endPoint x: 280, endPoint y: 81, distance: 68.4
click at [280, 81] on pre "Thought: It seems I am still not accessing the correct CSV file. I need to conf…" at bounding box center [280, 75] width 401 height 13
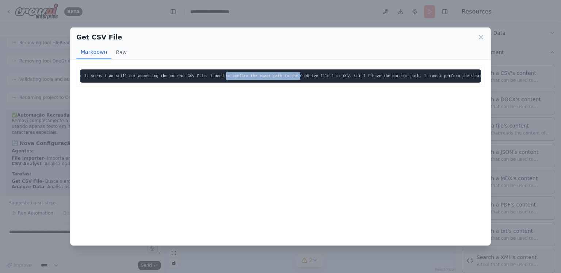
click at [280, 81] on pre "Thought: It seems I am still not accessing the correct CSV file. I need to conf…" at bounding box center [280, 75] width 401 height 13
click at [482, 37] on icon at bounding box center [481, 37] width 7 height 7
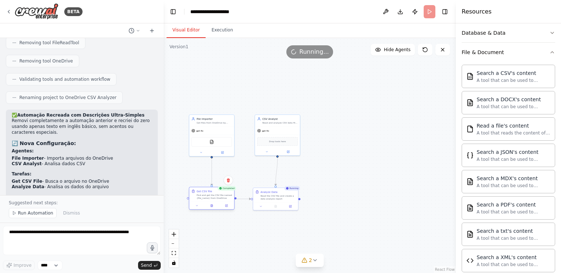
click at [223, 198] on div "Find and get the CSV file named {file_name} from OneDrive" at bounding box center [214, 197] width 35 height 6
click at [222, 124] on div "File Importer Get files from OneDrive by name and provide file info for analysis" at bounding box center [211, 120] width 45 height 12
click at [222, 152] on icon at bounding box center [223, 152] width 2 height 2
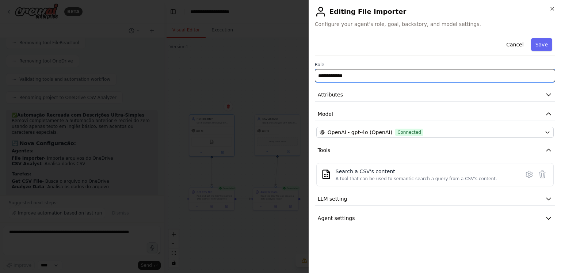
click at [338, 75] on input "**********" at bounding box center [435, 75] width 240 height 13
click at [367, 75] on input "**********" at bounding box center [435, 75] width 240 height 13
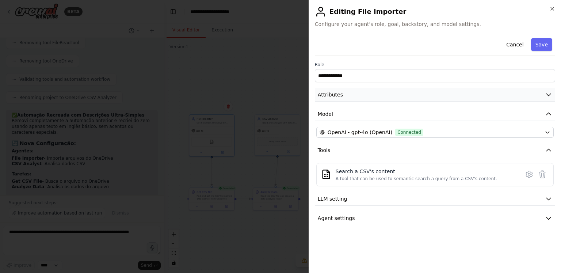
click at [365, 98] on button "Attributes" at bounding box center [435, 95] width 240 height 14
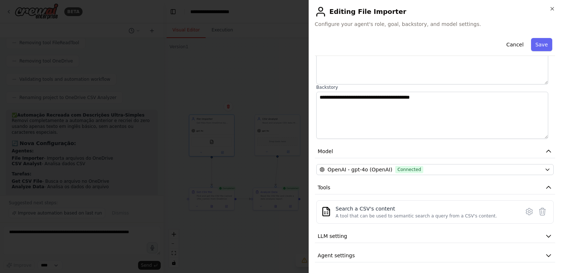
scroll to position [78, 0]
click at [545, 234] on icon "button" at bounding box center [548, 235] width 7 height 7
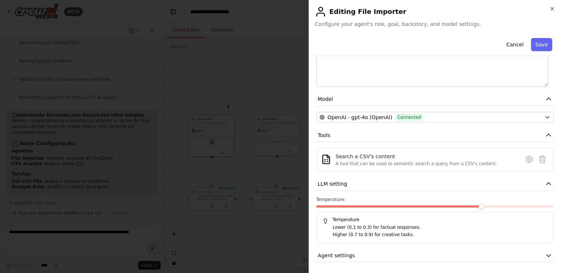
scroll to position [0, 0]
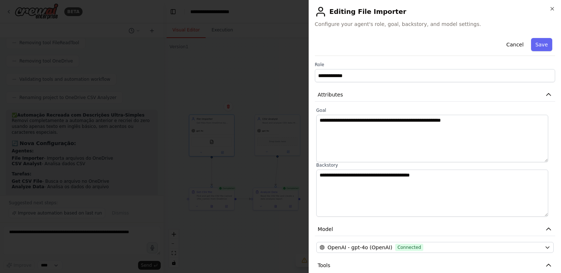
click at [234, 127] on div at bounding box center [280, 136] width 561 height 273
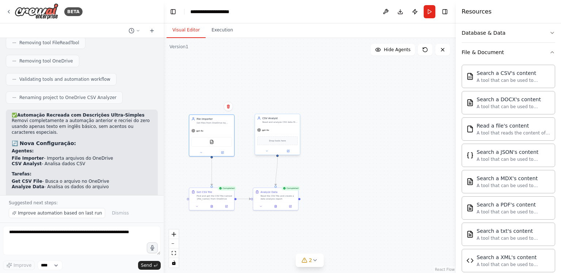
click at [273, 133] on div "gpt-4o" at bounding box center [277, 130] width 45 height 8
click at [217, 143] on div "CSVSearchTool" at bounding box center [211, 141] width 41 height 10
click at [215, 141] on img at bounding box center [215, 141] width 4 height 4
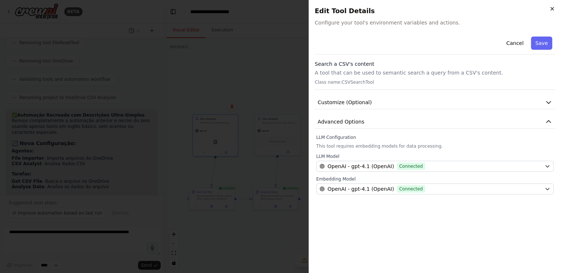
click at [554, 9] on icon "button" at bounding box center [553, 9] width 6 height 6
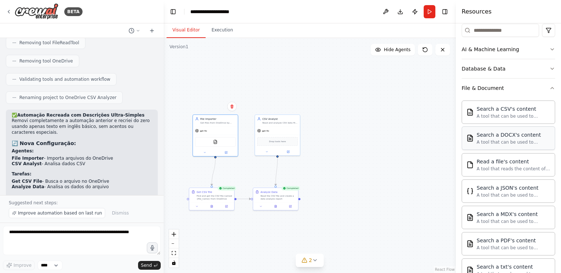
scroll to position [55, 0]
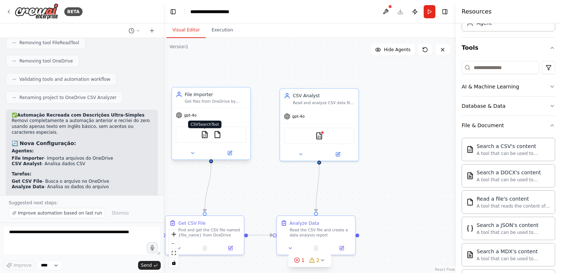
click at [206, 134] on img at bounding box center [205, 135] width 8 height 8
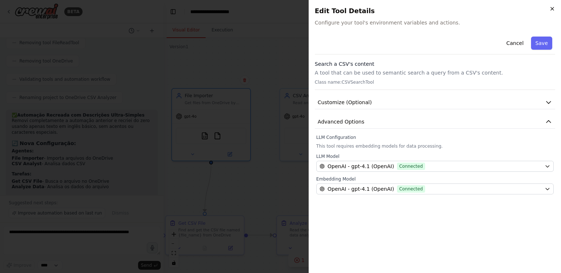
click at [553, 9] on icon "button" at bounding box center [552, 8] width 3 height 3
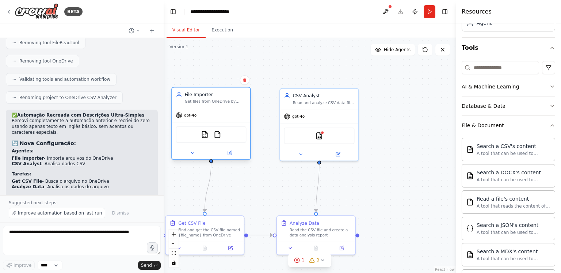
click at [194, 158] on div at bounding box center [211, 153] width 78 height 13
click at [199, 155] on button at bounding box center [193, 153] width 36 height 8
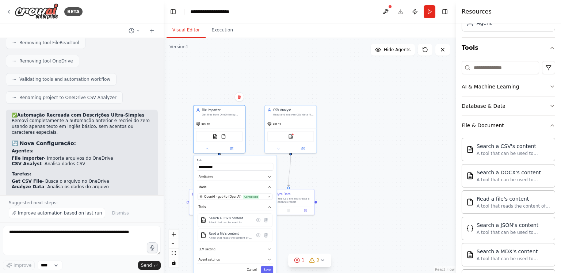
drag, startPoint x: 355, startPoint y: 126, endPoint x: 355, endPoint y: 113, distance: 13.2
drag, startPoint x: 355, startPoint y: 113, endPoint x: 346, endPoint y: 178, distance: 65.7
click at [346, 178] on div "**********" at bounding box center [310, 155] width 292 height 235
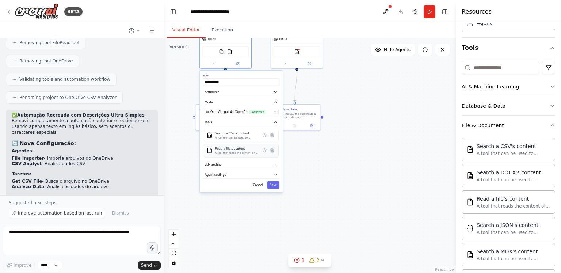
drag, startPoint x: 335, startPoint y: 183, endPoint x: 239, endPoint y: 143, distance: 104.7
click at [341, 96] on div "**********" at bounding box center [310, 155] width 292 height 235
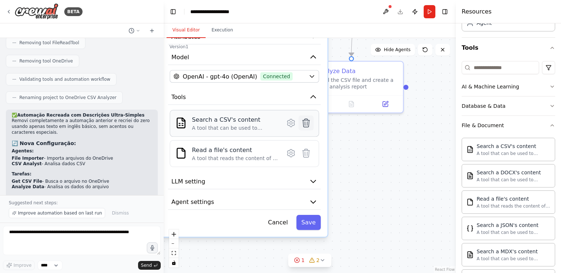
click at [308, 121] on icon at bounding box center [306, 123] width 7 height 8
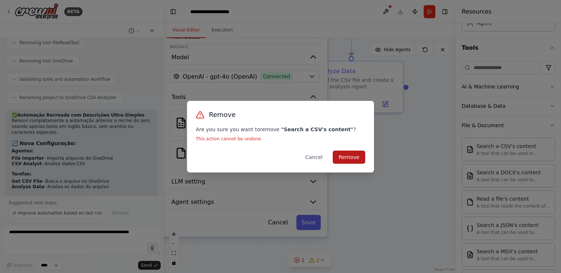
click at [358, 158] on button "Remove" at bounding box center [349, 157] width 33 height 13
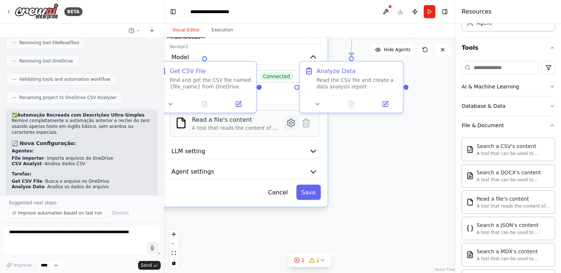
click at [293, 121] on icon at bounding box center [291, 123] width 7 height 8
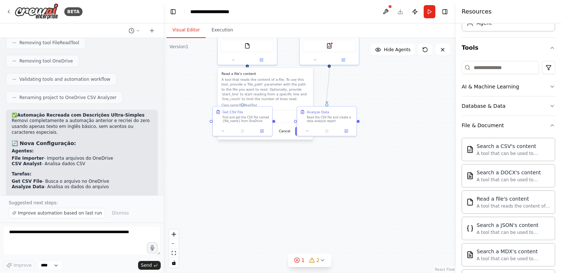
click at [284, 168] on div ".deletable-edge-delete-btn { width: 20px; height: 20px; border: 0px solid #ffff…" at bounding box center [310, 155] width 292 height 235
drag, startPoint x: 266, startPoint y: 199, endPoint x: 264, endPoint y: 203, distance: 5.1
drag, startPoint x: 264, startPoint y: 203, endPoint x: 181, endPoint y: 130, distance: 110.0
click at [186, 147] on div ".deletable-edge-delete-btn { width: 20px; height: 20px; border: 0px solid #ffff…" at bounding box center [310, 155] width 292 height 235
drag, startPoint x: 178, startPoint y: 142, endPoint x: 175, endPoint y: 170, distance: 28.0
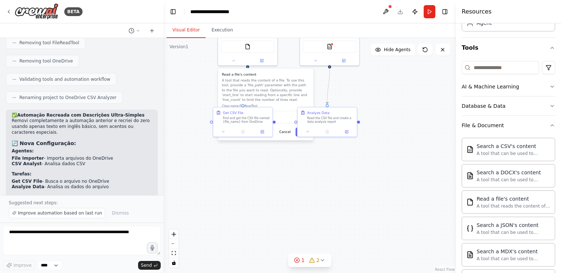
drag, startPoint x: 175, startPoint y: 170, endPoint x: 346, endPoint y: 151, distance: 172.1
click at [377, 166] on div ".deletable-edge-delete-btn { width: 20px; height: 20px; border: 0px solid #ffff…" at bounding box center [310, 155] width 292 height 235
drag, startPoint x: 250, startPoint y: 123, endPoint x: 253, endPoint y: 168, distance: 45.4
click at [232, 192] on div "Get CSV File Find and get the CSV file named {file_name} from OneDrive" at bounding box center [219, 185] width 59 height 19
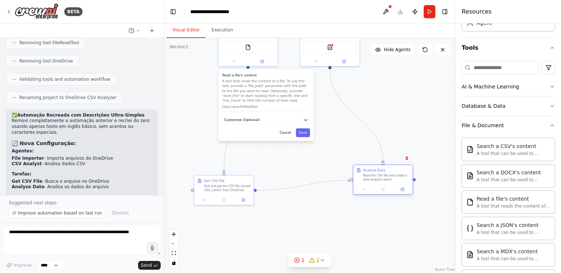
drag, startPoint x: 338, startPoint y: 117, endPoint x: 395, endPoint y: 177, distance: 83.2
click at [395, 177] on div "Read the CSV file and create a data analysis report" at bounding box center [386, 178] width 47 height 8
click at [308, 134] on button "Save" at bounding box center [303, 132] width 14 height 9
click at [0, 0] on div "**********" at bounding box center [0, 0] width 0 height 0
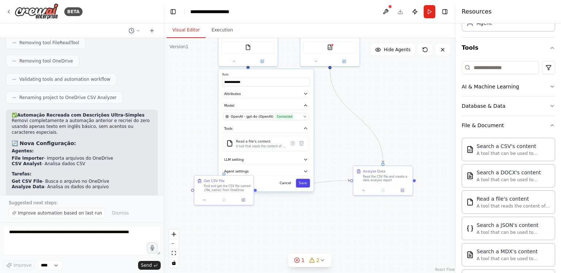
click at [306, 181] on button "Save" at bounding box center [303, 183] width 14 height 9
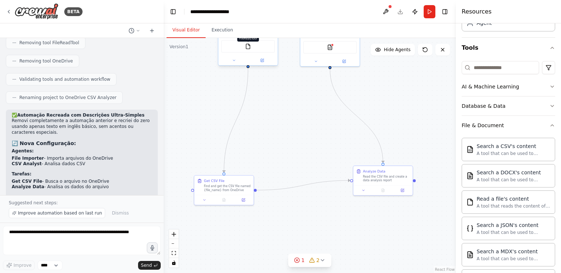
click at [249, 47] on img at bounding box center [248, 46] width 6 height 6
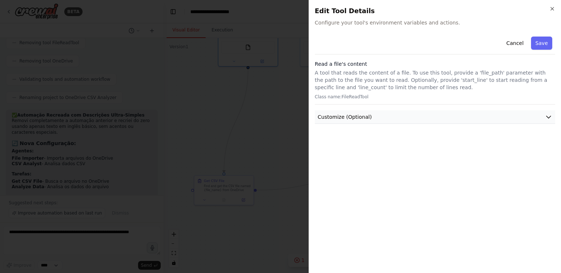
click at [370, 119] on button "Customize (Optional)" at bounding box center [435, 117] width 240 height 14
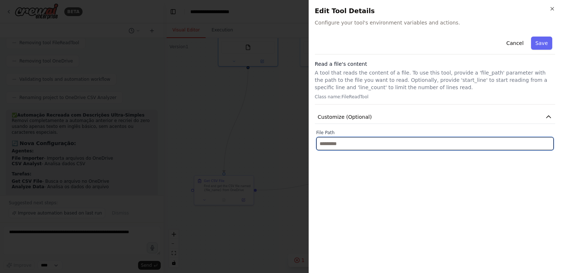
click at [358, 143] on input "text" at bounding box center [435, 143] width 238 height 13
paste input "***"
type input "***"
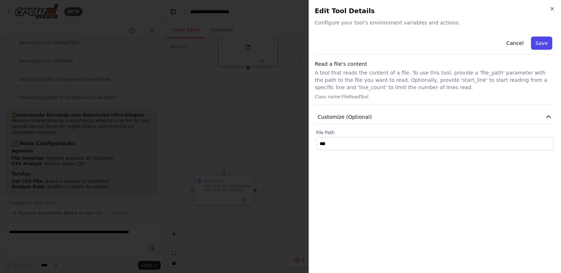
click at [550, 42] on button "Save" at bounding box center [541, 43] width 21 height 13
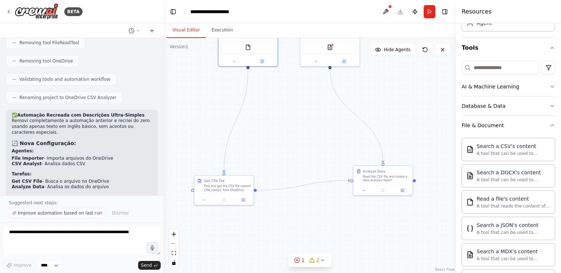
drag, startPoint x: 236, startPoint y: 139, endPoint x: 430, endPoint y: 11, distance: 232.8
click at [430, 11] on button "Run" at bounding box center [430, 11] width 12 height 13
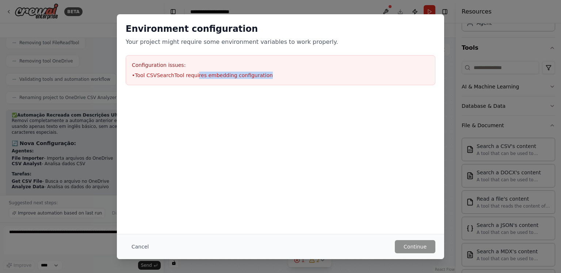
drag, startPoint x: 192, startPoint y: 76, endPoint x: 260, endPoint y: 73, distance: 68.4
click at [260, 73] on li "• Tool CSVSearchTool requires embedding configuration" at bounding box center [280, 75] width 297 height 7
click at [264, 73] on li "• Tool CSVSearchTool requires embedding configuration" at bounding box center [280, 75] width 297 height 7
click at [363, 189] on div "Environment configuration Your project might require some environment variables…" at bounding box center [280, 124] width 327 height 220
click at [137, 246] on button "Cancel" at bounding box center [140, 246] width 29 height 13
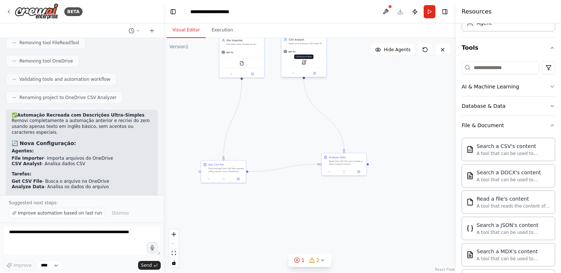
click at [304, 64] on img at bounding box center [304, 62] width 4 height 4
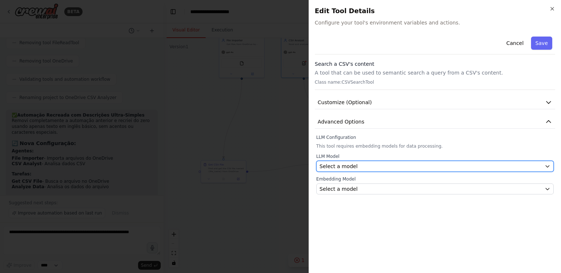
click at [360, 167] on div "Select a model" at bounding box center [431, 166] width 222 height 7
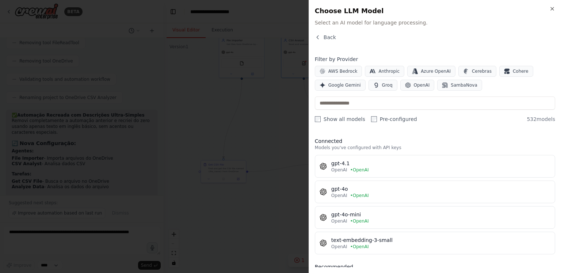
click at [350, 168] on span "• OpenAI" at bounding box center [359, 170] width 19 height 6
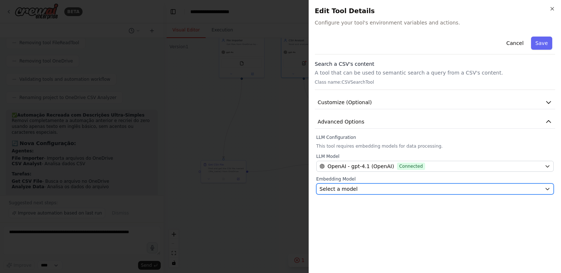
click at [360, 190] on div "Select a model" at bounding box center [431, 188] width 222 height 7
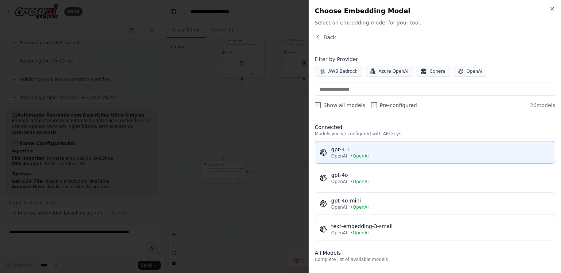
click at [352, 153] on span "• OpenAI" at bounding box center [359, 156] width 19 height 6
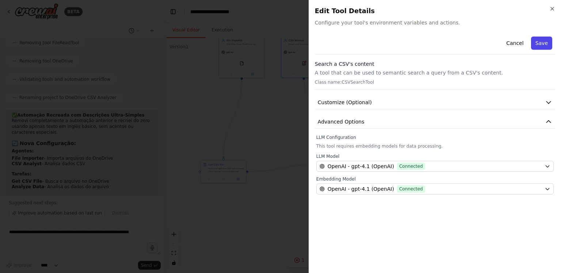
click at [541, 45] on button "Save" at bounding box center [541, 43] width 21 height 13
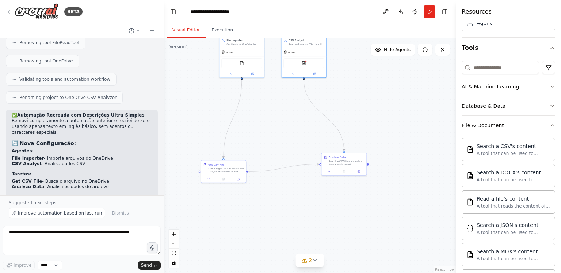
click at [399, 107] on div ".deletable-edge-delete-btn { width: 20px; height: 20px; border: 0px solid #ffff…" at bounding box center [310, 155] width 292 height 235
click at [433, 12] on button "Run" at bounding box center [430, 11] width 12 height 13
click at [315, 259] on icon at bounding box center [315, 260] width 6 height 6
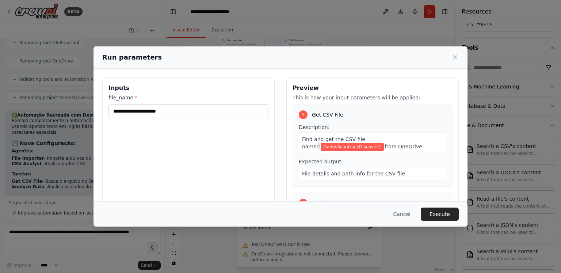
scroll to position [22, 0]
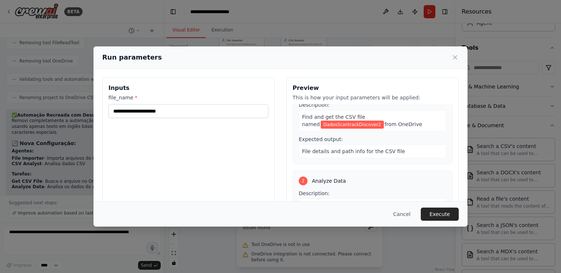
click at [443, 212] on button "Execute" at bounding box center [440, 214] width 38 height 13
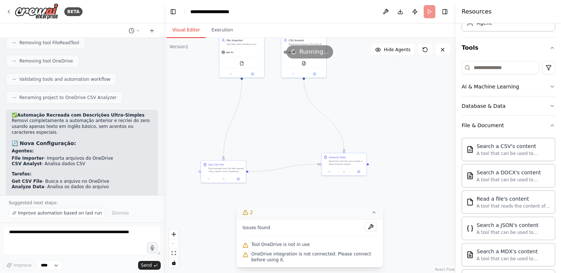
click at [399, 121] on div ".deletable-edge-delete-btn { width: 20px; height: 20px; border: 0px solid #ffff…" at bounding box center [310, 155] width 292 height 235
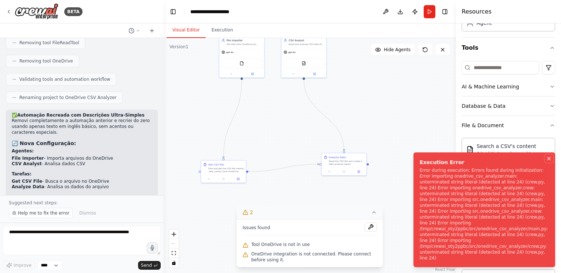
click at [550, 162] on icon "Notifications (F8)" at bounding box center [549, 159] width 6 height 6
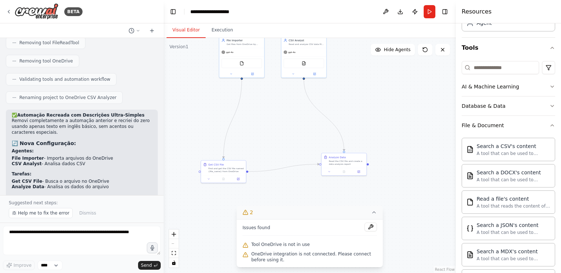
click at [376, 213] on icon at bounding box center [374, 212] width 6 height 6
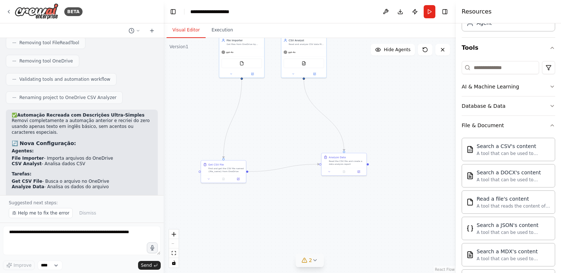
click at [376, 209] on div ".deletable-edge-delete-btn { width: 20px; height: 20px; border: 0px solid #ffff…" at bounding box center [310, 155] width 292 height 235
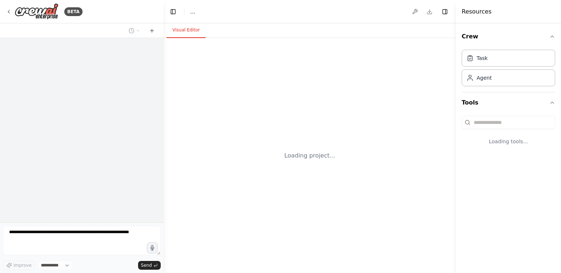
select select "****"
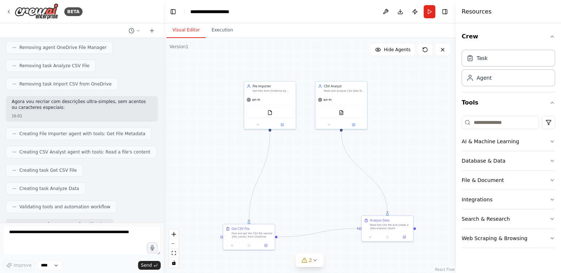
drag, startPoint x: 290, startPoint y: 138, endPoint x: 293, endPoint y: 197, distance: 58.2
click at [293, 197] on div ".deletable-edge-delete-btn { width: 20px; height: 20px; border: 0px solid #ffff…" at bounding box center [310, 155] width 292 height 235
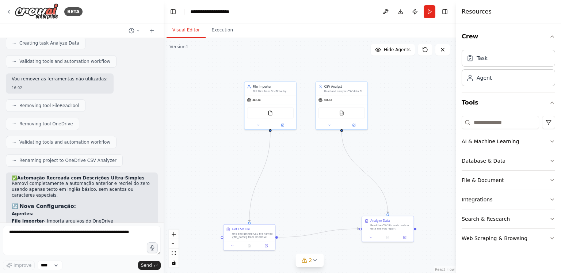
scroll to position [3865, 0]
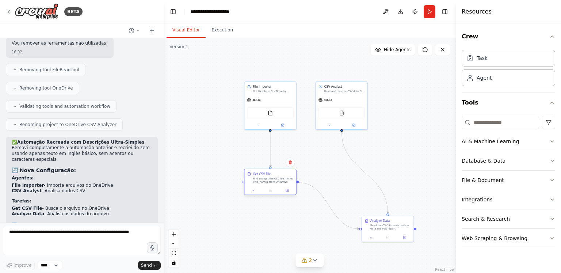
drag, startPoint x: 248, startPoint y: 233, endPoint x: 267, endPoint y: 177, distance: 59.1
click at [267, 177] on div "Find and get the CSV file named {file_name} from OneDrive" at bounding box center [273, 180] width 41 height 7
drag, startPoint x: 396, startPoint y: 228, endPoint x: 358, endPoint y: 183, distance: 58.9
click at [358, 183] on div "Read the CSV file and create a data analysis report" at bounding box center [353, 180] width 41 height 7
click at [270, 111] on img at bounding box center [270, 112] width 5 height 5
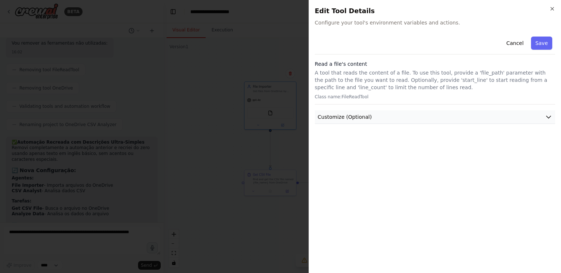
click at [370, 115] on button "Customize (Optional)" at bounding box center [435, 117] width 240 height 14
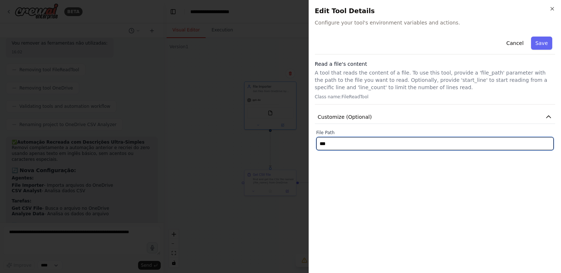
click at [349, 143] on input "***" at bounding box center [435, 143] width 238 height 13
paste input "**********"
type input "**********"
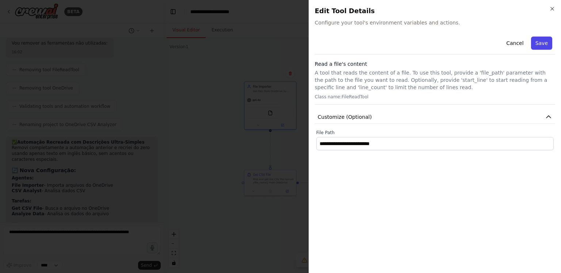
click at [541, 43] on button "Save" at bounding box center [541, 43] width 21 height 13
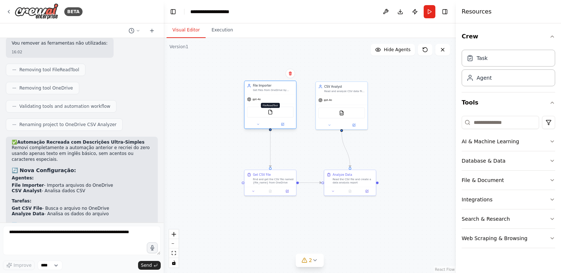
click at [272, 111] on img at bounding box center [270, 112] width 5 height 5
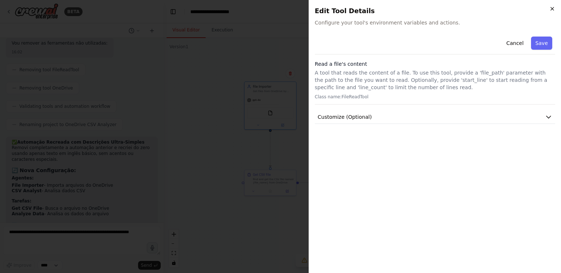
click at [552, 7] on icon "button" at bounding box center [553, 9] width 6 height 6
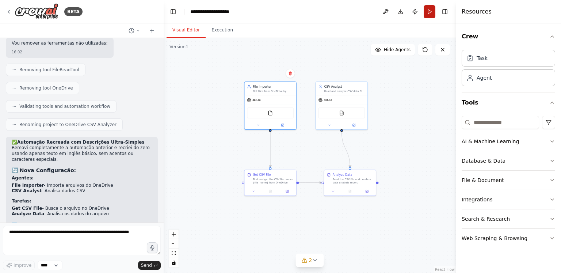
click at [430, 11] on button "Run" at bounding box center [430, 11] width 12 height 13
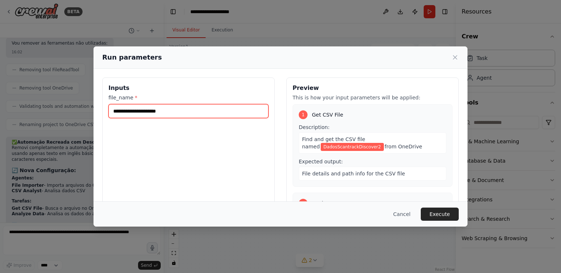
click at [182, 110] on input "**********" at bounding box center [189, 111] width 160 height 14
drag, startPoint x: 182, startPoint y: 110, endPoint x: 40, endPoint y: 100, distance: 142.5
click at [40, 100] on div "**********" at bounding box center [280, 136] width 561 height 273
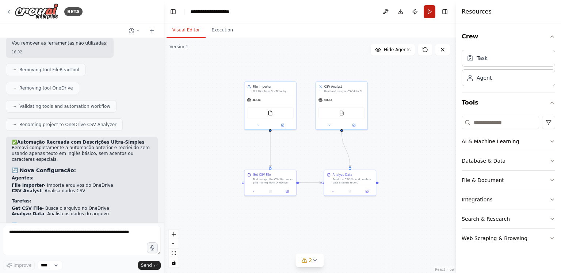
click at [426, 9] on button "Run" at bounding box center [430, 11] width 12 height 13
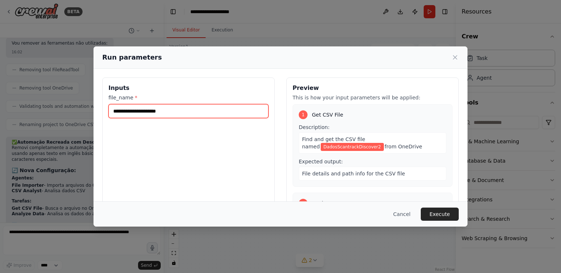
click at [218, 109] on input "**********" at bounding box center [189, 111] width 160 height 14
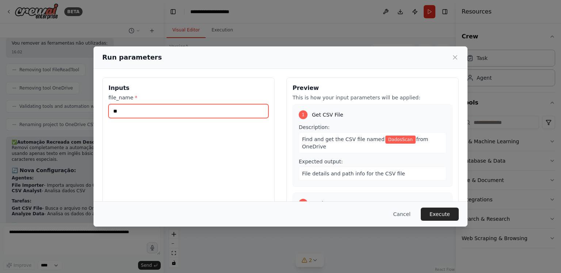
type input "*"
type input "******"
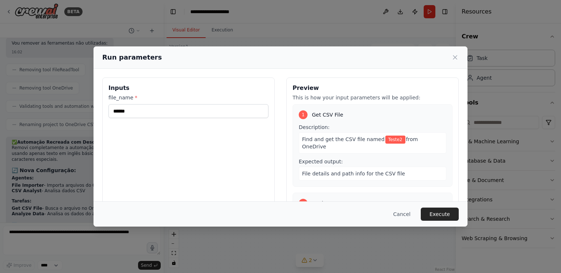
click at [412, 133] on div "Find and get the CSV file named Teste2 from OneDrive" at bounding box center [373, 142] width 148 height 21
drag, startPoint x: 412, startPoint y: 138, endPoint x: 422, endPoint y: 140, distance: 10.3
click at [416, 140] on span "from OneDrive" at bounding box center [360, 142] width 116 height 13
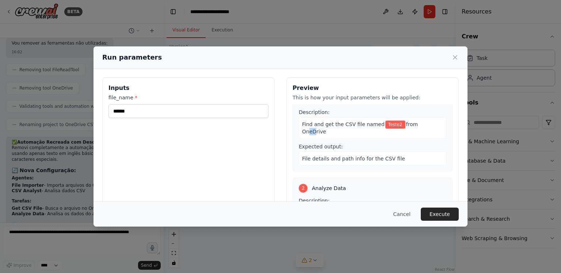
scroll to position [58, 0]
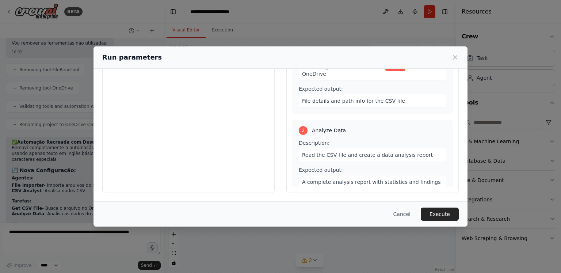
click at [403, 139] on div "Description: Read the CSV file and create a data analysis report" at bounding box center [373, 150] width 148 height 23
click at [401, 152] on span "Read the CSV file and create a data analysis report" at bounding box center [367, 155] width 131 height 6
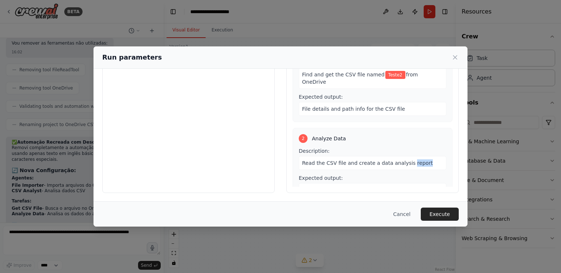
scroll to position [0, 0]
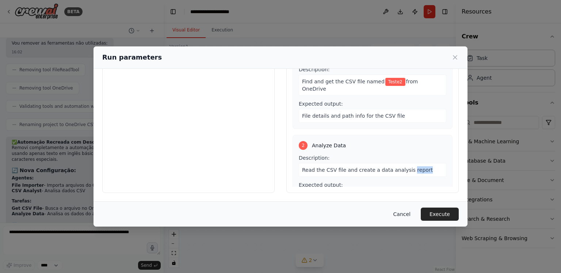
click at [401, 216] on button "Cancel" at bounding box center [402, 214] width 29 height 13
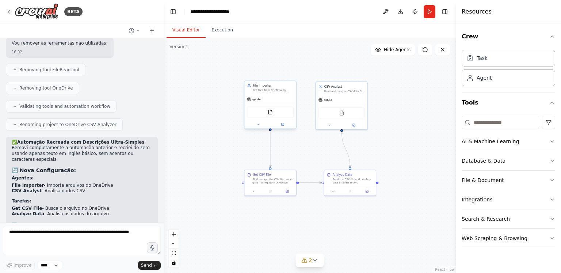
click at [269, 94] on div "File Importer Get files from OneDrive by name and provide file info for analysis" at bounding box center [270, 88] width 52 height 14
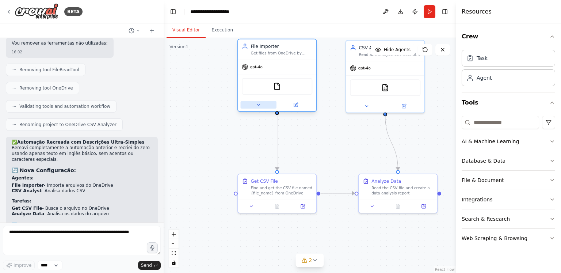
click at [257, 108] on button at bounding box center [259, 105] width 36 height 8
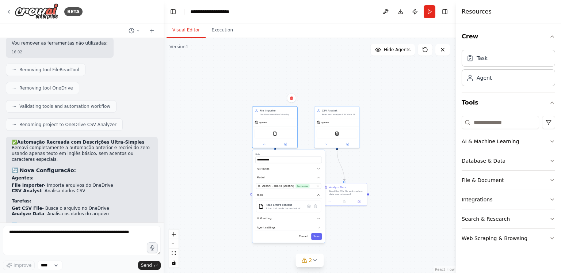
click at [211, 145] on div "**********" at bounding box center [310, 155] width 292 height 235
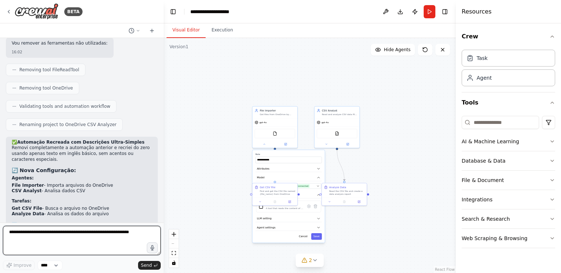
click at [49, 230] on textarea at bounding box center [82, 240] width 158 height 29
type textarea "**********"
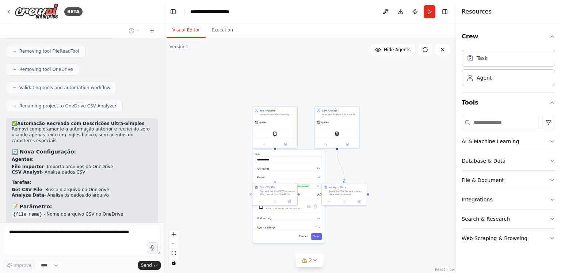
scroll to position [3916, 0]
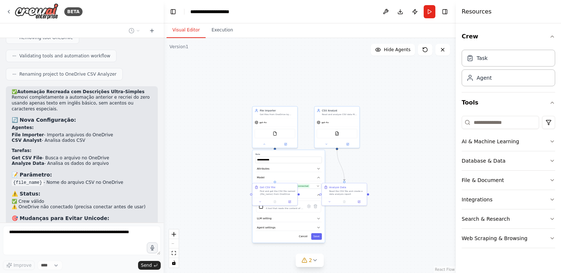
click at [202, 121] on div "**********" at bounding box center [310, 155] width 292 height 235
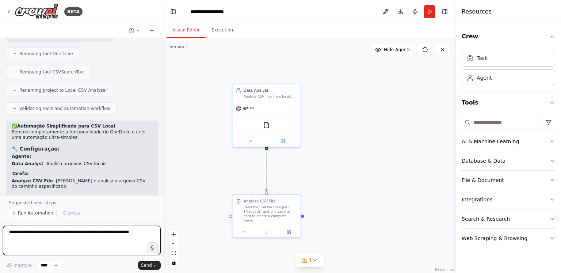
scroll to position [4426, 0]
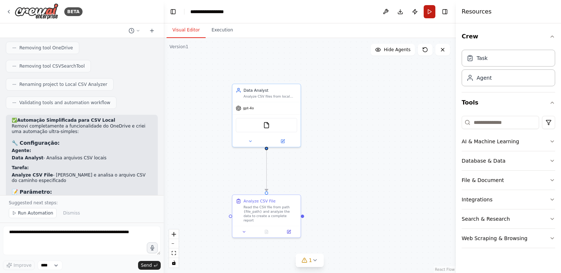
click at [426, 9] on button "Run" at bounding box center [430, 11] width 12 height 13
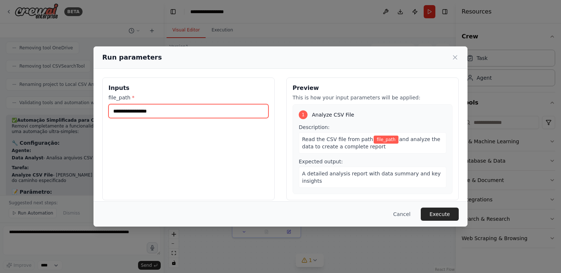
click at [157, 106] on input "file_path *" at bounding box center [189, 111] width 160 height 14
paste input "**********"
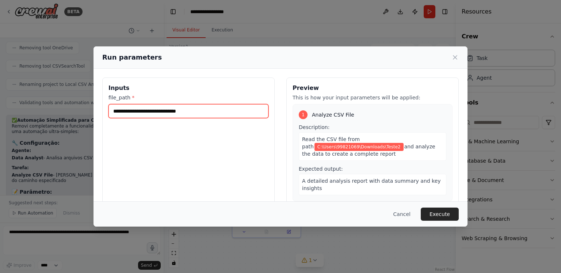
type input "**********"
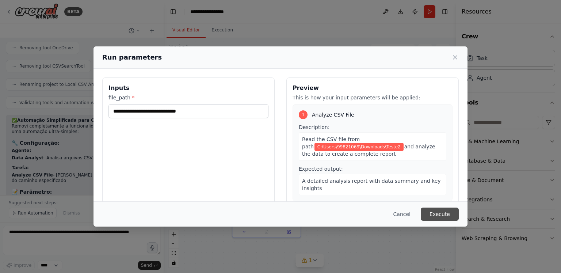
click at [440, 212] on button "Execute" at bounding box center [440, 214] width 38 height 13
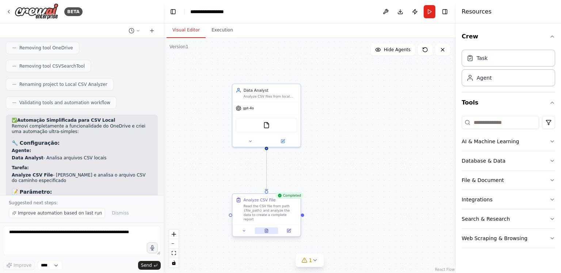
click at [266, 229] on icon at bounding box center [266, 231] width 3 height 4
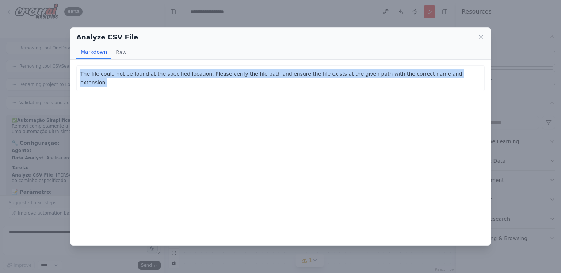
drag, startPoint x: 82, startPoint y: 76, endPoint x: 469, endPoint y: 62, distance: 387.6
click at [455, 70] on p "The file could not be found at the specified location. Please verify the file p…" at bounding box center [280, 78] width 401 height 18
click at [483, 35] on icon at bounding box center [481, 37] width 7 height 7
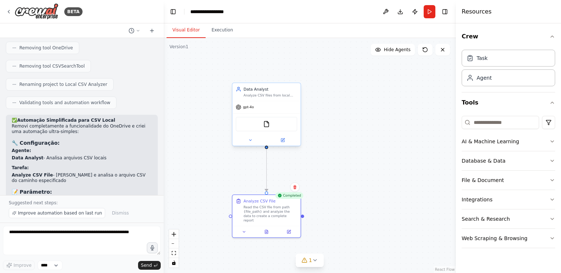
click at [278, 90] on div "Data Analyst" at bounding box center [271, 88] width 54 height 5
click at [282, 138] on icon at bounding box center [282, 139] width 3 height 3
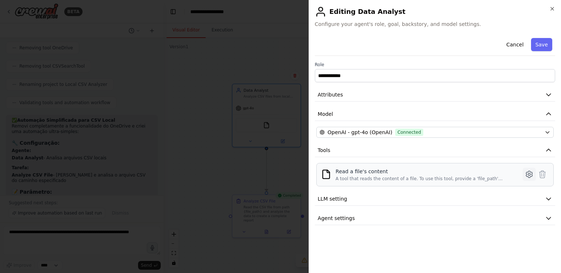
click at [525, 173] on icon at bounding box center [529, 174] width 9 height 9
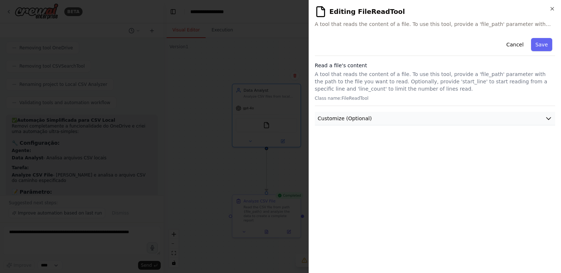
click at [386, 119] on button "Customize (Optional)" at bounding box center [435, 119] width 240 height 14
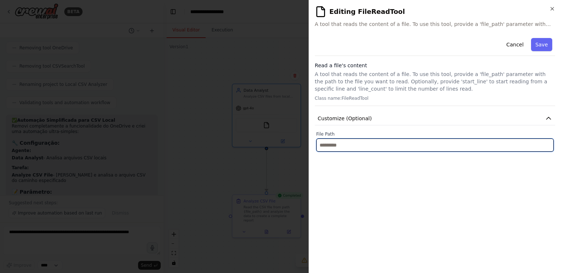
click at [344, 146] on input "text" at bounding box center [435, 144] width 238 height 13
paste input "**********"
type input "**********"
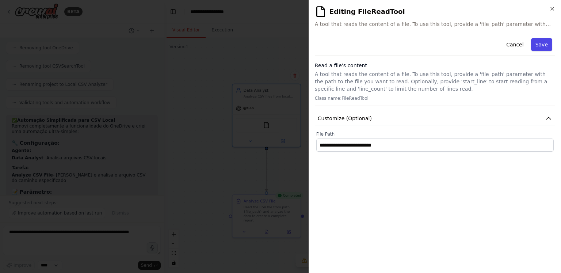
click at [540, 47] on button "Save" at bounding box center [541, 44] width 21 height 13
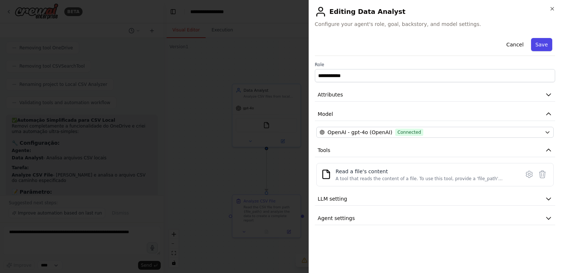
click at [539, 49] on button "Save" at bounding box center [541, 44] width 21 height 13
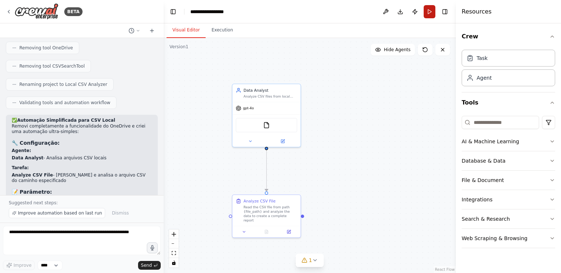
click at [428, 12] on button "Run" at bounding box center [430, 11] width 12 height 13
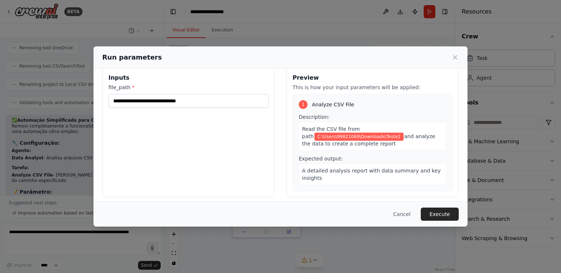
scroll to position [14, 0]
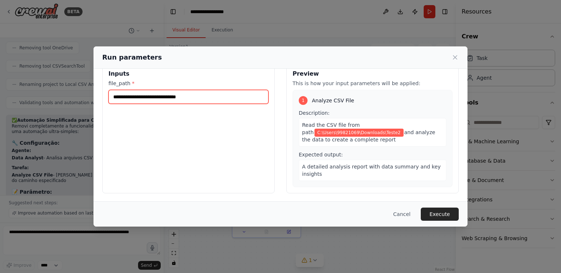
click at [219, 97] on input "**********" at bounding box center [189, 97] width 160 height 14
type input "**********"
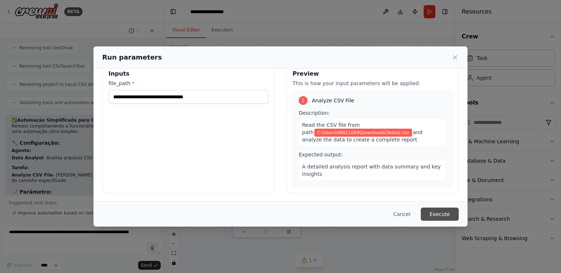
click at [443, 212] on button "Execute" at bounding box center [440, 214] width 38 height 13
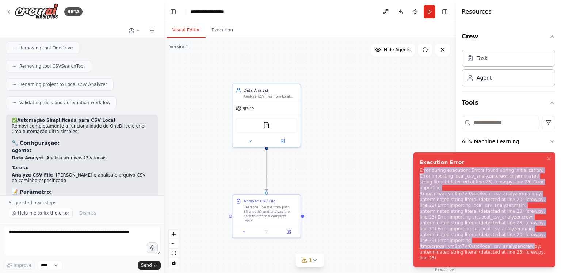
drag, startPoint x: 423, startPoint y: 190, endPoint x: 522, endPoint y: 249, distance: 114.7
click at [521, 251] on div "Error during execution: Errors found during initialization: Error importing loc…" at bounding box center [483, 214] width 126 height 94
click at [522, 249] on div "Error during execution: Errors found during initialization: Error importing loc…" at bounding box center [483, 214] width 126 height 94
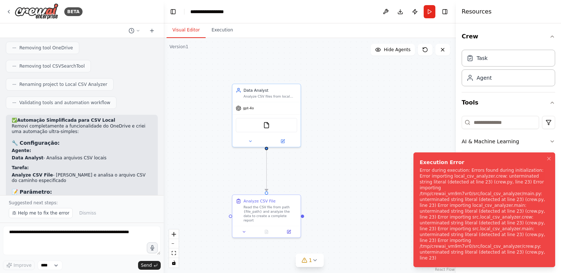
click at [501, 257] on div "Error during execution: Errors found during initialization: Error importing loc…" at bounding box center [483, 214] width 126 height 94
drag, startPoint x: 473, startPoint y: 261, endPoint x: 524, endPoint y: 260, distance: 50.8
click at [523, 261] on div "Error during execution: Errors found during initialization: Error importing loc…" at bounding box center [483, 214] width 126 height 94
click at [528, 259] on div "Error during execution: Errors found during initialization: Error importing loc…" at bounding box center [483, 214] width 126 height 94
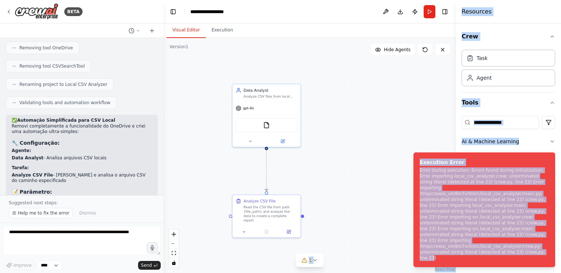
drag, startPoint x: 542, startPoint y: 259, endPoint x: 403, endPoint y: 180, distance: 160.4
click at [403, 180] on div "BETA Hello! I'm the CrewAI assistant. What kind of automation do you want to bu…" at bounding box center [280, 136] width 561 height 273
click at [449, 189] on div "Error during execution: Errors found during initialization: Error importing loc…" at bounding box center [483, 214] width 126 height 94
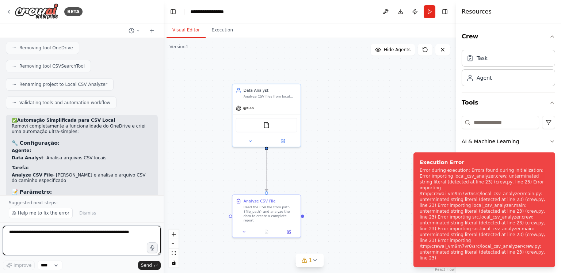
click at [50, 232] on textarea at bounding box center [82, 240] width 158 height 29
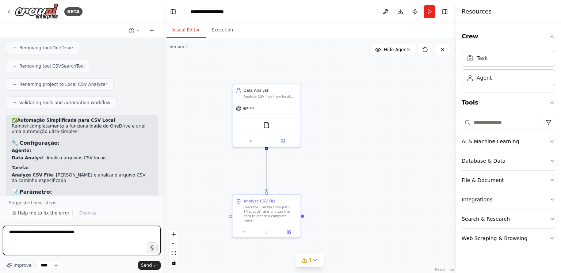
type textarea "**********"
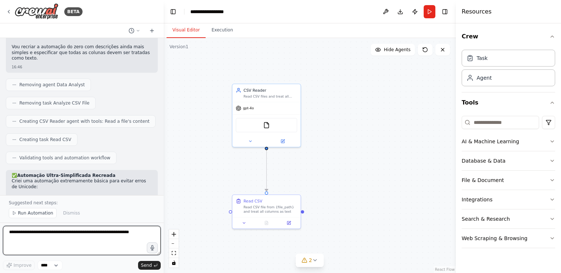
scroll to position [4745, 0]
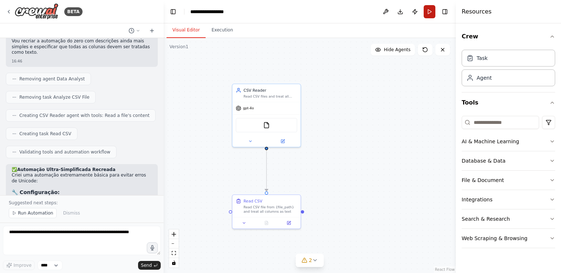
click at [429, 8] on button "Run" at bounding box center [430, 11] width 12 height 13
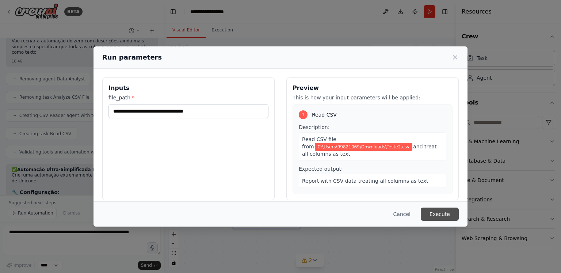
click at [444, 214] on button "Execute" at bounding box center [440, 214] width 38 height 13
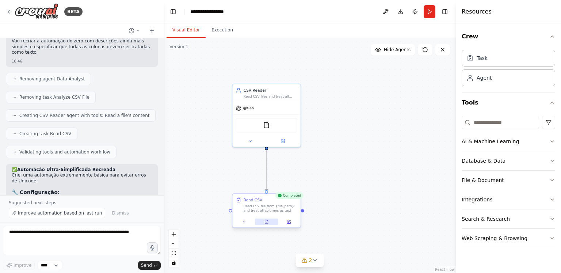
click at [266, 224] on icon at bounding box center [267, 222] width 4 height 4
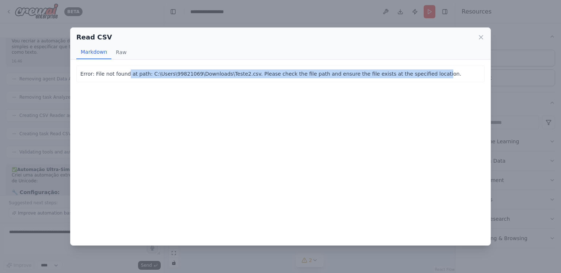
drag, startPoint x: 125, startPoint y: 76, endPoint x: 408, endPoint y: 74, distance: 283.2
click at [408, 74] on p "Error: File not found at path: C:\Users\99821069\Downloads\Teste2.csv. Please c…" at bounding box center [280, 73] width 401 height 9
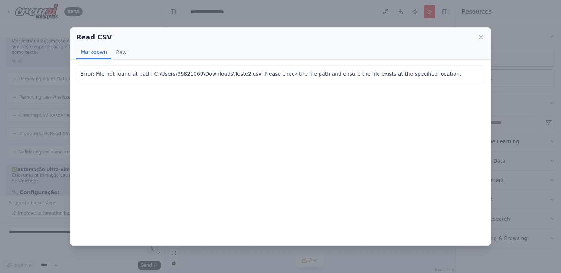
click at [417, 77] on p "Error: File not found at path: C:\Users\99821069\Downloads\Teste2.csv. Please c…" at bounding box center [280, 73] width 401 height 9
click at [168, 71] on p "Error: File not found at path: C:\Users\99821069\Downloads\Teste2.csv. Please c…" at bounding box center [280, 73] width 401 height 9
click at [146, 73] on p "Error: File not found at path: C:\Users\99821069\Downloads\Teste2.csv. Please c…" at bounding box center [280, 73] width 401 height 9
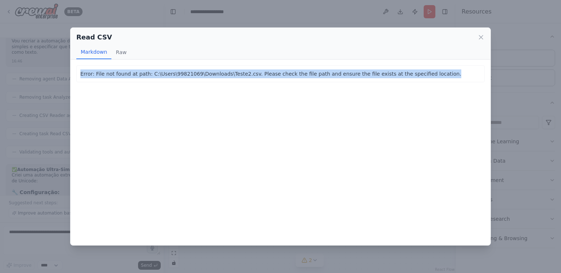
drag, startPoint x: 146, startPoint y: 73, endPoint x: 215, endPoint y: 72, distance: 68.3
click at [189, 72] on p "Error: File not found at path: C:\Users\99821069\Downloads\Teste2.csv. Please c…" at bounding box center [280, 73] width 401 height 9
click at [266, 75] on p "Error: File not found at path: C:\Users\99821069\Downloads\Teste2.csv. Please c…" at bounding box center [280, 73] width 401 height 9
click at [479, 35] on icon at bounding box center [481, 37] width 4 height 4
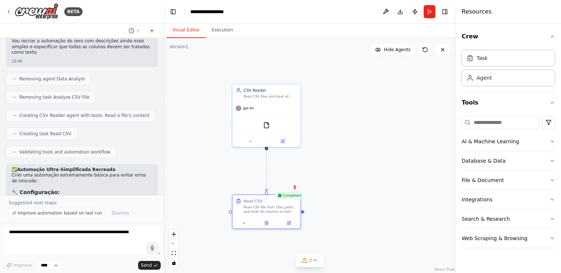
click at [396, 149] on div ".deletable-edge-delete-btn { width: 20px; height: 20px; border: 0px solid #ffff…" at bounding box center [310, 155] width 292 height 235
click at [360, 153] on div ".deletable-edge-delete-btn { width: 20px; height: 20px; border: 0px solid #ffff…" at bounding box center [310, 155] width 292 height 235
click at [311, 259] on span "2" at bounding box center [310, 260] width 3 height 7
click at [341, 232] on button at bounding box center [340, 232] width 12 height 9
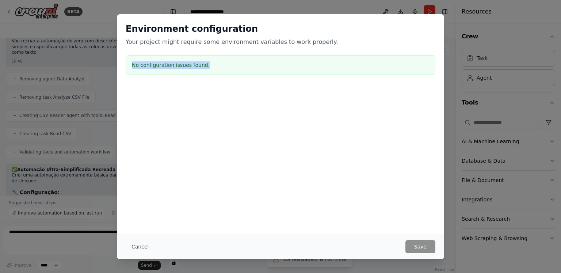
drag, startPoint x: 132, startPoint y: 60, endPoint x: 250, endPoint y: 65, distance: 118.1
click at [250, 65] on div "No configuration issues found." at bounding box center [281, 65] width 310 height 20
click at [250, 65] on h3 "No configuration issues found." at bounding box center [280, 64] width 297 height 7
click at [141, 243] on button "Cancel" at bounding box center [140, 246] width 29 height 13
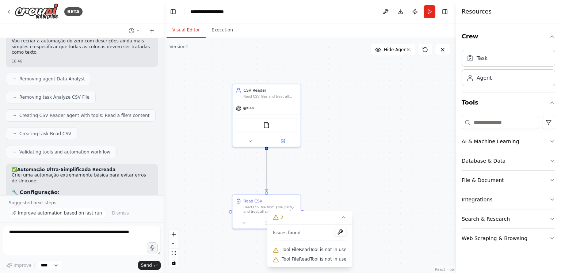
click at [410, 191] on div ".deletable-edge-delete-btn { width: 20px; height: 20px; border: 0px solid #ffff…" at bounding box center [310, 155] width 292 height 235
click at [363, 202] on div ".deletable-edge-delete-btn { width: 20px; height: 20px; border: 0px solid #ffff…" at bounding box center [310, 155] width 292 height 235
click at [261, 202] on div "Read CSV" at bounding box center [271, 199] width 54 height 5
click at [246, 227] on div "Read CSV Read CSV file from {file_path} and treat all columns as text" at bounding box center [266, 210] width 69 height 35
click at [244, 221] on icon at bounding box center [244, 221] width 2 height 1
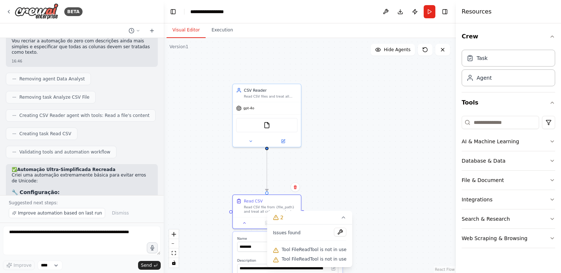
click at [352, 160] on div ".deletable-edge-delete-btn { width: 20px; height: 20px; border: 0px solid #ffff…" at bounding box center [310, 155] width 292 height 235
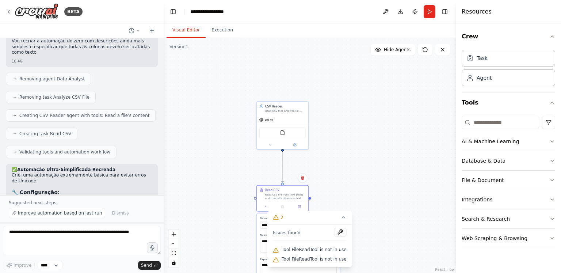
drag, startPoint x: 341, startPoint y: 172, endPoint x: 312, endPoint y: 119, distance: 59.8
drag, startPoint x: 312, startPoint y: 119, endPoint x: 143, endPoint y: 197, distance: 186.4
click at [140, 198] on div "Suggested next steps: Improve automation based on last run Dismiss" at bounding box center [82, 208] width 164 height 27
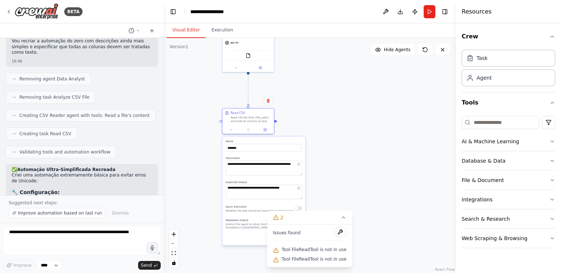
drag, startPoint x: 339, startPoint y: 173, endPoint x: 304, endPoint y: 105, distance: 76.8
click at [304, 105] on div ".deletable-edge-delete-btn { width: 20px; height: 20px; border: 0px solid #ffff…" at bounding box center [310, 155] width 292 height 235
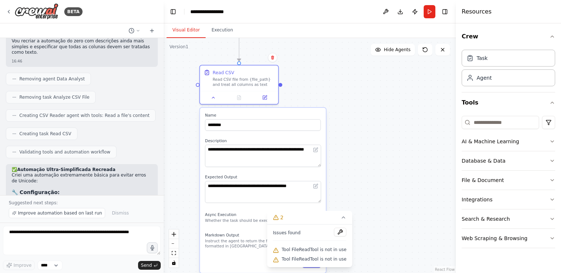
click at [364, 168] on div ".deletable-edge-delete-btn { width: 20px; height: 20px; border: 0px solid #ffff…" at bounding box center [310, 155] width 292 height 235
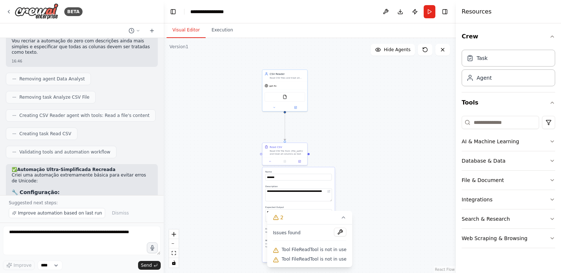
drag, startPoint x: 345, startPoint y: 161, endPoint x: 339, endPoint y: 188, distance: 27.3
click at [339, 188] on div ".deletable-edge-delete-btn { width: 20px; height: 20px; border: 0px solid #ffff…" at bounding box center [310, 155] width 292 height 235
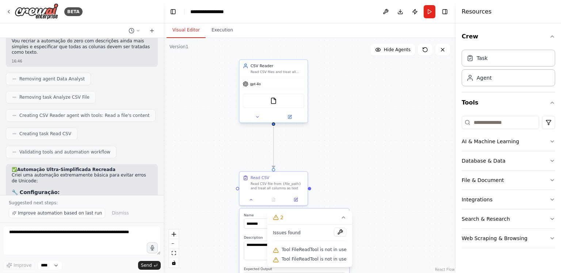
drag, startPoint x: 274, startPoint y: 116, endPoint x: 273, endPoint y: 125, distance: 8.8
drag, startPoint x: 273, startPoint y: 125, endPoint x: 369, endPoint y: 90, distance: 102.3
click at [360, 72] on div ".deletable-edge-delete-btn { width: 20px; height: 20px; border: 0px solid #ffff…" at bounding box center [310, 155] width 292 height 235
click at [534, 163] on button "Database & Data" at bounding box center [509, 160] width 94 height 19
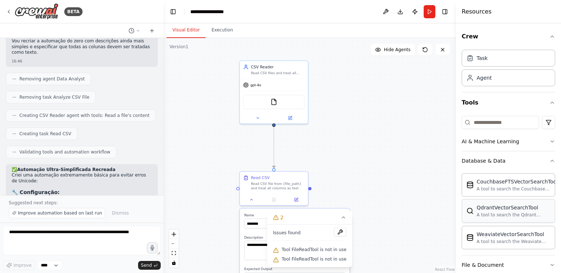
scroll to position [70, 0]
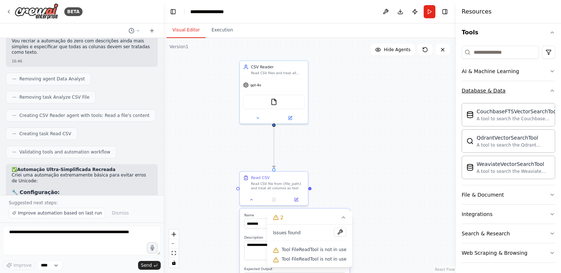
click at [516, 90] on button "Database & Data" at bounding box center [509, 90] width 94 height 19
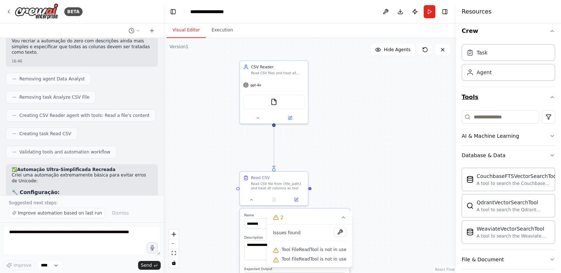
scroll to position [0, 0]
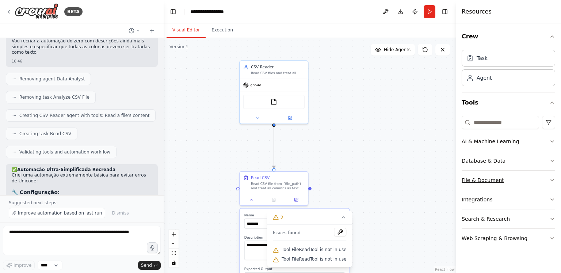
click at [499, 178] on div "File & Document" at bounding box center [483, 179] width 42 height 7
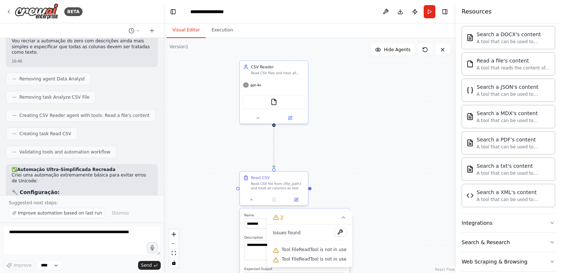
scroll to position [201, 0]
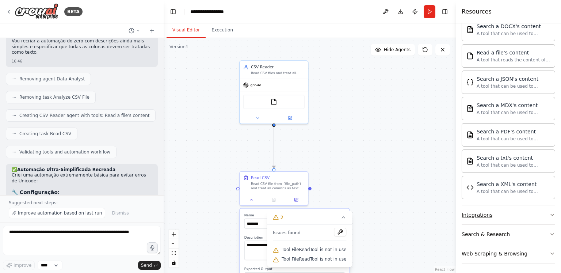
click at [494, 213] on button "Integrations" at bounding box center [509, 214] width 94 height 19
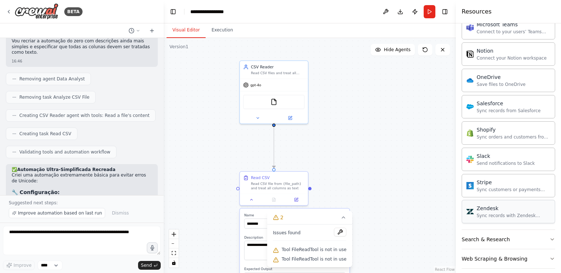
scroll to position [756, 0]
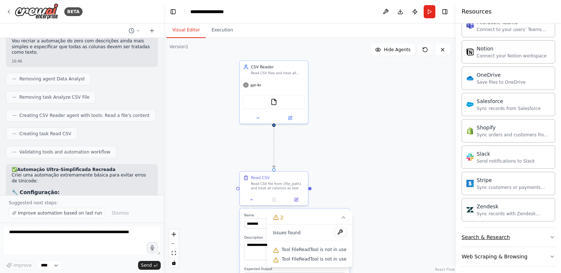
click at [502, 234] on div "Search & Research" at bounding box center [486, 237] width 48 height 7
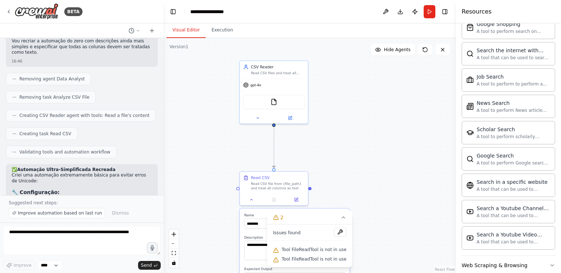
scroll to position [1128, 0]
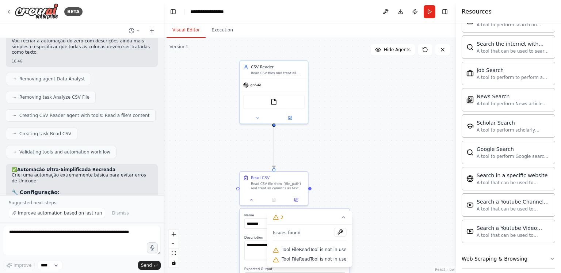
click at [216, 94] on div ".deletable-edge-delete-btn { width: 20px; height: 20px; border: 0px solid #ffff…" at bounding box center [310, 155] width 292 height 235
click at [356, 87] on div ".deletable-edge-delete-btn { width: 20px; height: 20px; border: 0px solid #ffff…" at bounding box center [310, 155] width 292 height 235
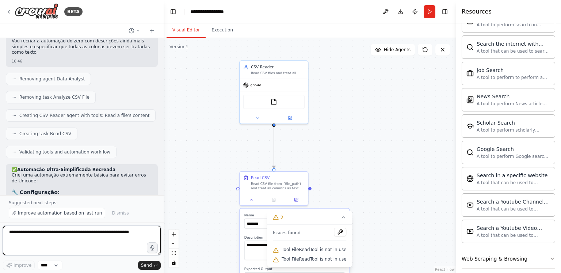
click at [117, 240] on textarea at bounding box center [82, 240] width 158 height 29
type textarea "*"
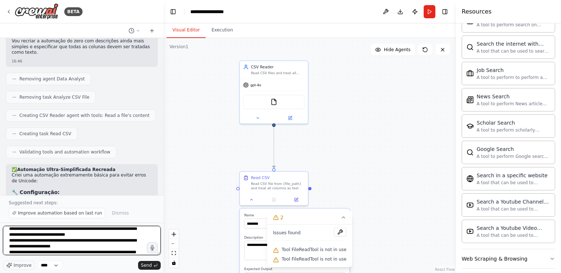
scroll to position [21, 0]
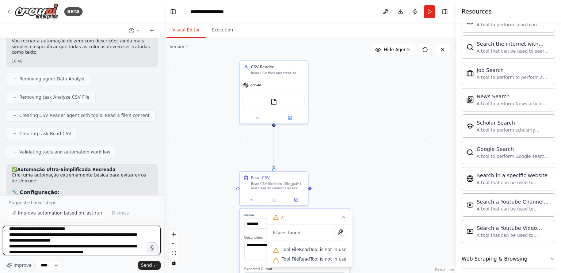
type textarea "**********"
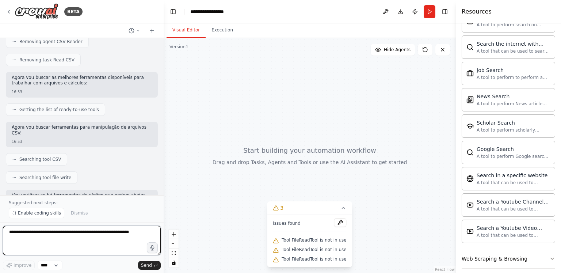
scroll to position [5164, 0]
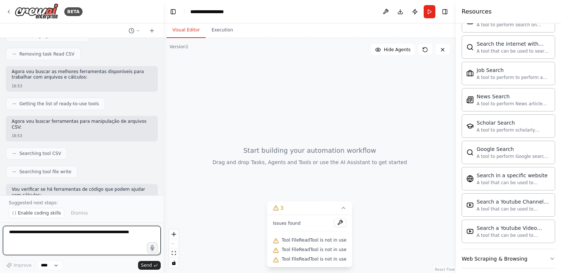
click at [78, 232] on textarea at bounding box center [82, 240] width 158 height 29
type textarea "***"
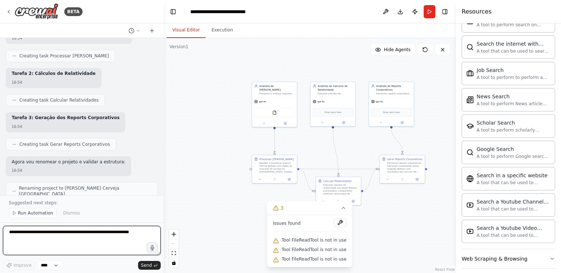
scroll to position [5688, 0]
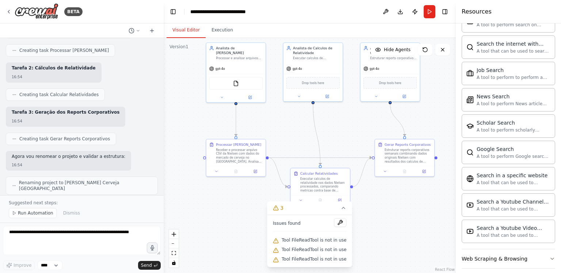
drag, startPoint x: 395, startPoint y: 198, endPoint x: 390, endPoint y: 208, distance: 10.8
click at [390, 208] on div ".deletable-edge-delete-btn { width: 20px; height: 20px; border: 0px solid #ffff…" at bounding box center [310, 155] width 292 height 235
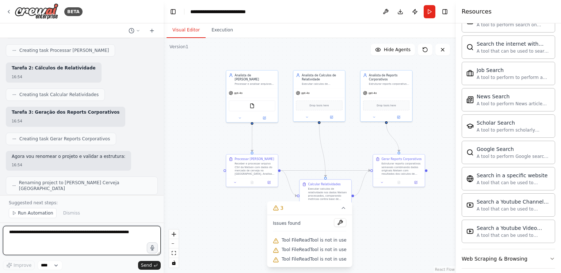
click at [117, 235] on textarea at bounding box center [82, 240] width 158 height 29
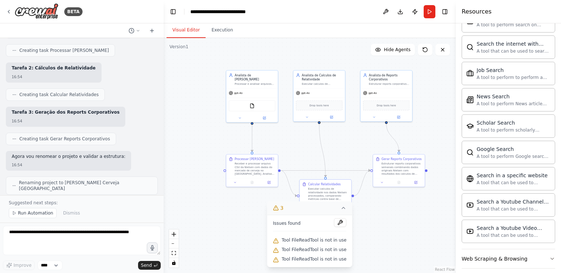
click at [341, 208] on icon at bounding box center [344, 208] width 6 height 6
click at [386, 223] on div ".deletable-edge-delete-btn { width: 20px; height: 20px; border: 0px solid #ffff…" at bounding box center [310, 155] width 292 height 235
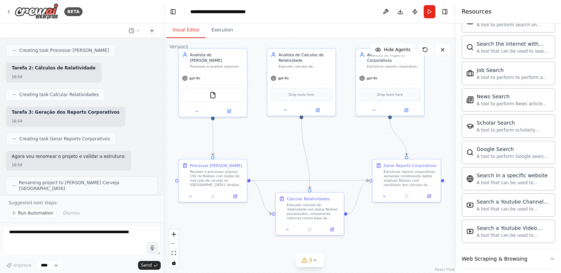
drag, startPoint x: 293, startPoint y: 160, endPoint x: 254, endPoint y: 148, distance: 40.7
click at [254, 148] on div ".deletable-edge-delete-btn { width: 20px; height: 20px; border: 0px solid #ffff…" at bounding box center [310, 155] width 292 height 235
drag, startPoint x: 28, startPoint y: 87, endPoint x: 136, endPoint y: 85, distance: 107.4
click at [136, 246] on li "Ferramenta de Cálculo de Relatividade - para o segundo analista" at bounding box center [82, 251] width 140 height 11
click at [143, 258] on li "Ferramenta de Geração de Reports - para o terceiro analista" at bounding box center [82, 263] width 140 height 11
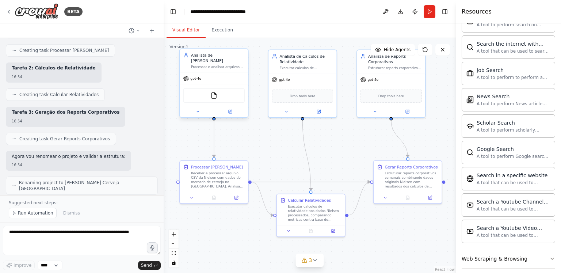
click at [219, 90] on div "FileReadTool" at bounding box center [213, 95] width 61 height 14
click at [267, 146] on div ".deletable-edge-delete-btn { width: 20px; height: 20px; border: 0px solid #ffff…" at bounding box center [310, 155] width 292 height 235
drag, startPoint x: 23, startPoint y: 145, endPoint x: 124, endPoint y: 145, distance: 101.2
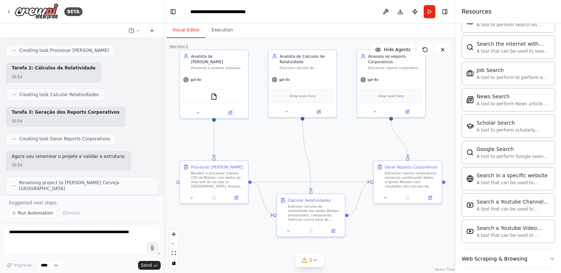
drag, startPoint x: 32, startPoint y: 154, endPoint x: 85, endPoint y: 154, distance: 53.0
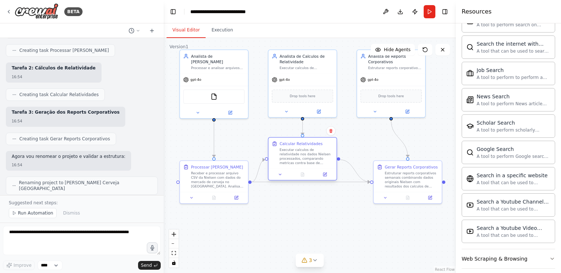
drag, startPoint x: 320, startPoint y: 209, endPoint x: 315, endPoint y: 156, distance: 53.2
click at [315, 154] on div "Executar calculos de relatividade nos dados Nielsen processados, comparando met…" at bounding box center [307, 157] width 54 height 18
click at [352, 182] on icon "Edge from eb601249-3f9e-499d-b171-97e40f944a85 to 0e2d4a89-eff2-4f7b-908b-06ec1…" at bounding box center [311, 182] width 118 height 0
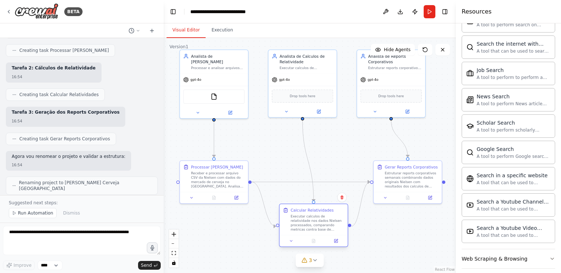
drag, startPoint x: 308, startPoint y: 166, endPoint x: 314, endPoint y: 230, distance: 64.6
click at [314, 230] on div "Executar calculos de relatividade nos dados Nielsen processados, comparando met…" at bounding box center [318, 223] width 54 height 18
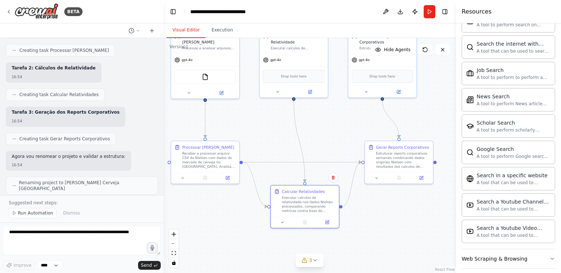
drag, startPoint x: 340, startPoint y: 146, endPoint x: 321, endPoint y: 103, distance: 47.3
click at [321, 103] on div ".deletable-edge-delete-btn { width: 20px; height: 20px; border: 0px solid #ffff…" at bounding box center [310, 155] width 292 height 235
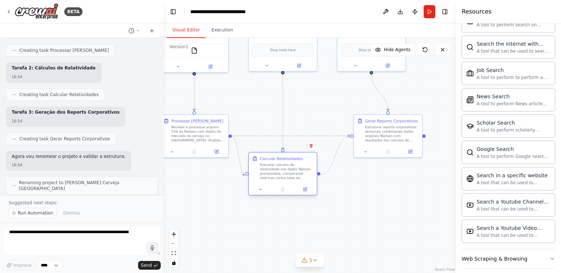
drag, startPoint x: 291, startPoint y: 194, endPoint x: 282, endPoint y: 194, distance: 8.1
click at [282, 194] on div at bounding box center [283, 188] width 68 height 11
click at [335, 221] on div ".deletable-edge-delete-btn { width: 20px; height: 20px; border: 0px solid #ffff…" at bounding box center [310, 155] width 292 height 235
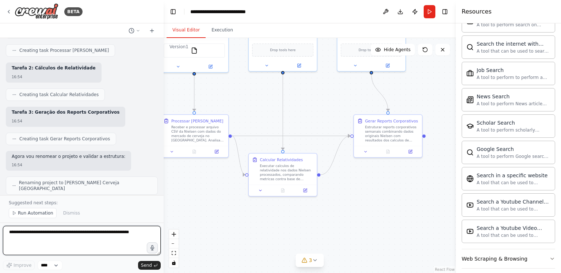
click at [69, 236] on textarea at bounding box center [82, 240] width 158 height 29
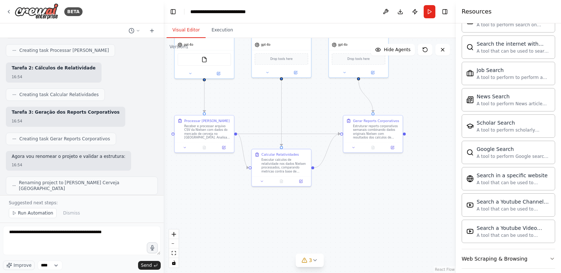
drag, startPoint x: 305, startPoint y: 103, endPoint x: 322, endPoint y: 148, distance: 48.3
drag, startPoint x: 322, startPoint y: 148, endPoint x: 309, endPoint y: 106, distance: 43.5
click at [309, 106] on div ".deletable-edge-delete-btn { width: 20px; height: 20px; border: 0px solid #ffff…" at bounding box center [310, 155] width 292 height 235
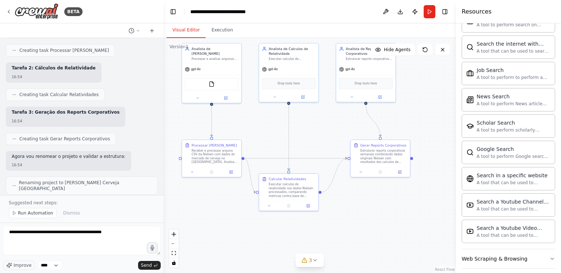
drag, startPoint x: 309, startPoint y: 106, endPoint x: 319, endPoint y: 133, distance: 28.7
click at [319, 133] on div ".deletable-edge-delete-btn { width: 20px; height: 20px; border: 0px solid #ffff…" at bounding box center [310, 155] width 292 height 235
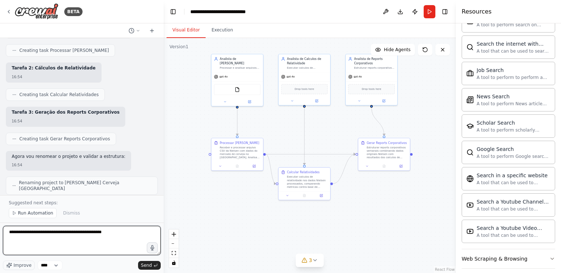
click at [123, 236] on textarea "**********" at bounding box center [82, 240] width 158 height 29
type textarea "**********"
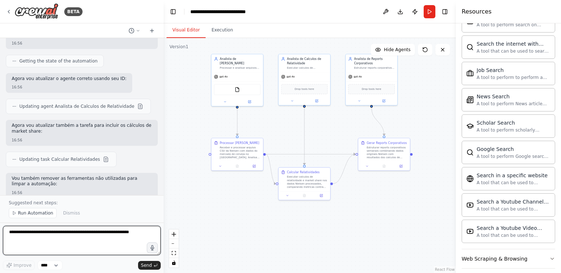
scroll to position [6116, 0]
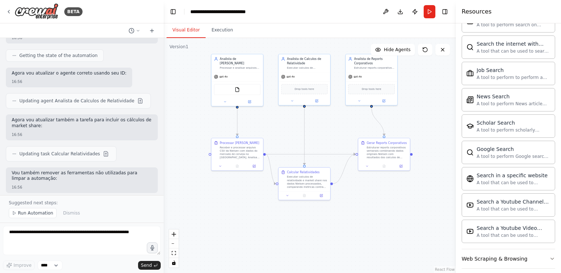
drag, startPoint x: 15, startPoint y: 106, endPoint x: 138, endPoint y: 176, distance: 141.1
copy div "Analista de Cálculos de Relatividade agora inclui: ✅ Cálculos de relatividade ✅…"
